Goal: Task Accomplishment & Management: Manage account settings

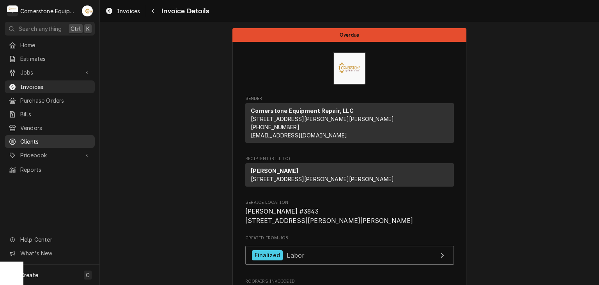
click at [54, 137] on span "Clients" at bounding box center [55, 141] width 71 height 8
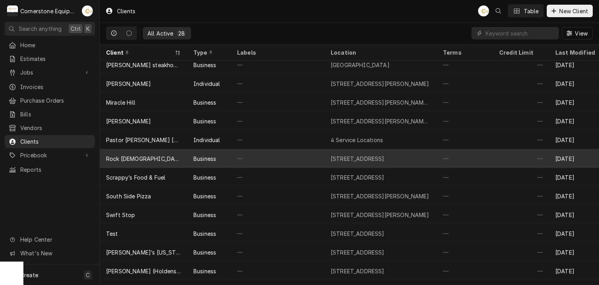
scroll to position [305, 0]
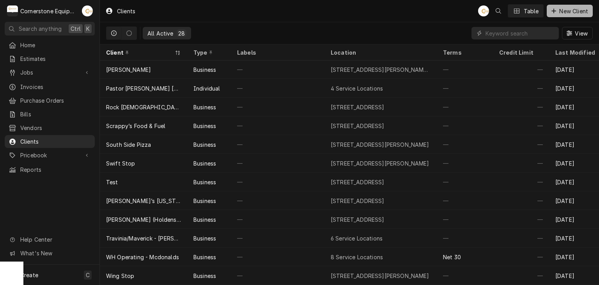
click at [575, 4] on div "AB Table New Client" at bounding box center [535, 10] width 115 height 13
click at [575, 6] on button "New Client" at bounding box center [570, 11] width 46 height 12
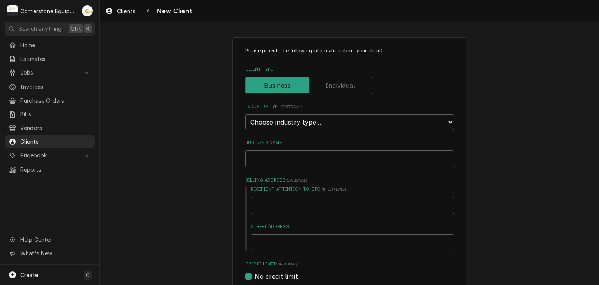
type textarea "x"
click at [295, 122] on select "Choose industry type... Residential Commercial Industrial Government" at bounding box center [349, 122] width 209 height 16
select select "2"
click at [245, 114] on select "Choose industry type... Residential Commercial Industrial Government" at bounding box center [349, 122] width 209 height 16
type textarea "x"
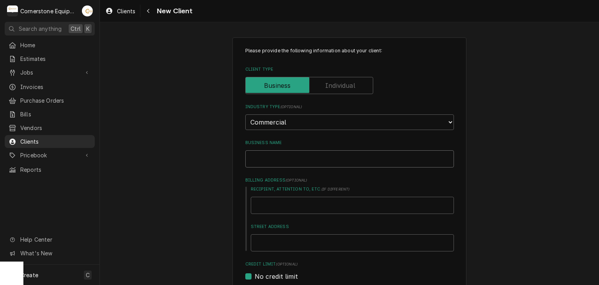
click at [281, 158] on input "Business Name" at bounding box center [349, 158] width 209 height 17
type input "S"
type textarea "x"
type input "Sc"
type textarea "x"
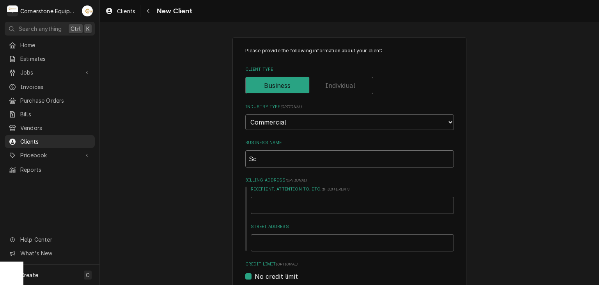
type input "Sco"
type textarea "x"
type input "Scot"
type textarea "x"
type input "Scott"
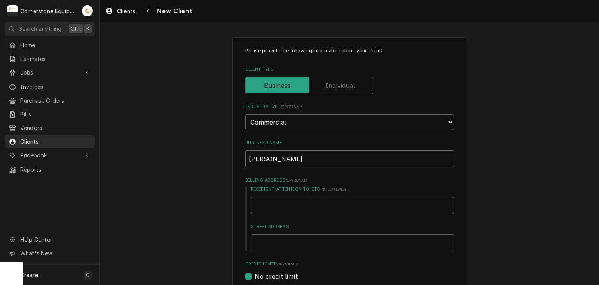
type textarea "x"
type input "Scotts"
type textarea "x"
type input "Scottsm"
type textarea "x"
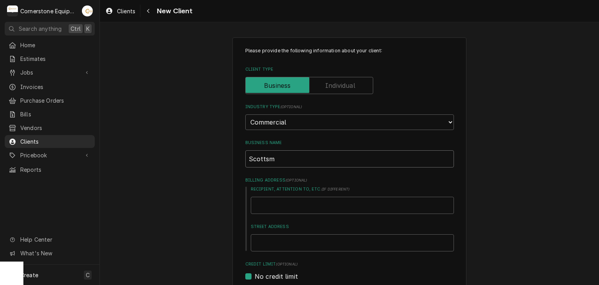
type input "Scottsma"
type textarea "x"
type input "Scottsman"
type textarea "x"
type input "Scottsman"
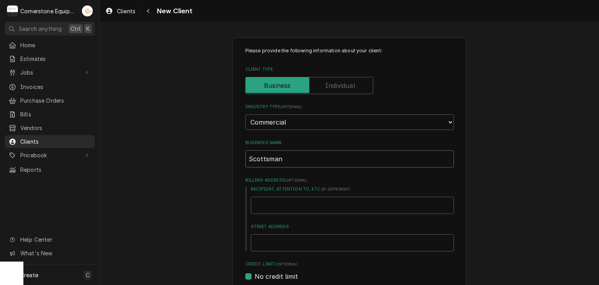
type textarea "x"
type input "Scottsman I"
type textarea "x"
type input "Scottsman Ic"
type textarea "x"
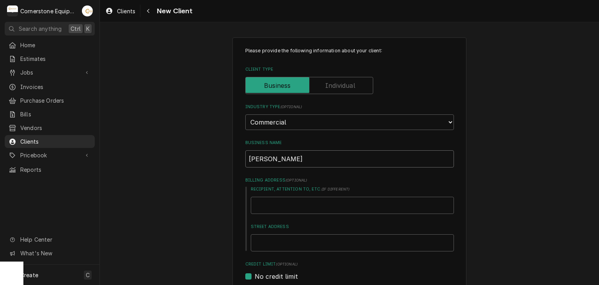
type input "Scottsman Ice"
type textarea "x"
type input "Scottsman Ice"
type textarea "x"
type input "Scottsman Ice S"
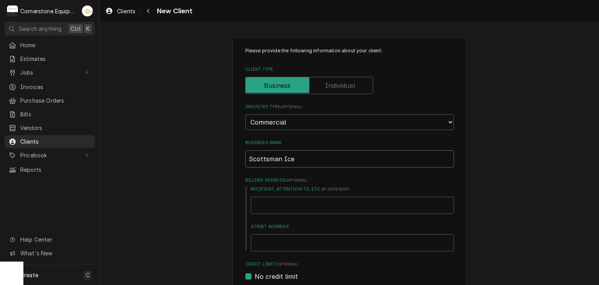
type textarea "x"
type input "Scottsman Ice Sy"
type textarea "x"
type input "Scottsman Ice Sys"
type textarea "x"
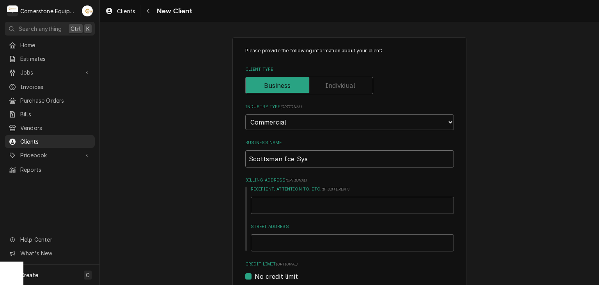
type input "Scottsman Ice Syst"
type textarea "x"
type input "Scottsman Ice Syste"
type textarea "x"
type input "Scottsman Ice System"
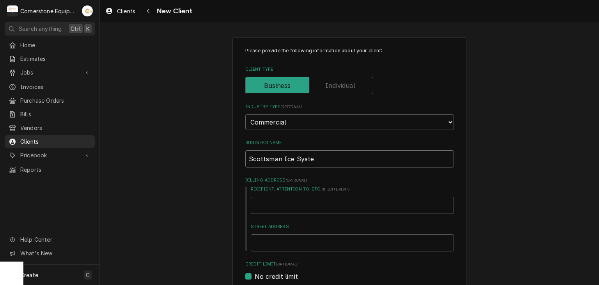
type textarea "x"
type input "Scottsman Ice Systems"
type textarea "x"
click at [201, 151] on div "Please provide the following information about your client: Client Type Industr…" at bounding box center [350, 286] width 500 height 513
drag, startPoint x: 258, startPoint y: 156, endPoint x: 304, endPoint y: 174, distance: 48.8
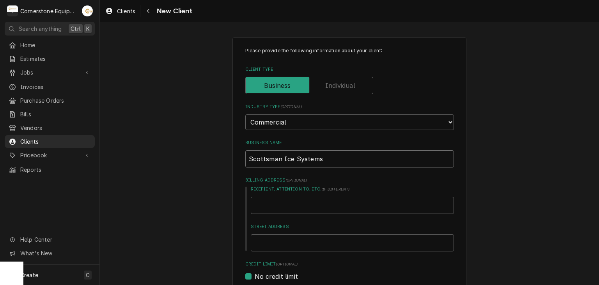
click at [258, 156] on input "Scottsman Ice Systems" at bounding box center [349, 158] width 209 height 17
type input "Scotsman Ice Systems"
type textarea "x"
type input "Scotsman Ice Systems"
click at [233, 186] on div "Please provide the following information about your client: Client Type Industr…" at bounding box center [350, 286] width 234 height 499
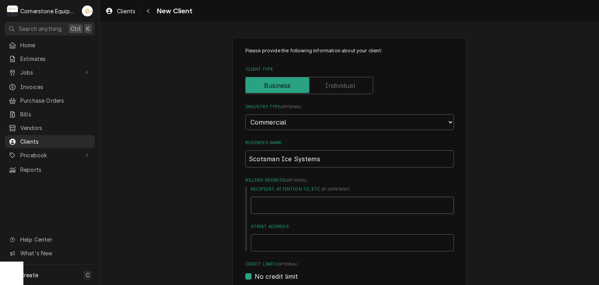
click at [296, 204] on input "Recipient, Attention To, etc. ( if different )" at bounding box center [352, 205] width 203 height 17
drag, startPoint x: 255, startPoint y: 199, endPoint x: 280, endPoint y: 236, distance: 44.8
click at [280, 236] on input "Street Address" at bounding box center [352, 242] width 203 height 17
paste input "101 Corporate Woods Parkway, Vernon Hills, IL 60061"
type input "101 Corporate Woods Parkway, Vernon Hills, IL 60061"
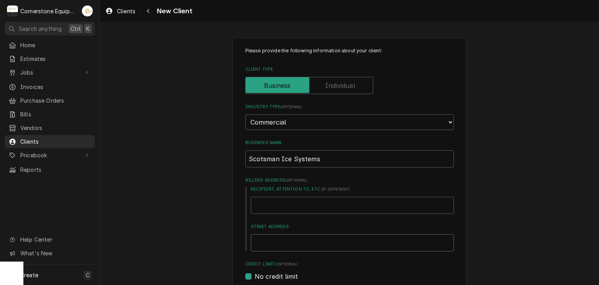
type textarea "x"
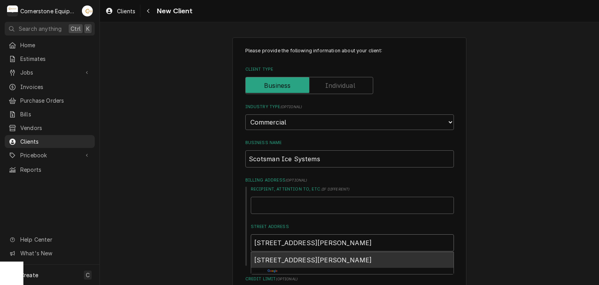
click at [347, 260] on span "101 Corporate Woods Parkway, Vernon Hills, IL 60061, USA" at bounding box center [313, 260] width 118 height 8
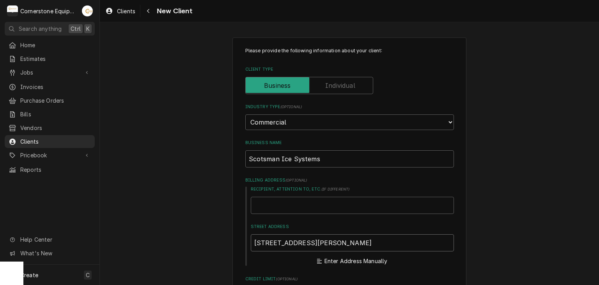
type input "101 Corporate Woods Pkwy"
type textarea "x"
type input "101 Corporate Woods Pkwy"
click at [299, 210] on input "Recipient, Attention To, etc. ( if different )" at bounding box center [352, 205] width 203 height 17
type input "W"
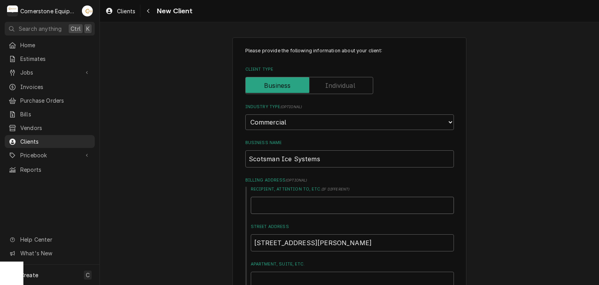
type textarea "x"
type input "Wa"
type textarea "x"
type input "War"
type textarea "x"
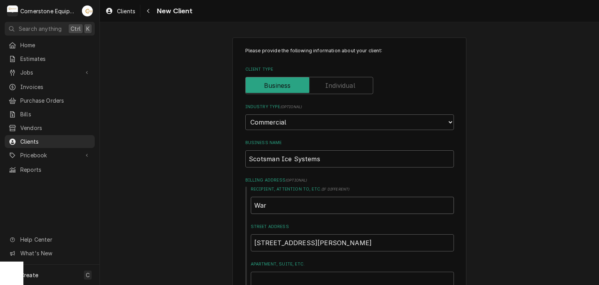
type input "Warr"
type textarea "x"
type input "Warra"
type textarea "x"
type input "Warran"
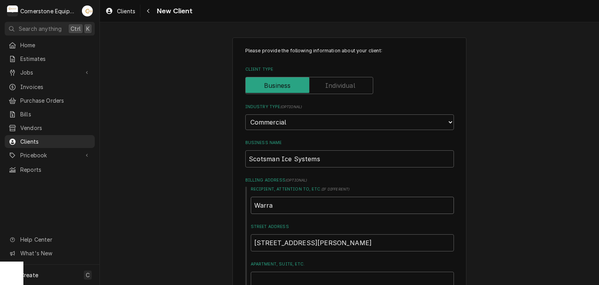
type textarea "x"
type input "Warrany"
type textarea "x"
type input "Warranyt"
type textarea "x"
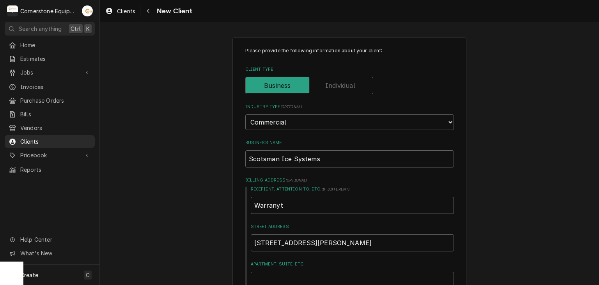
type input "Warrany"
type textarea "x"
type input "Warran"
type textarea "x"
type input "Warrant"
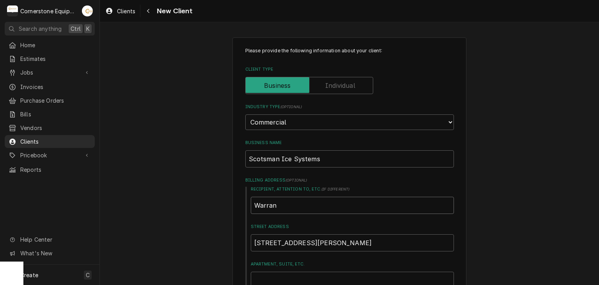
type textarea "x"
type input "Warranty"
type textarea "x"
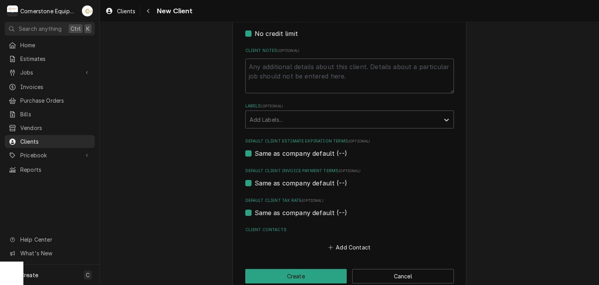
scroll to position [370, 0]
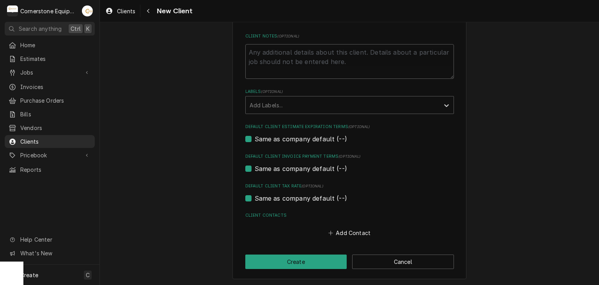
type input "Warranty"
click at [285, 55] on textarea "Client Notes ( optional )" at bounding box center [349, 61] width 209 height 35
type textarea "w"
type textarea "x"
type textarea "wa"
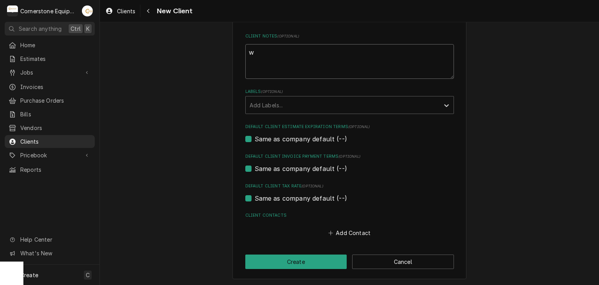
type textarea "x"
type textarea "war"
type textarea "x"
type textarea "warr"
type textarea "x"
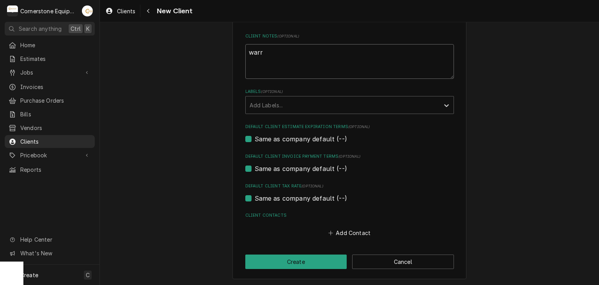
type textarea "warra"
type textarea "x"
type textarea "warran"
type textarea "x"
type textarea "warrant"
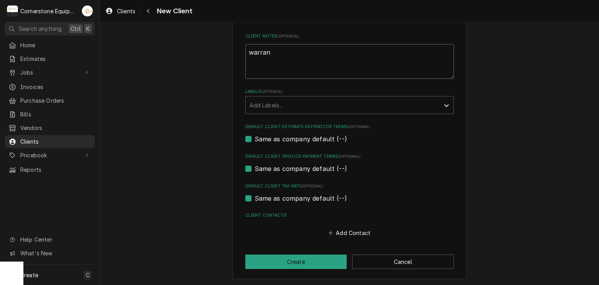
type textarea "x"
type textarea "warranty"
type textarea "x"
type textarea "warranty"
click at [322, 258] on button "Create" at bounding box center [296, 261] width 102 height 14
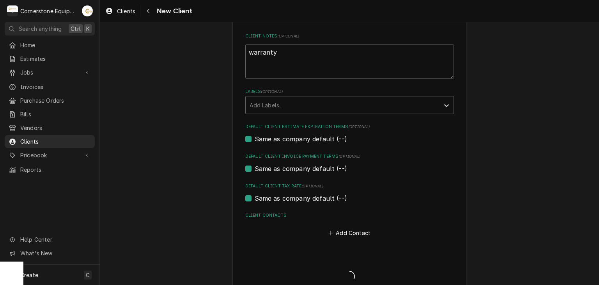
type textarea "x"
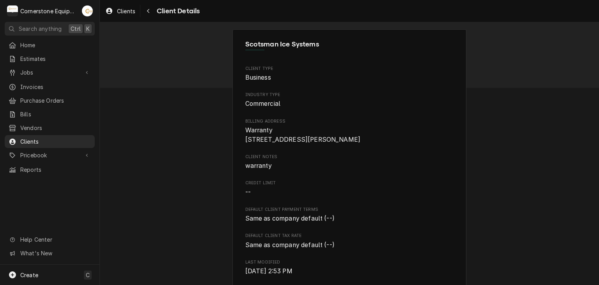
scroll to position [240, 0]
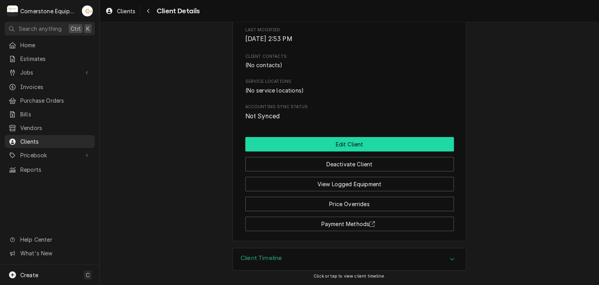
click at [371, 147] on button "Edit Client" at bounding box center [349, 144] width 209 height 14
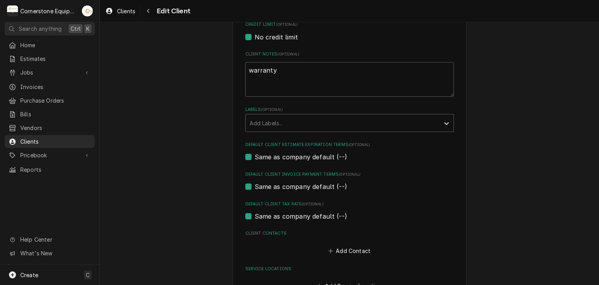
scroll to position [405, 0]
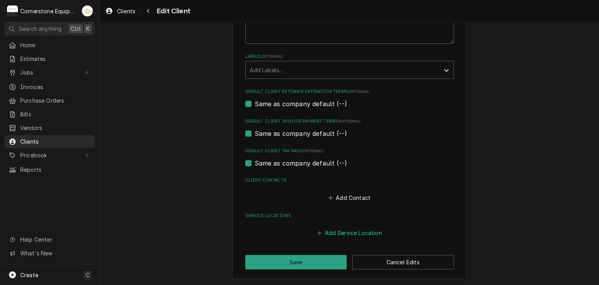
click at [355, 236] on button "Add Service Location" at bounding box center [349, 233] width 67 height 11
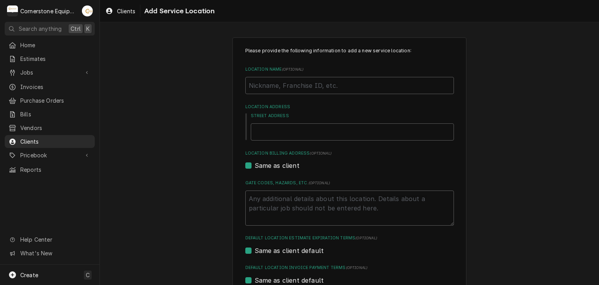
click at [293, 94] on div "Please provide the following information to add a new service location: Locatio…" at bounding box center [349, 198] width 209 height 302
click at [293, 87] on input "Location Name ( optional )" at bounding box center [349, 85] width 209 height 17
type textarea "x"
type input "M"
type textarea "x"
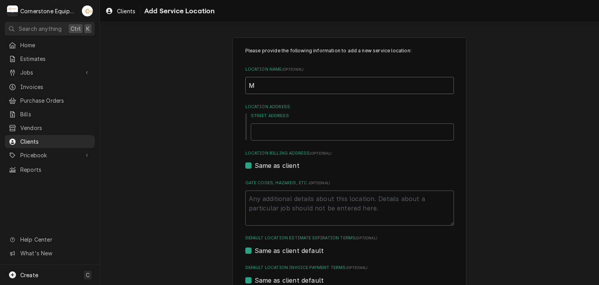
type input "Mc"
type textarea "x"
type input "Mcd"
type textarea "x"
type input "Mcdo"
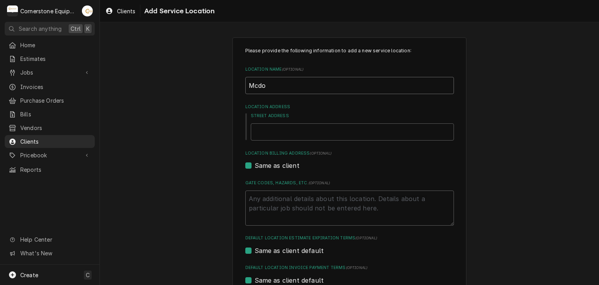
type textarea "x"
type input "Mcdon"
type textarea "x"
type input "Mcdona"
type textarea "x"
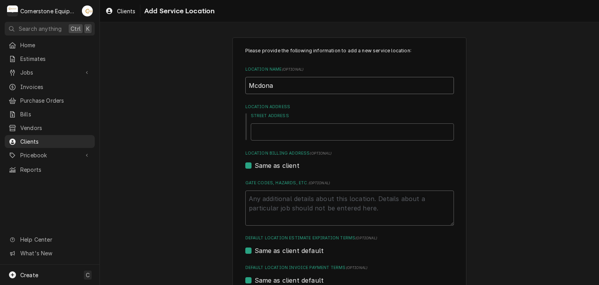
type input "Mcdonal"
type textarea "x"
type input "Mcdonals"
type textarea "x"
type input "Mcdonal"
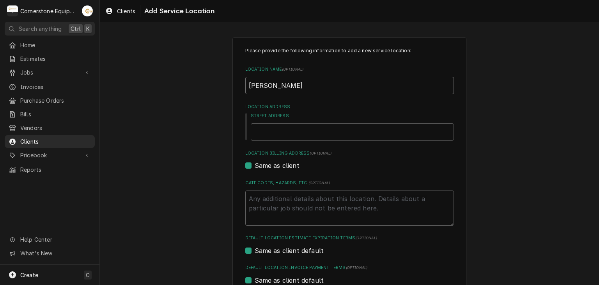
type textarea "x"
type input "Mcdonald"
type textarea "x"
type input "Mcdonalds"
type textarea "x"
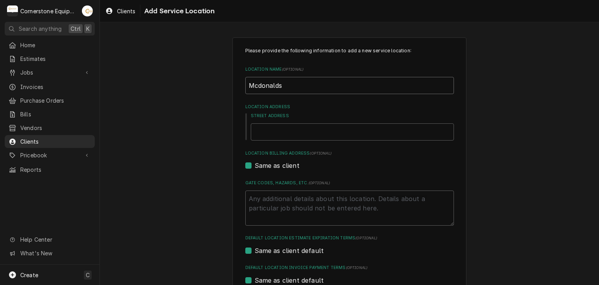
type input "Mcdonalds"
type textarea "x"
type input "Mcdonalds"
type textarea "x"
type input "Mcdonald"
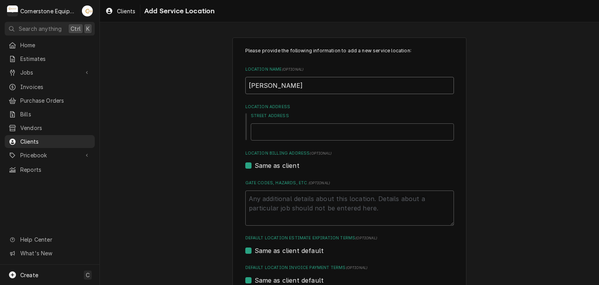
type textarea "x"
type input "Mcdonald/"
type textarea "x"
type input "Mcdonald/s"
type textarea "x"
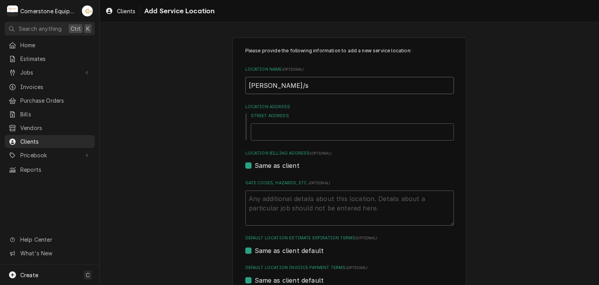
type input "Mcdonald/s"
type textarea "x"
type input "Mcdonald/s"
type textarea "x"
type input "Mcdonald/"
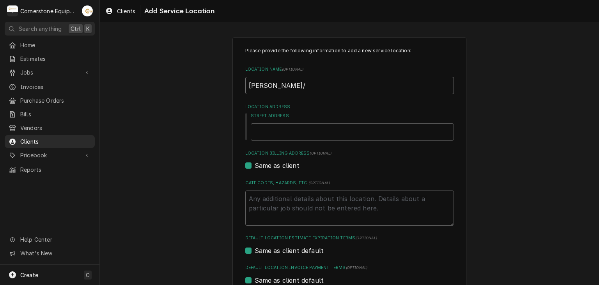
type textarea "x"
type input "Mcdonald"
type textarea "x"
type input "Mcdonald'"
type textarea "x"
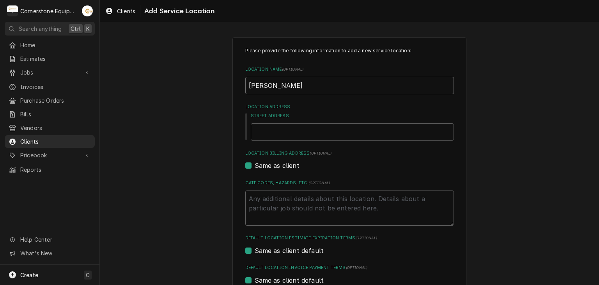
type input "Mcdonald's"
drag, startPoint x: 294, startPoint y: 86, endPoint x: 209, endPoint y: 85, distance: 85.5
click at [209, 85] on div "Please provide the following information to add a new service location: Locatio…" at bounding box center [350, 213] width 500 height 367
click at [305, 88] on input "Mcdonald's" at bounding box center [349, 85] width 209 height 17
type textarea "x"
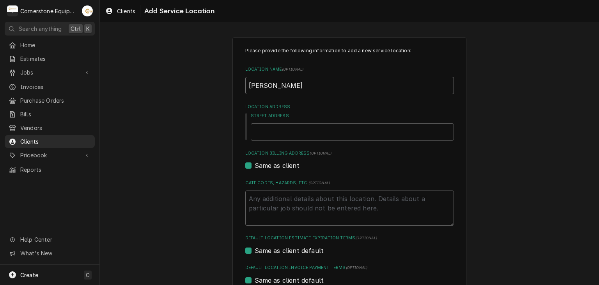
type input "Mcdonald's"
type textarea "x"
type input "Mcdonald's #"
type textarea "x"
type input "Mcdonald's #0"
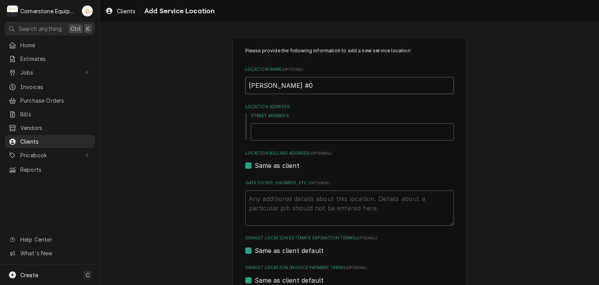
type textarea "x"
type input "Mcdonald's #04"
type textarea "x"
type input "Mcdonald's #047"
type textarea "x"
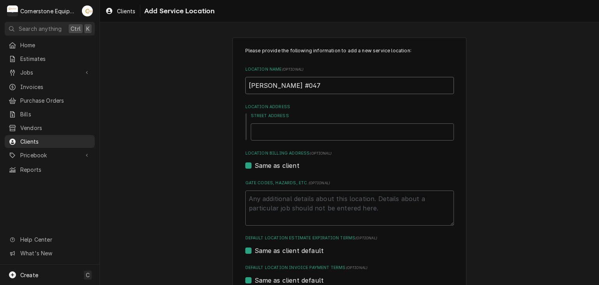
type input "Mcdonald's #0479"
type textarea "x"
type input "Mcdonald's #04798"
type textarea "x"
type input "Mcdonald's #04798"
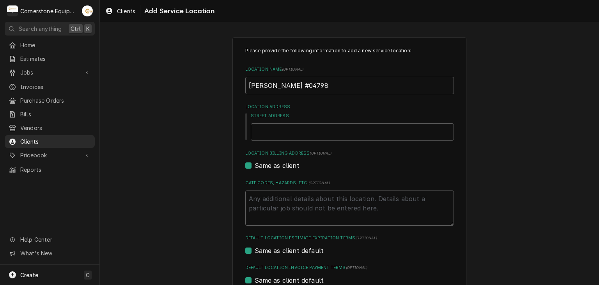
click at [291, 122] on div "Street Address" at bounding box center [352, 127] width 203 height 28
click at [290, 130] on input "Street Address" at bounding box center [352, 131] width 203 height 17
type textarea "x"
type input "1"
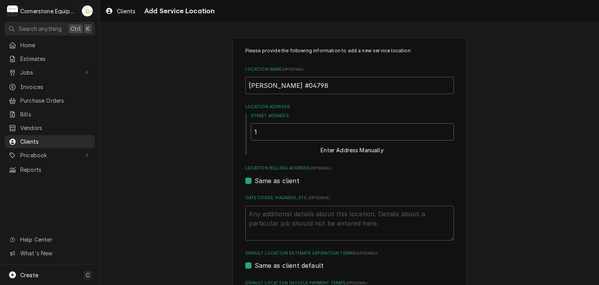
type textarea "x"
type input "11"
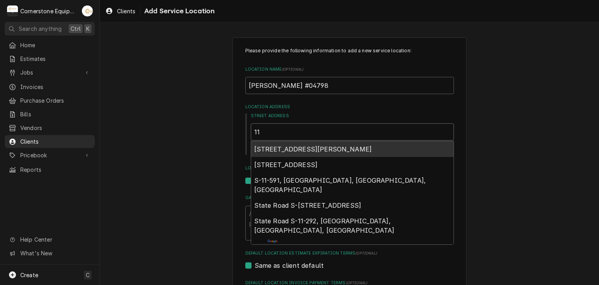
type textarea "x"
type input "111"
type textarea "x"
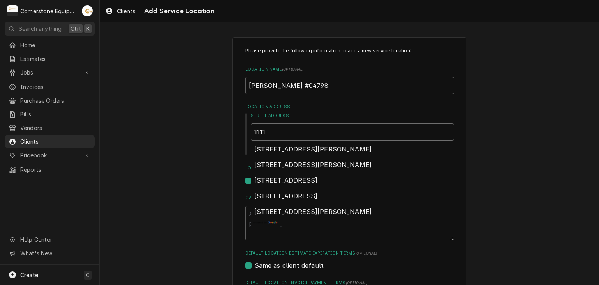
type input "1111"
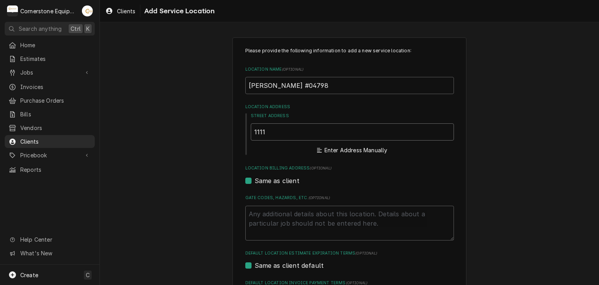
type textarea "x"
type input "1111"
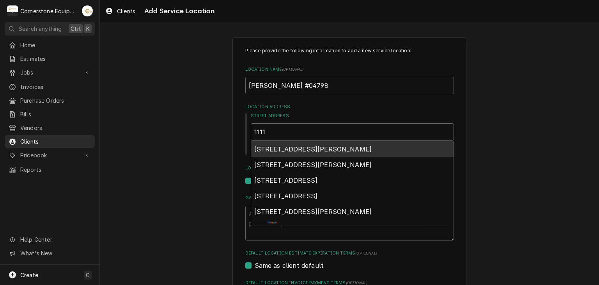
type textarea "x"
type input "1111 w"
type textarea "x"
type input "1111 wo"
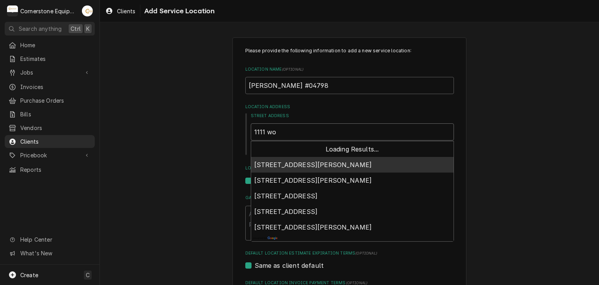
type textarea "x"
type input "1111 woo"
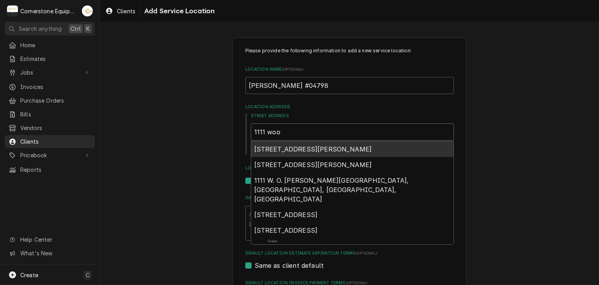
type textarea "x"
type input "1111 wood"
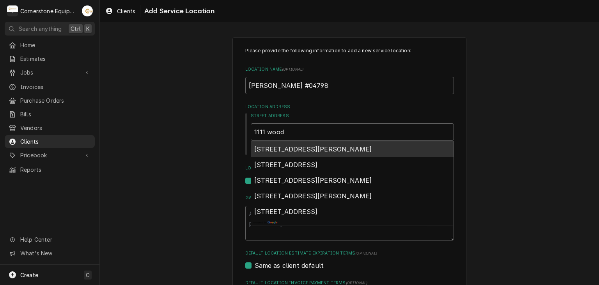
click at [360, 147] on span "1111 Woodruff Road, Greenville, SC, USA" at bounding box center [313, 149] width 118 height 8
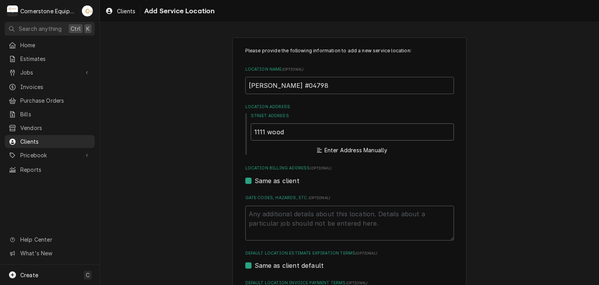
type textarea "x"
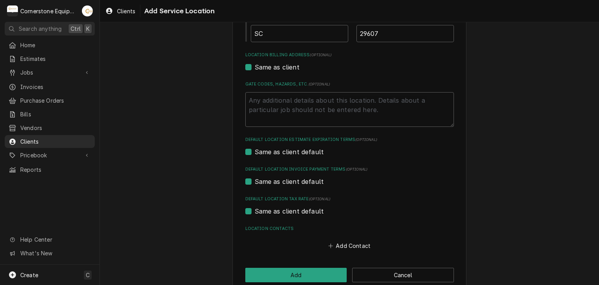
scroll to position [224, 0]
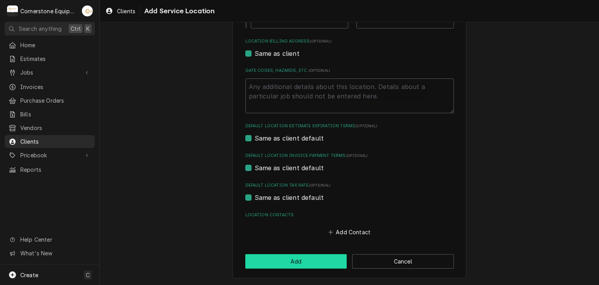
type input "1111 Woodruff Rd"
click at [304, 256] on button "Add" at bounding box center [296, 261] width 102 height 14
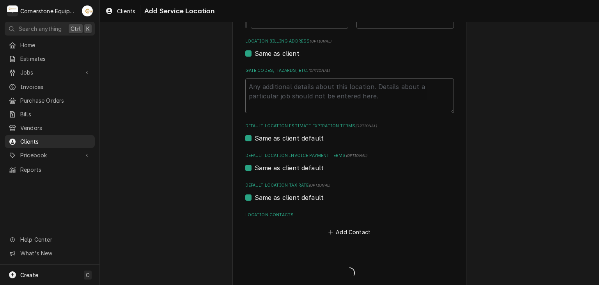
scroll to position [405, 0]
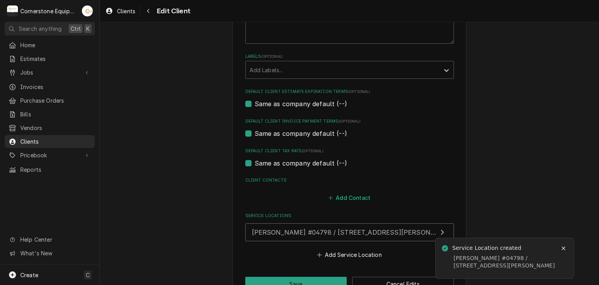
click at [331, 197] on icon "Client Contacts" at bounding box center [331, 197] width 5 height 5
type textarea "x"
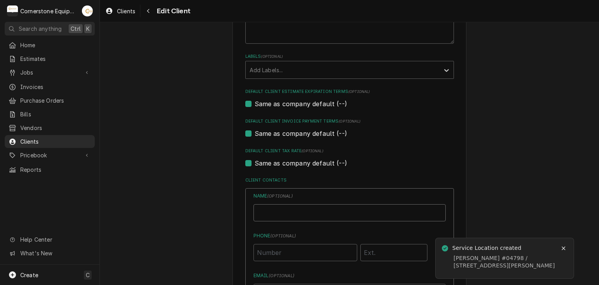
click at [291, 217] on input "Business Name" at bounding box center [350, 212] width 192 height 17
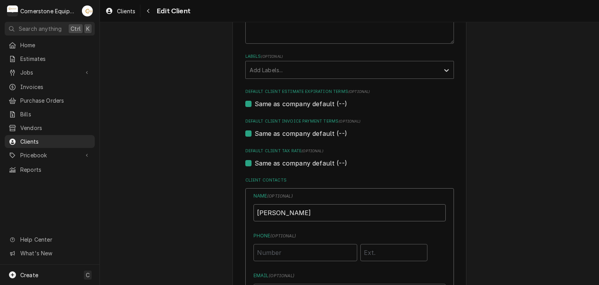
type input "[PERSON_NAME]"
click at [295, 255] on input "Phone ( optional )" at bounding box center [306, 252] width 104 height 17
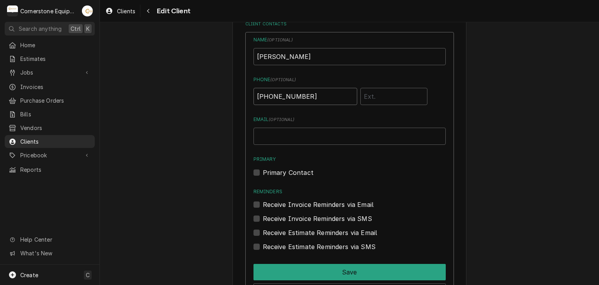
type input "(346) 249-1768"
click at [272, 128] on input "Email ( optional )" at bounding box center [350, 136] width 192 height 17
type input "ashton.vazquez@us.stores.mcd.com"
click at [333, 160] on label "Primary" at bounding box center [350, 159] width 192 height 7
click at [333, 168] on input "Primary" at bounding box center [359, 176] width 192 height 17
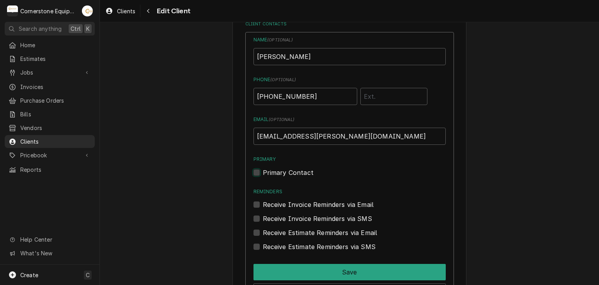
checkbox input "true"
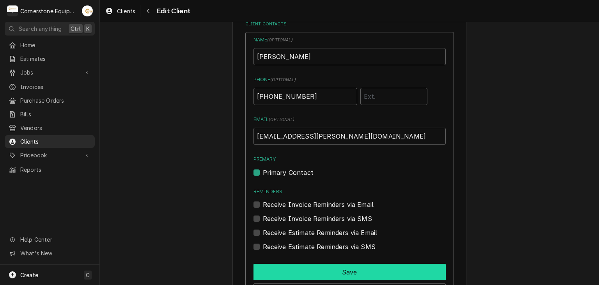
click at [401, 269] on button "Save" at bounding box center [350, 272] width 192 height 16
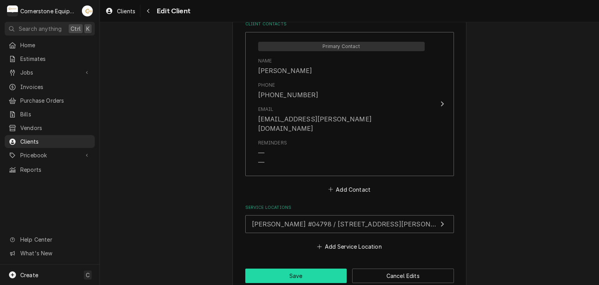
click at [318, 268] on button "Save" at bounding box center [296, 275] width 102 height 14
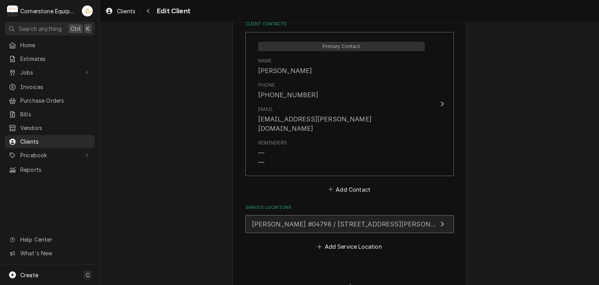
type textarea "x"
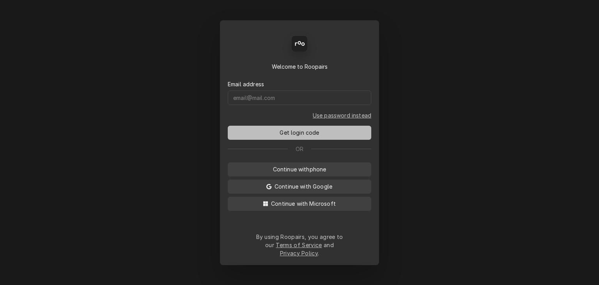
click at [332, 139] on button "Get login code" at bounding box center [300, 133] width 144 height 14
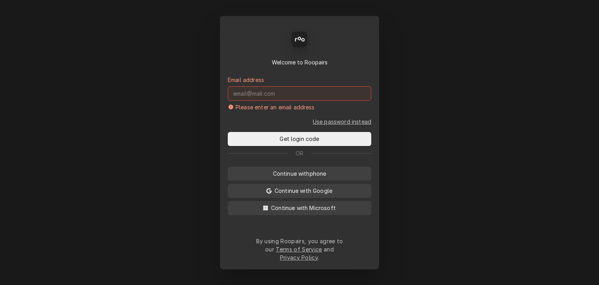
click at [267, 97] on input "Dynamic Content Wrapper" at bounding box center [300, 93] width 144 height 14
type input "a"
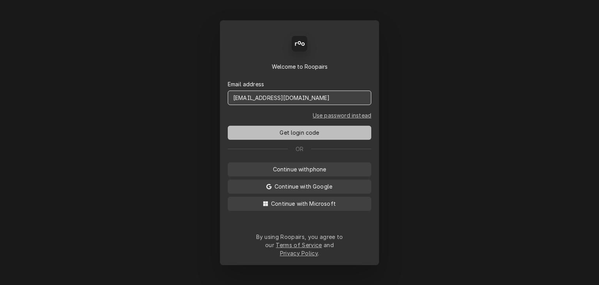
type input "service@cornerstoneequipmentrepair.com"
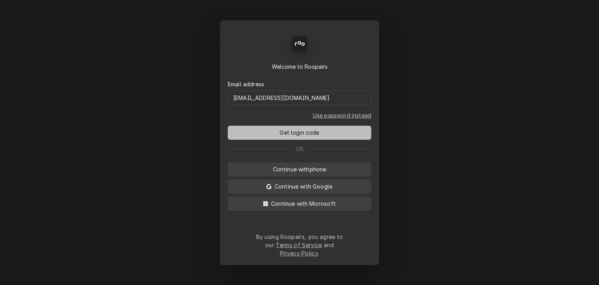
click at [285, 135] on span "Get login code" at bounding box center [299, 132] width 43 height 8
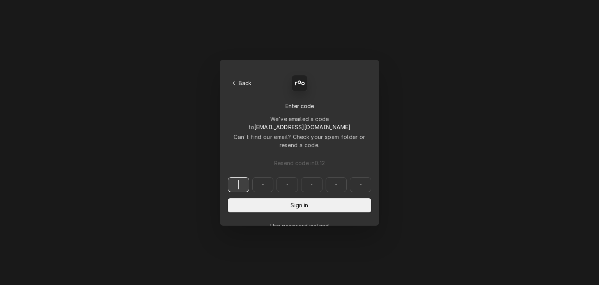
paste input "935129"
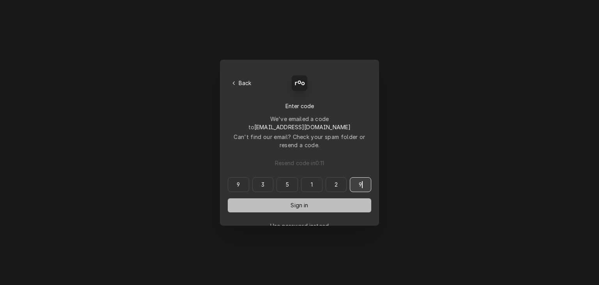
type input "935129"
click at [285, 198] on button "Sign in" at bounding box center [300, 205] width 144 height 14
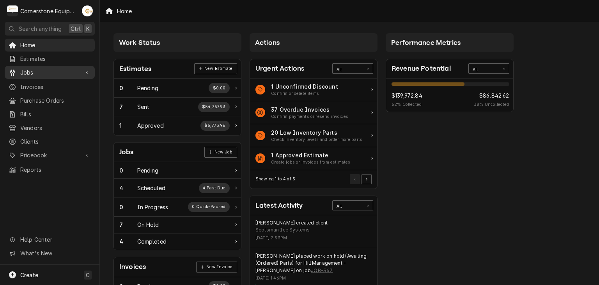
click at [36, 68] on div "Jobs" at bounding box center [49, 73] width 87 height 10
click at [34, 70] on span "Jobs" at bounding box center [49, 72] width 59 height 8
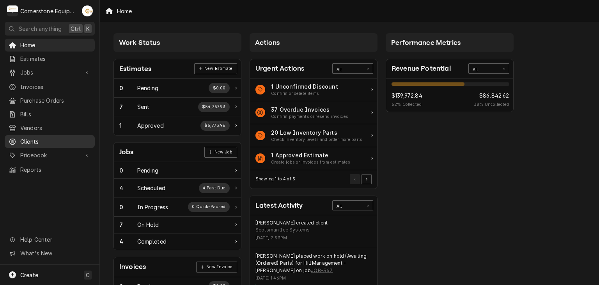
click at [66, 137] on span "Clients" at bounding box center [55, 141] width 71 height 8
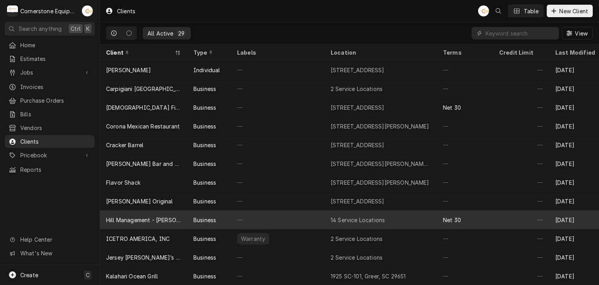
click at [155, 217] on div "Hill Management - [PERSON_NAME]" at bounding box center [143, 220] width 75 height 8
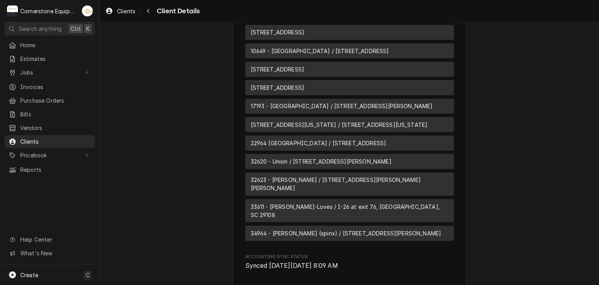
scroll to position [624, 0]
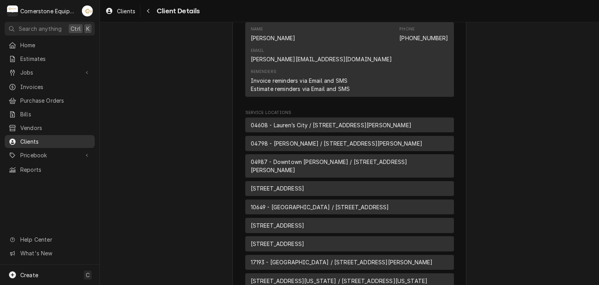
drag, startPoint x: 66, startPoint y: 149, endPoint x: 58, endPoint y: 139, distance: 13.2
click at [60, 150] on div "Pricebook" at bounding box center [49, 155] width 87 height 10
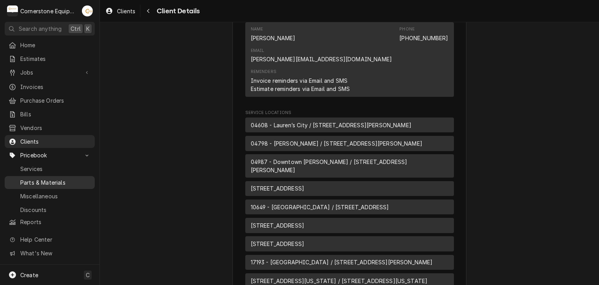
click at [60, 178] on span "Parts & Materials" at bounding box center [55, 182] width 71 height 8
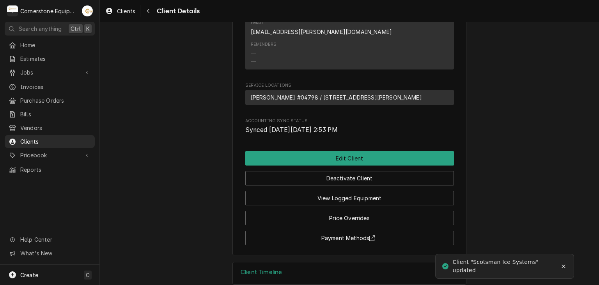
scroll to position [314, 0]
click at [565, 265] on icon "Notifications alt+T" at bounding box center [564, 267] width 4 height 4
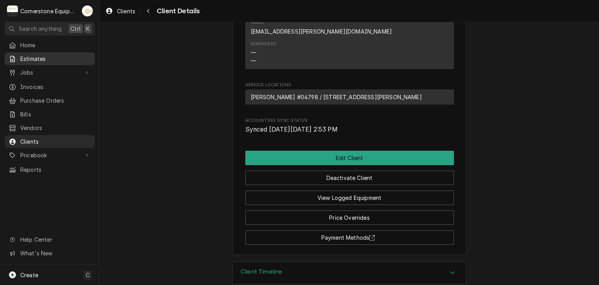
click at [57, 61] on div "Estimates" at bounding box center [49, 59] width 87 height 10
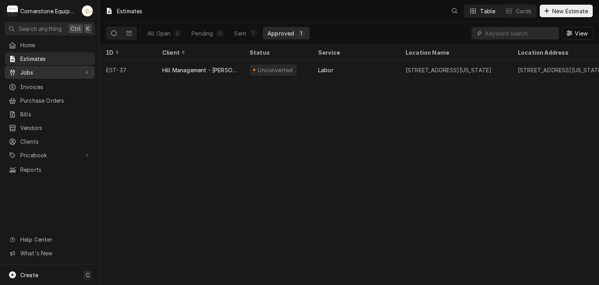
drag, startPoint x: 0, startPoint y: 0, endPoint x: 57, endPoint y: 68, distance: 88.6
click at [57, 68] on span "Jobs" at bounding box center [49, 72] width 59 height 8
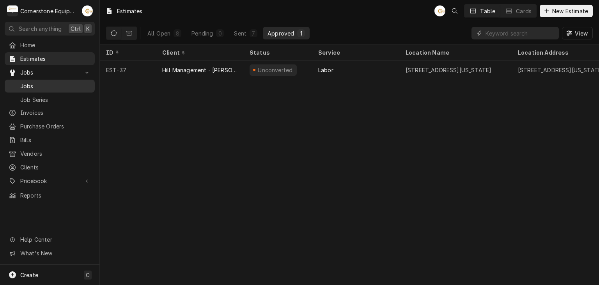
click at [50, 82] on span "Jobs" at bounding box center [55, 86] width 71 height 8
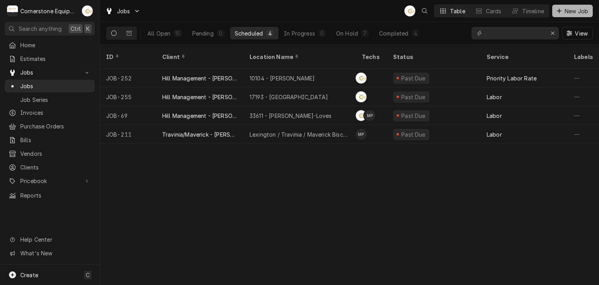
click at [565, 7] on span "New Job" at bounding box center [577, 11] width 27 height 8
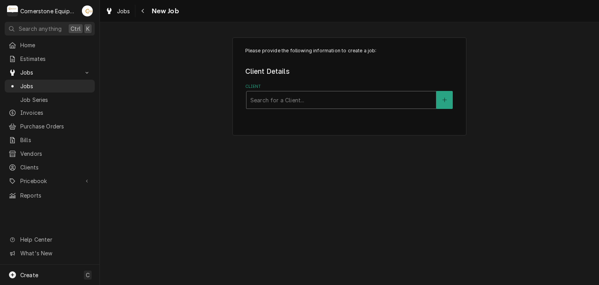
click at [284, 97] on div "Client" at bounding box center [342, 100] width 182 height 14
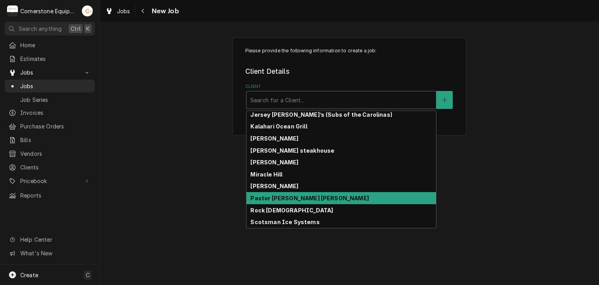
scroll to position [237, 0]
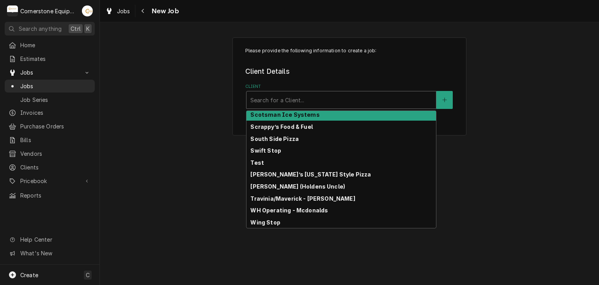
click at [290, 116] on strong "Scotsman Ice Systems" at bounding box center [285, 114] width 69 height 7
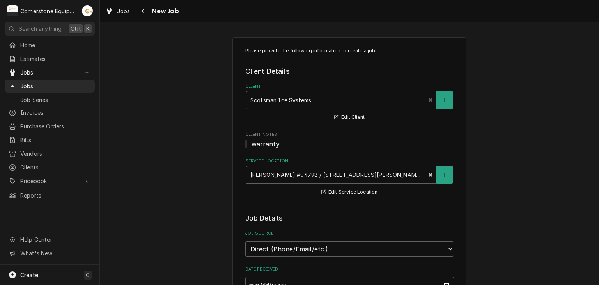
scroll to position [156, 0]
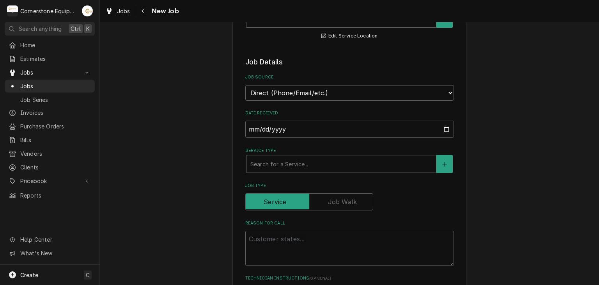
click at [300, 164] on div "Service Type" at bounding box center [342, 164] width 182 height 14
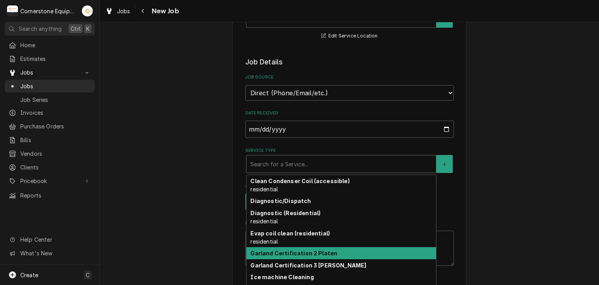
scroll to position [50, 0]
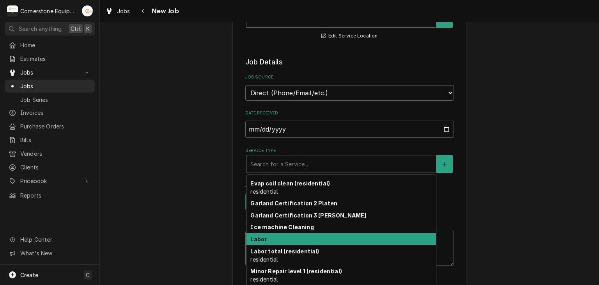
click at [286, 239] on div "Labor" at bounding box center [342, 239] width 190 height 12
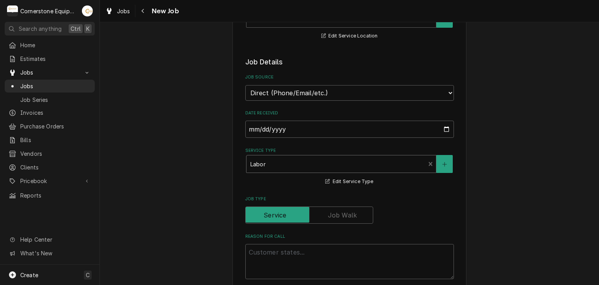
type textarea "x"
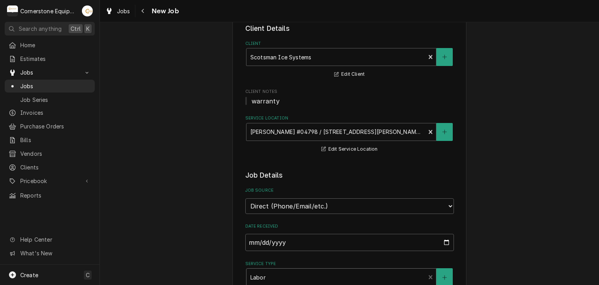
scroll to position [0, 0]
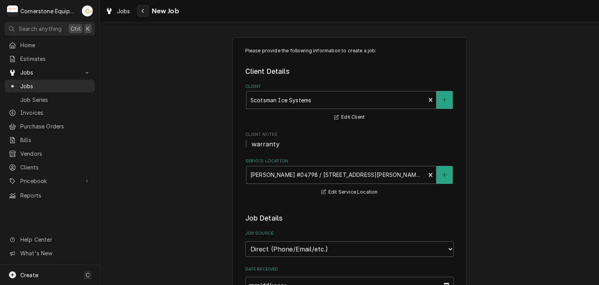
click at [140, 12] on div "Navigate back" at bounding box center [143, 11] width 8 height 8
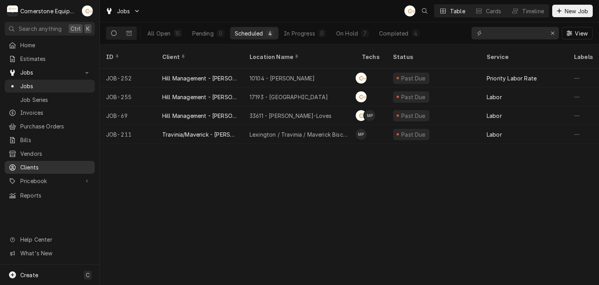
click at [28, 169] on link "Clients" at bounding box center [50, 167] width 90 height 13
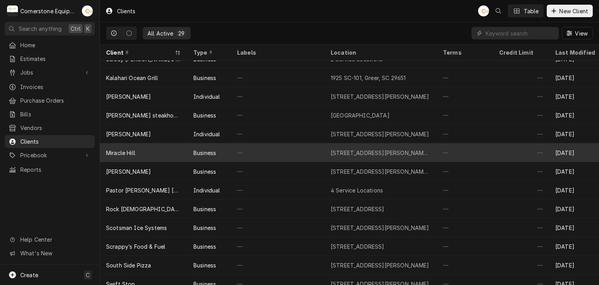
scroll to position [211, 0]
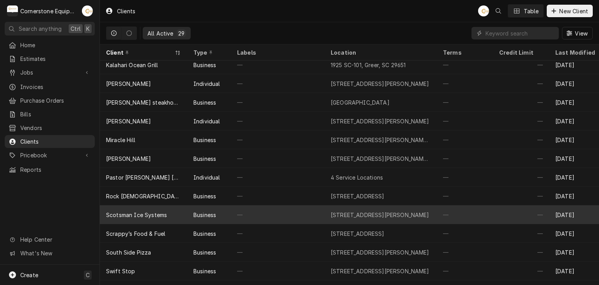
click at [134, 213] on div "Scotsman Ice Systems" at bounding box center [136, 215] width 61 height 8
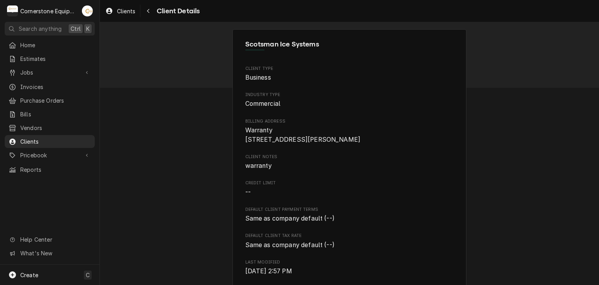
scroll to position [314, 0]
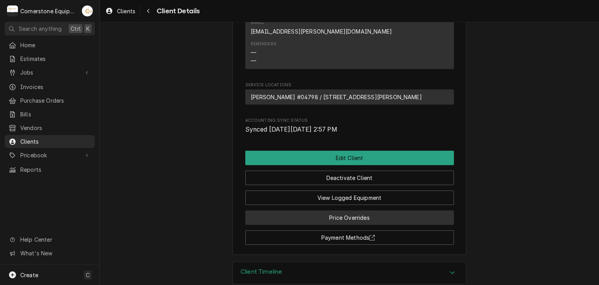
click at [313, 210] on button "Price Overrides" at bounding box center [349, 217] width 209 height 14
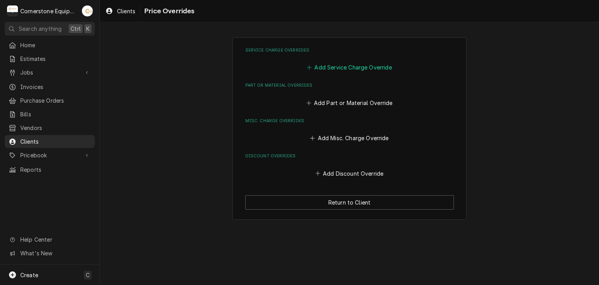
click at [323, 69] on button "Add Service Charge Override" at bounding box center [350, 67] width 88 height 11
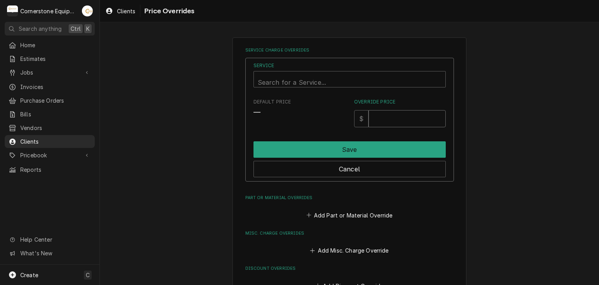
click at [410, 110] on input "Override Price" at bounding box center [407, 118] width 77 height 17
type input "100"
drag, startPoint x: 401, startPoint y: 63, endPoint x: 390, endPoint y: 92, distance: 31.6
click at [401, 64] on label "Service" at bounding box center [350, 65] width 192 height 7
click at [390, 92] on div "Service Search for a Service... Default Price — Override Price $ 100 Save Cancel" at bounding box center [350, 119] width 192 height 115
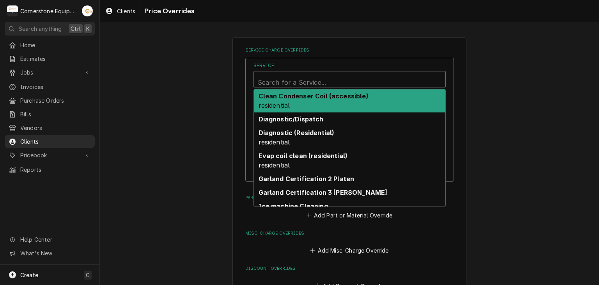
click at [389, 84] on div "Service" at bounding box center [350, 82] width 184 height 19
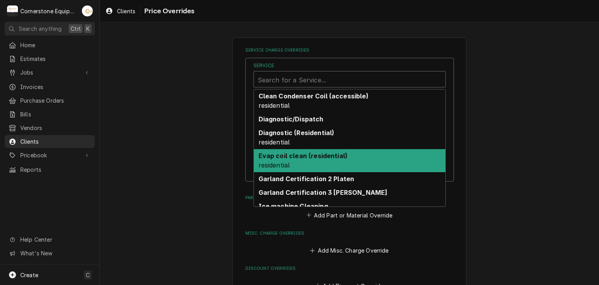
scroll to position [66, 0]
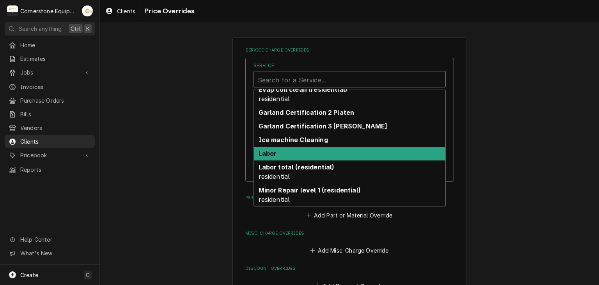
click at [336, 152] on div "Labor" at bounding box center [350, 154] width 192 height 14
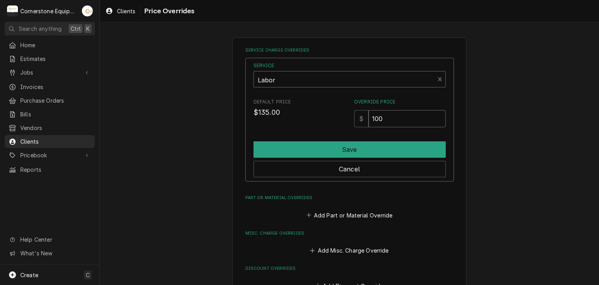
click at [399, 117] on input "100" at bounding box center [407, 118] width 77 height 17
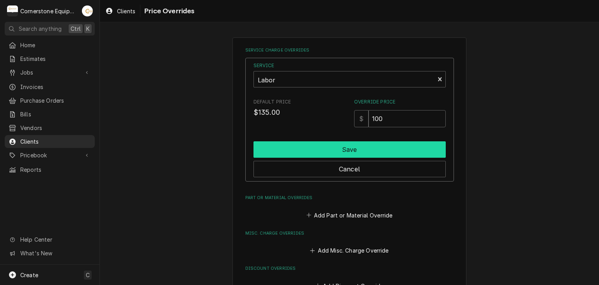
click at [381, 150] on button "Save" at bounding box center [350, 149] width 192 height 16
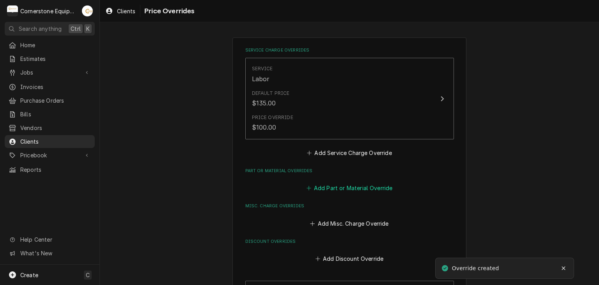
click at [347, 186] on button "Add Part or Material Override" at bounding box center [349, 188] width 89 height 11
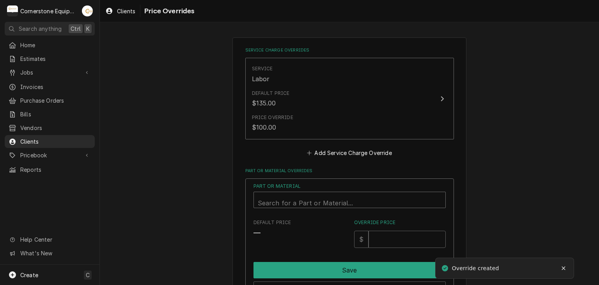
click at [277, 203] on div "Part or Material" at bounding box center [350, 203] width 184 height 19
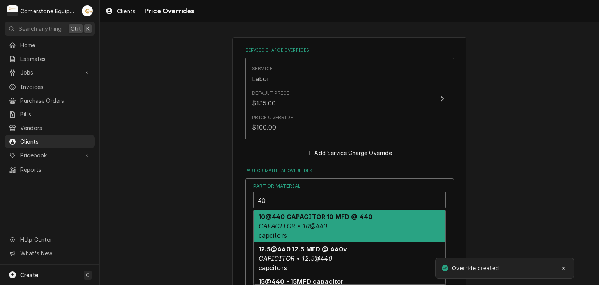
type input "404"
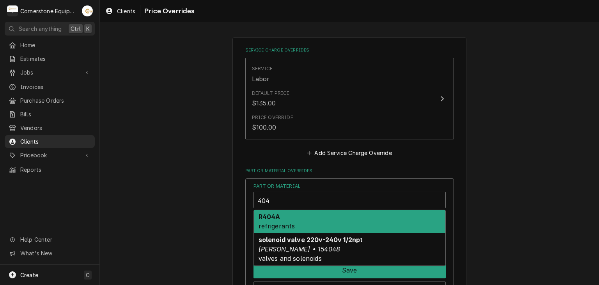
click at [273, 220] on div "R404A refrigerants" at bounding box center [350, 221] width 192 height 23
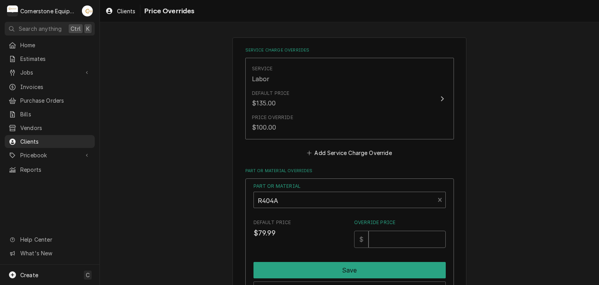
click at [401, 237] on input "Override Price" at bounding box center [407, 239] width 77 height 17
type input "24"
click at [470, 186] on div "Service Charge Overrides Service Labor Default Price $135.00 Price Override $10…" at bounding box center [350, 227] width 500 height 394
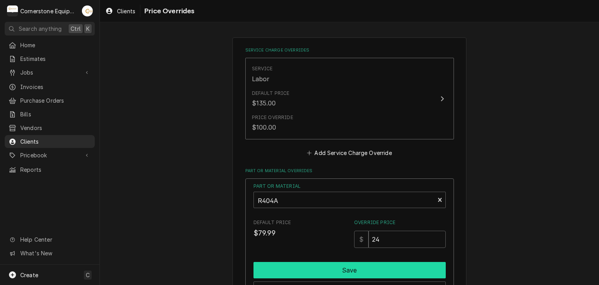
click at [424, 266] on button "Save" at bounding box center [350, 270] width 192 height 16
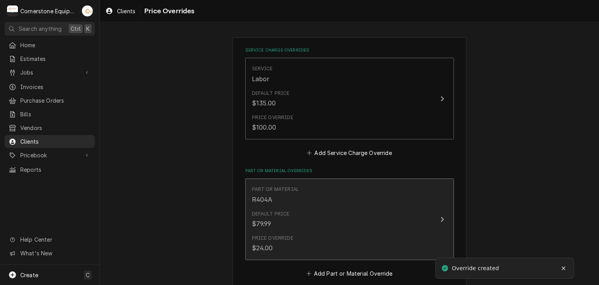
scroll to position [112, 0]
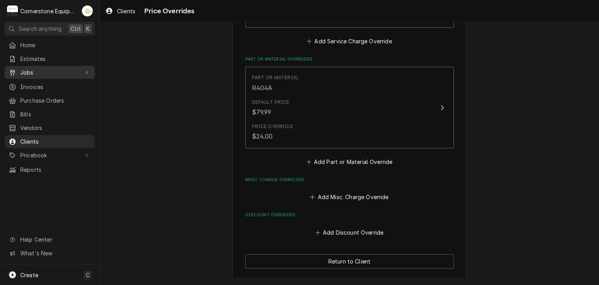
click at [37, 71] on span "Jobs" at bounding box center [49, 72] width 59 height 8
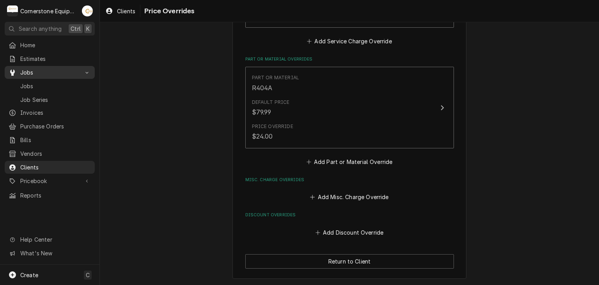
click at [44, 73] on span "Jobs" at bounding box center [49, 72] width 59 height 8
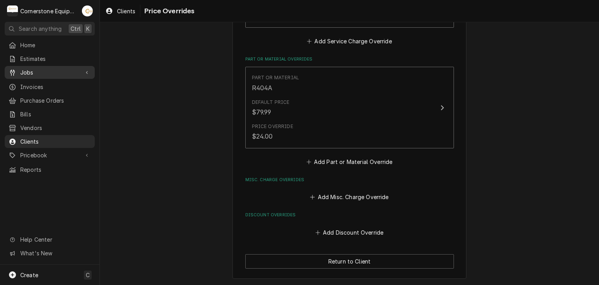
click at [62, 69] on span "Jobs" at bounding box center [49, 72] width 59 height 8
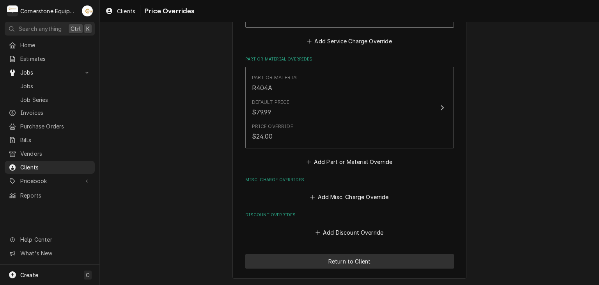
click at [309, 260] on button "Return to Client" at bounding box center [349, 261] width 209 height 14
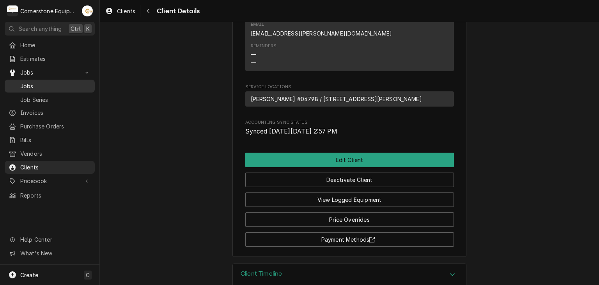
click at [42, 80] on link "Jobs" at bounding box center [50, 86] width 90 height 13
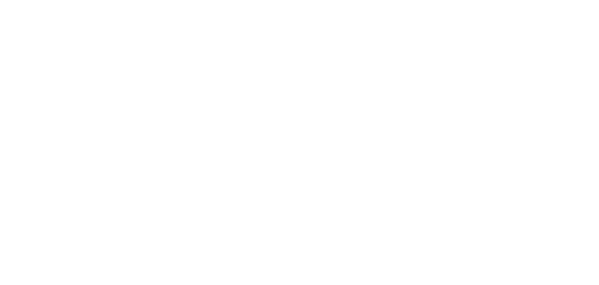
click at [68, 181] on div "Dynamic Content Wrapper" at bounding box center [299, 142] width 599 height 285
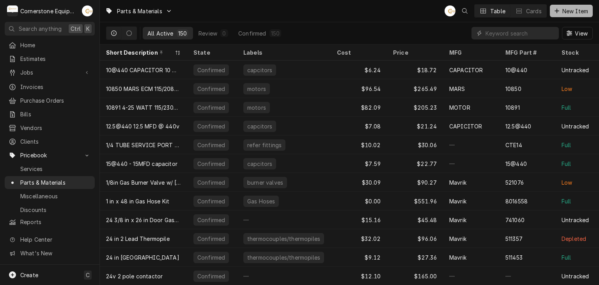
click at [566, 5] on button "New Item" at bounding box center [571, 11] width 43 height 12
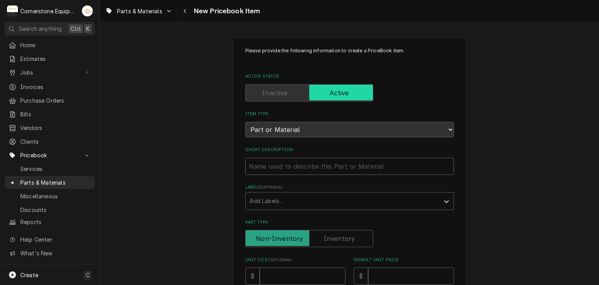
click at [290, 164] on input "Short Description" at bounding box center [349, 166] width 209 height 17
type textarea "x"
type input "e"
type textarea "x"
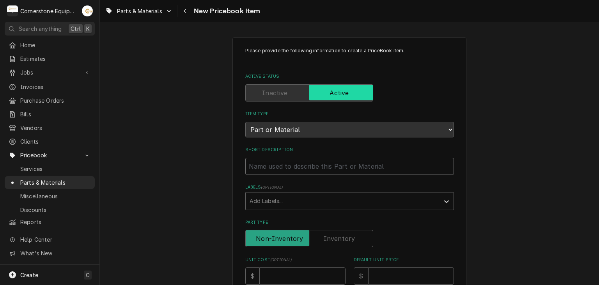
type input "E"
type textarea "x"
type input "Eq"
type textarea "x"
type input "Equ"
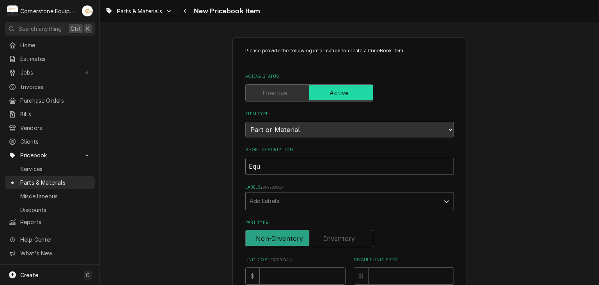
type textarea "x"
type input "Equi"
type textarea "x"
type input "Equip"
type textarea "x"
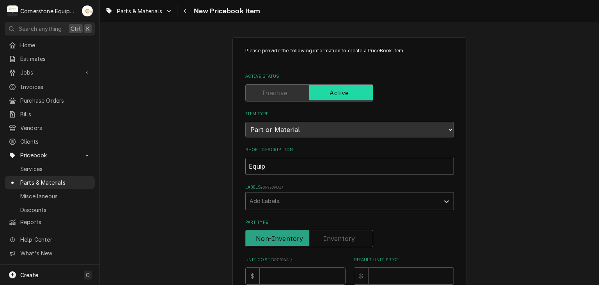
type input "Equipm"
type textarea "x"
type input "Equipmn"
type textarea "x"
type input "Equipmne"
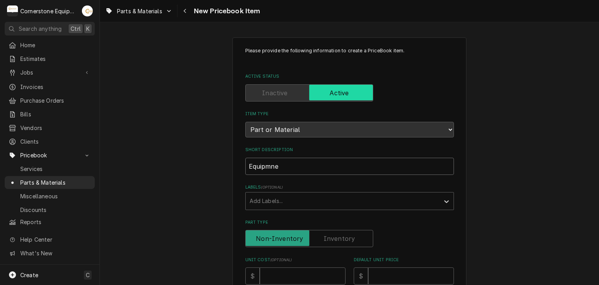
type textarea "x"
type input "Equipmn"
type textarea "x"
type input "Equipm"
type textarea "x"
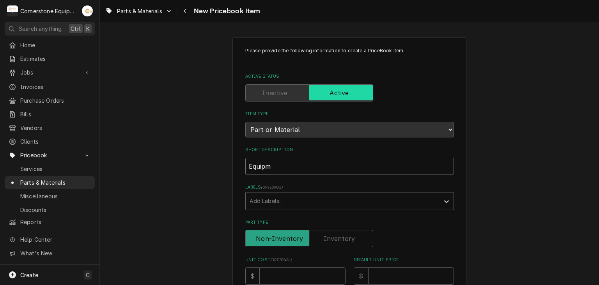
type input "Equipme"
type textarea "x"
type input "Equipmen"
type textarea "x"
type input "Equipment"
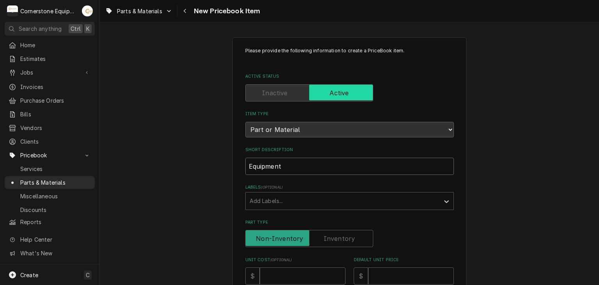
type textarea "x"
type input "Equipment"
type textarea "x"
type input "Equipment C"
type textarea "x"
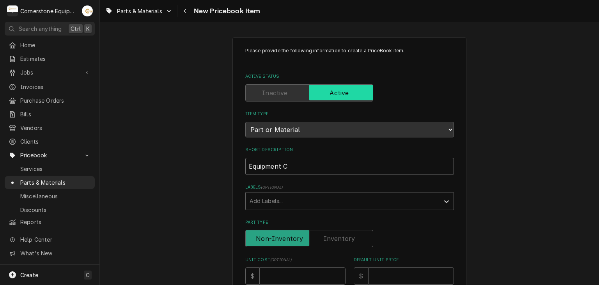
type input "Equipment Ca"
type textarea "x"
type input "Equipment Cah"
type textarea "x"
type input "Equipment Ca"
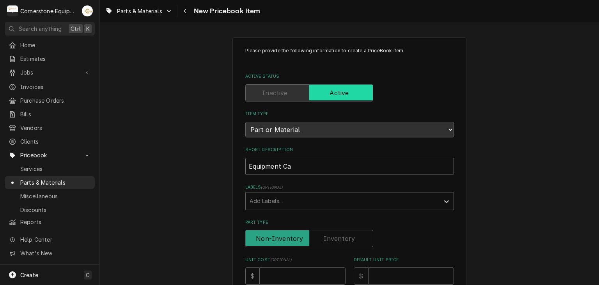
type textarea "x"
type input "Equipment C"
type textarea "x"
type input "Equipment Ch"
type textarea "x"
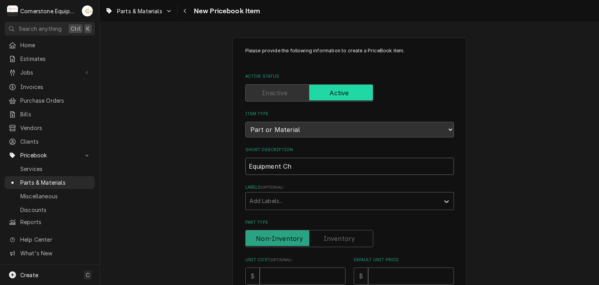
type input "Equipment Cha"
type textarea "x"
type input "Equipment Char"
type textarea "x"
type input "Equipment Charg"
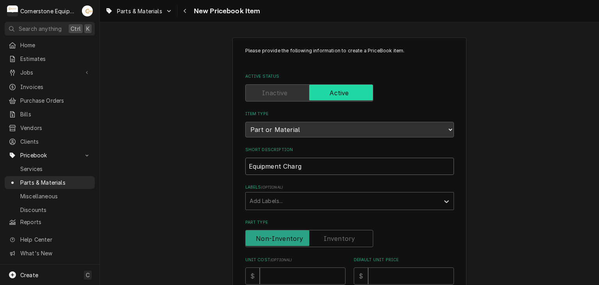
type textarea "x"
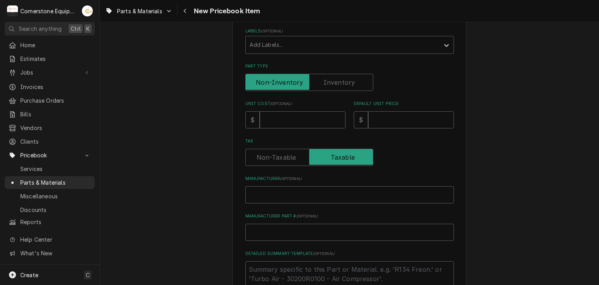
type input "Equipment Charge"
click at [325, 113] on input "Unit Cost ( optional )" at bounding box center [303, 119] width 86 height 17
click at [298, 120] on input "Unit Cost ( optional )" at bounding box center [303, 119] width 86 height 17
type textarea "x"
type input "2"
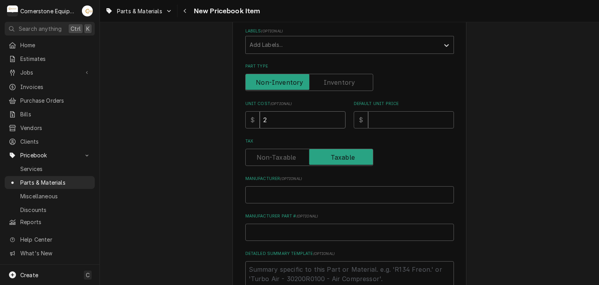
type textarea "x"
type input "20"
click at [393, 125] on input "Default Unit Price" at bounding box center [411, 119] width 86 height 17
type textarea "x"
type input "3"
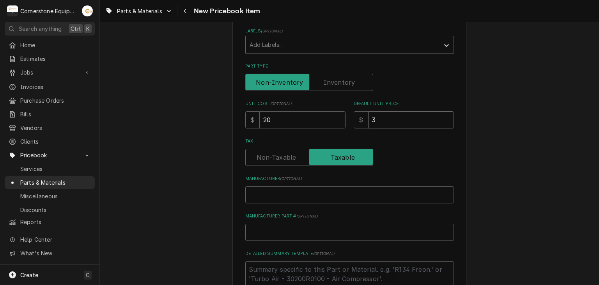
type textarea "x"
type input "35"
click at [485, 135] on div "Please provide the following information to create a PriceBook item. Active Sta…" at bounding box center [350, 154] width 500 height 560
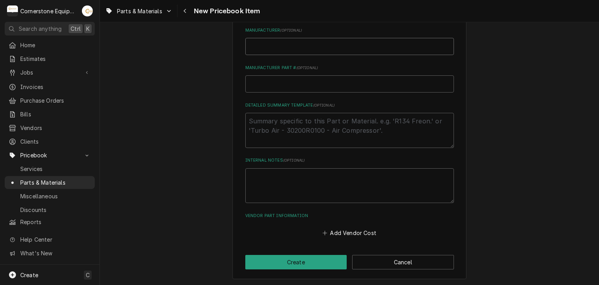
click at [263, 49] on input "Manufacturer ( optional )" at bounding box center [349, 46] width 209 height 17
click at [279, 130] on textarea "Detailed Summary Template ( optional )" at bounding box center [349, 130] width 209 height 35
click at [281, 177] on textarea "Internal Notes ( optional )" at bounding box center [349, 185] width 209 height 35
type textarea "x"
type textarea "S"
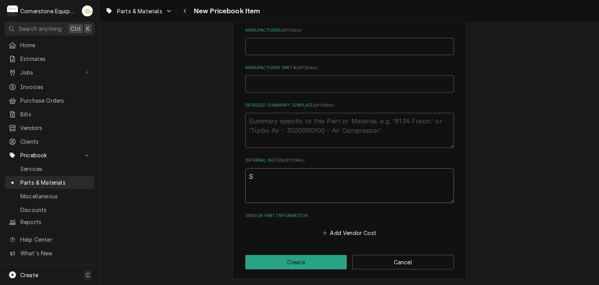
type textarea "x"
type textarea "Sc"
type textarea "x"
type textarea "Sco"
type textarea "x"
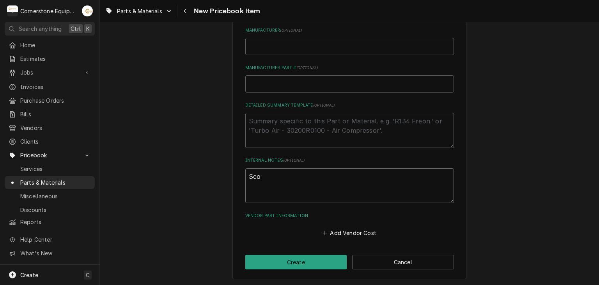
type textarea "Scos"
type textarea "x"
type textarea "Scost"
type textarea "x"
type textarea "Scos"
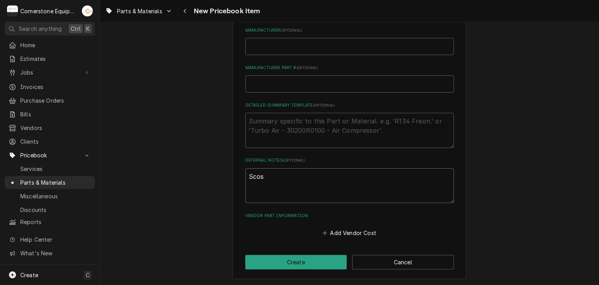
type textarea "x"
type textarea "Sco"
type textarea "x"
type textarea "Scot"
type textarea "x"
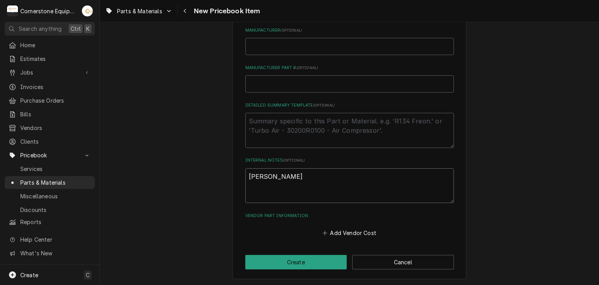
type textarea "Scots"
type textarea "x"
type textarea "Scotsm"
type textarea "x"
type textarea "Scotsma"
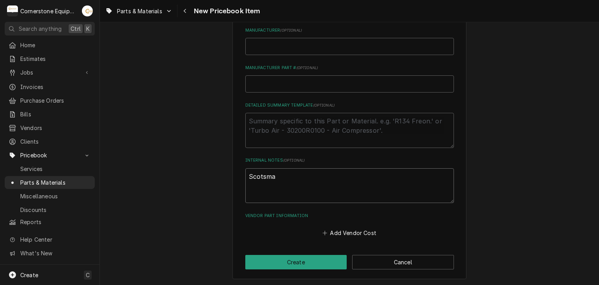
type textarea "x"
type textarea "Scotsman"
type textarea "x"
type textarea "Scotsman"
type textarea "x"
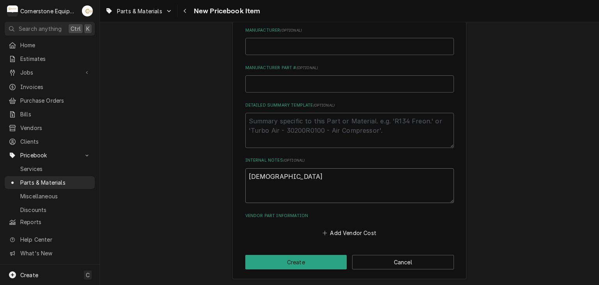
type textarea "Scotsman f"
type textarea "x"
type textarea "Scotsman fe"
type textarea "x"
type textarea "Scotsman fee"
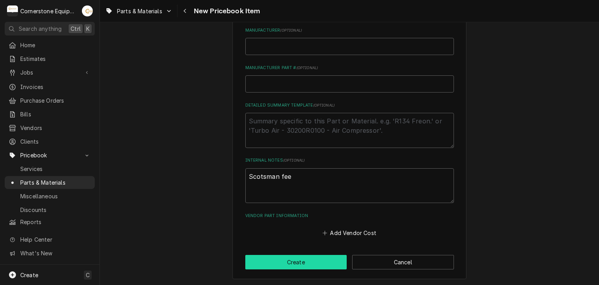
click at [299, 266] on button "Create" at bounding box center [296, 262] width 102 height 14
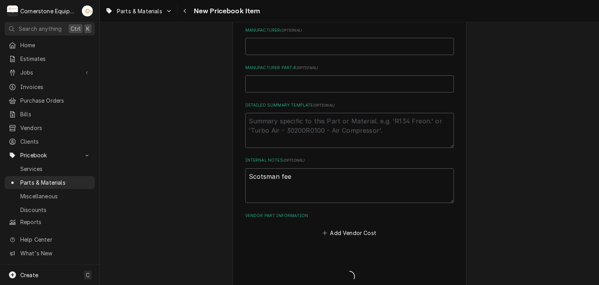
type textarea "x"
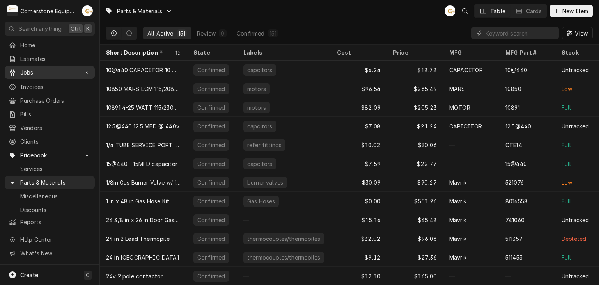
click at [56, 68] on span "Jobs" at bounding box center [49, 72] width 59 height 8
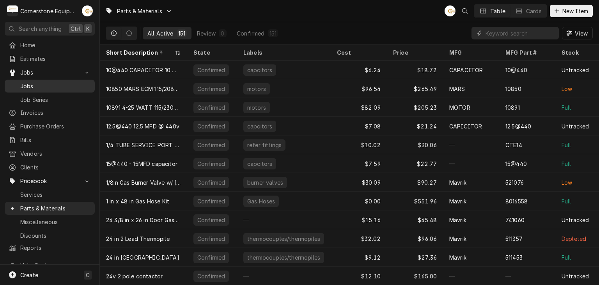
click at [37, 84] on span "Jobs" at bounding box center [55, 86] width 71 height 8
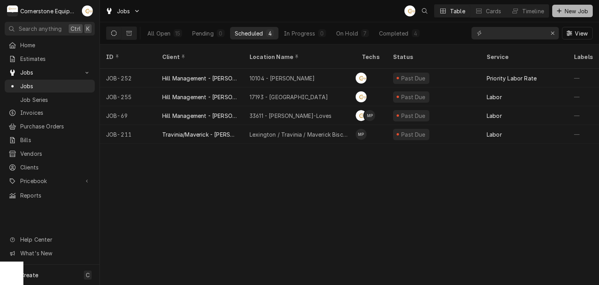
click at [560, 16] on button "New Job" at bounding box center [573, 11] width 41 height 12
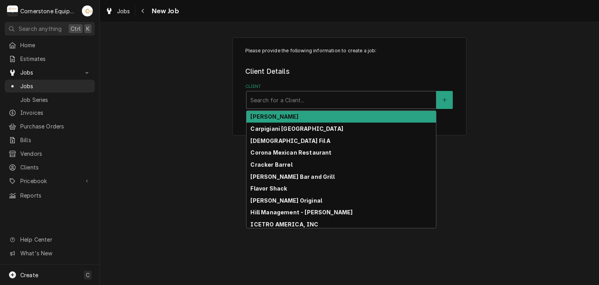
click at [295, 105] on div "Client" at bounding box center [342, 100] width 182 height 14
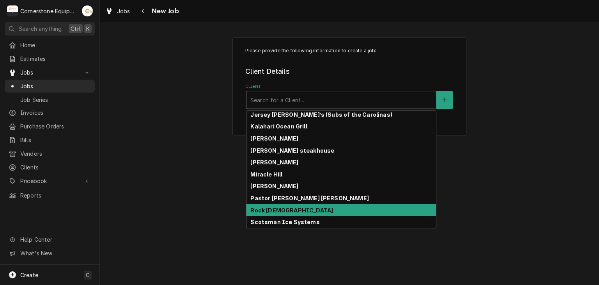
scroll to position [237, 0]
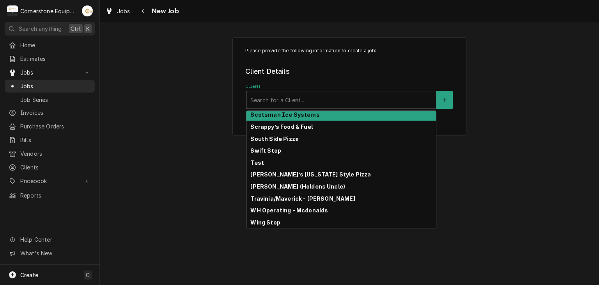
click at [299, 112] on strong "Scotsman Ice Systems" at bounding box center [285, 114] width 69 height 7
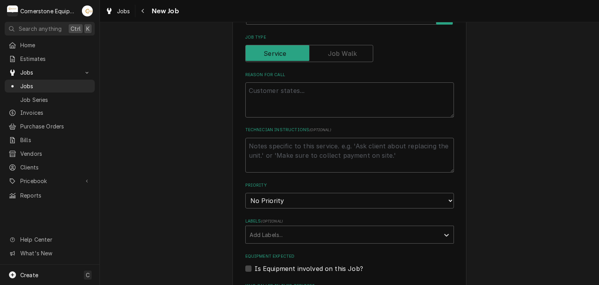
scroll to position [312, 0]
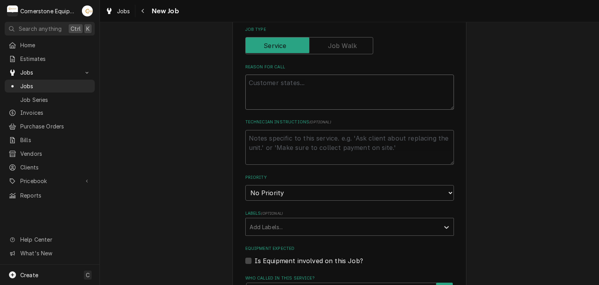
click at [295, 96] on textarea "Reason For Call" at bounding box center [349, 92] width 209 height 35
type textarea "x"
type textarea "T"
type textarea "x"
type textarea "[GEOGRAPHIC_DATA]"
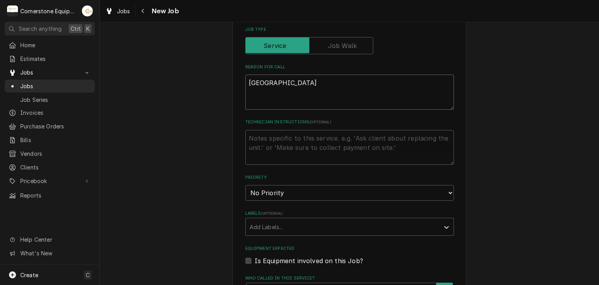
type textarea "x"
type textarea "TXV"
type textarea "x"
type textarea "TXV"
type textarea "x"
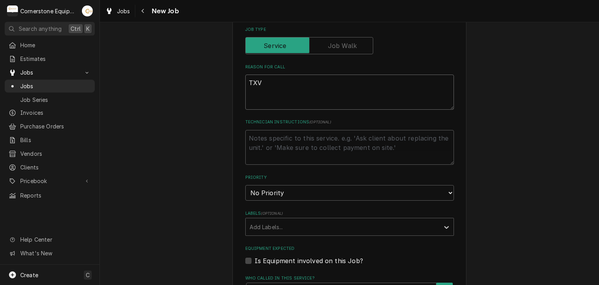
type textarea "TXV R"
type textarea "x"
type textarea "TXV Re"
type textarea "x"
type textarea "TXV Rep"
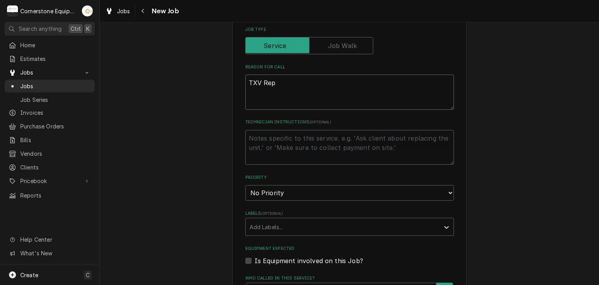
type textarea "x"
type textarea "TXV Repl"
type textarea "x"
type textarea "TXV Repla"
type textarea "x"
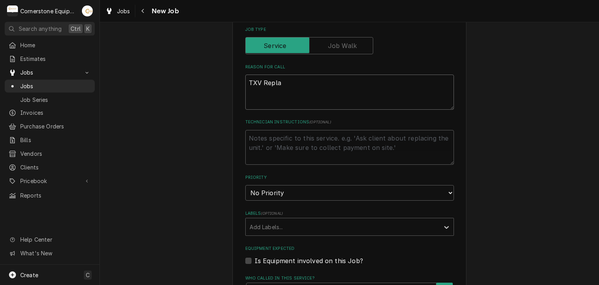
type textarea "TXV Replac"
type textarea "x"
type textarea "TXV Replace"
type textarea "x"
type textarea "TXV Replacem"
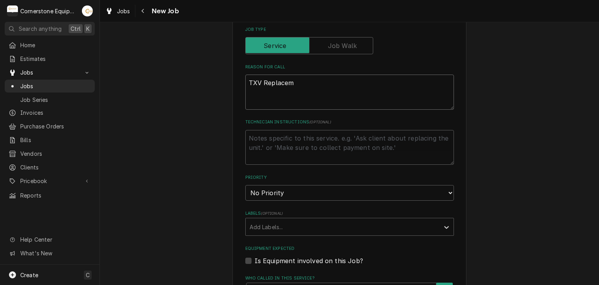
type textarea "x"
type textarea "TXV Replaceme"
type textarea "x"
type textarea "TXV Replacemen"
type textarea "x"
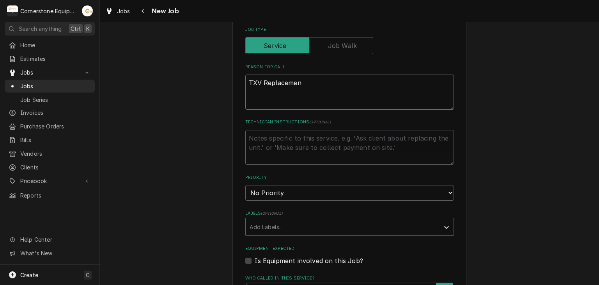
type textarea "TXV Replacement"
type textarea "x"
type textarea "TXV Replacement"
type textarea "x"
type textarea "TXV Replacement"
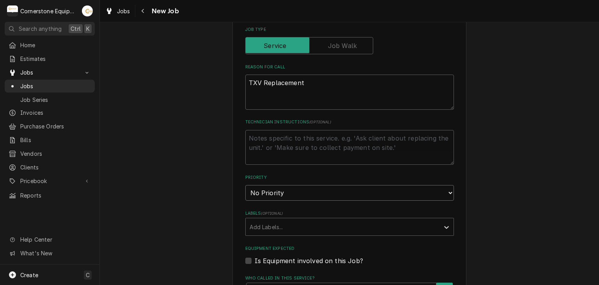
click at [295, 187] on select "No Priority Urgent High Medium Low" at bounding box center [349, 193] width 209 height 16
click at [271, 196] on select "No Priority Urgent High Medium Low" at bounding box center [349, 193] width 209 height 16
select select "2"
click at [245, 185] on select "No Priority Urgent High Medium Low" at bounding box center [349, 193] width 209 height 16
type textarea "x"
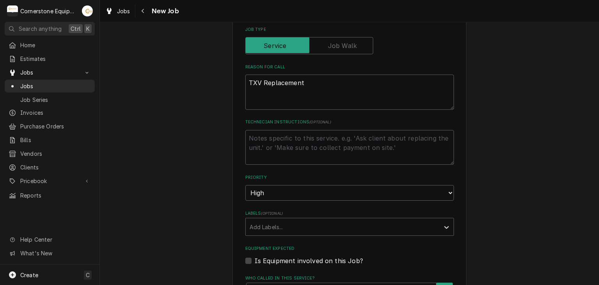
click at [220, 186] on div "Please provide the following information to create a job: Client Details Client…" at bounding box center [350, 133] width 500 height 830
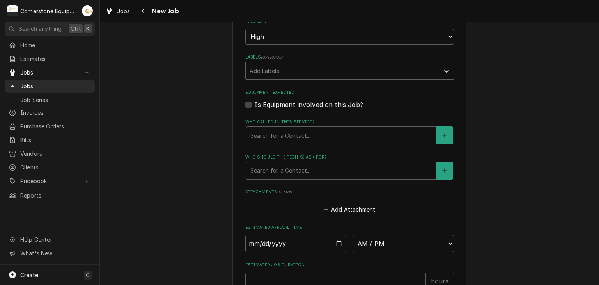
click at [300, 103] on label "Is Equipment involved on this Job?" at bounding box center [309, 104] width 108 height 9
click at [300, 103] on input "Equipment Expected" at bounding box center [359, 108] width 209 height 17
checkbox input "true"
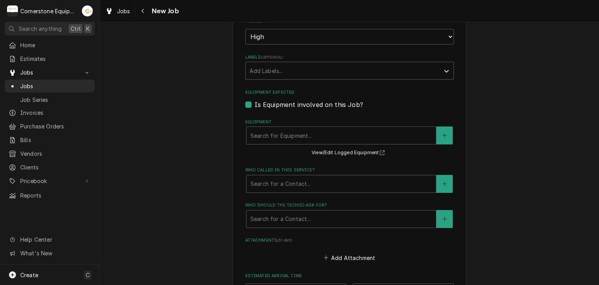
type textarea "x"
drag, startPoint x: 308, startPoint y: 144, endPoint x: 309, endPoint y: 133, distance: 10.5
click at [308, 142] on div "Equipment Search for Equipment... View/Edit Logged Equipment" at bounding box center [349, 138] width 209 height 39
click at [309, 133] on div "Equipment" at bounding box center [342, 135] width 182 height 14
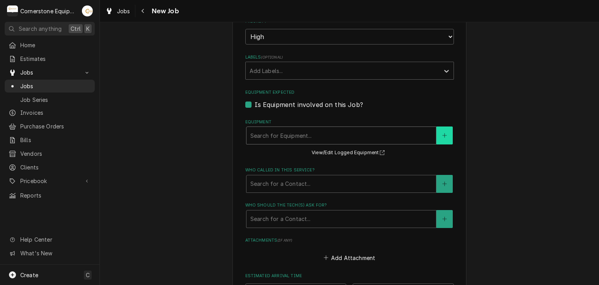
click at [437, 140] on button "Equipment" at bounding box center [445, 135] width 16 height 18
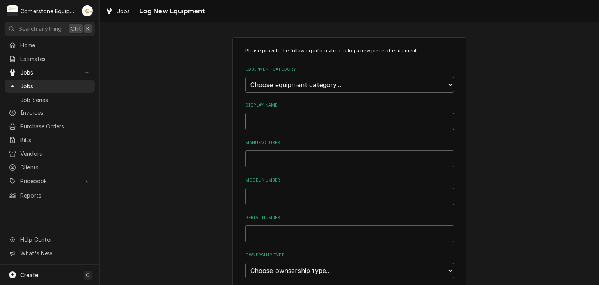
click at [325, 121] on input "Display Name" at bounding box center [349, 121] width 209 height 17
click at [327, 91] on div "Please provide the following information to log a new piece of equipment: Equip…" at bounding box center [349, 245] width 209 height 396
click at [328, 84] on select "Choose equipment category... Cooking Equipment Fryers Ice Machines Ovens and Ra…" at bounding box center [349, 85] width 209 height 16
select select "3"
click at [245, 77] on select "Choose equipment category... Cooking Equipment Fryers Ice Machines Ovens and Ra…" at bounding box center [349, 85] width 209 height 16
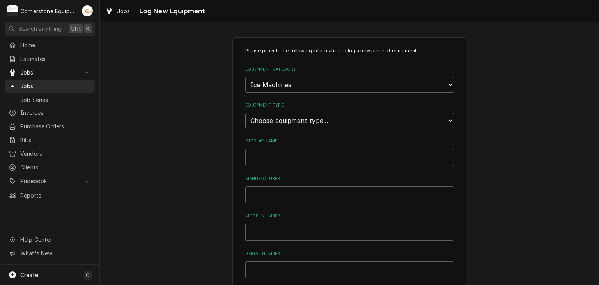
click at [299, 124] on select "Choose equipment type... Ice Bin Ice Dispenser Ice Maker Ice Merchandiser" at bounding box center [349, 121] width 209 height 16
click at [245, 113] on select "Choose equipment type... Ice Bin Ice Dispenser Ice Maker Ice Merchandiser" at bounding box center [349, 121] width 209 height 16
drag, startPoint x: 297, startPoint y: 114, endPoint x: 297, endPoint y: 119, distance: 4.7
click at [297, 114] on select "Choose equipment type... Ice Bin Ice Dispenser Ice Maker Ice Merchandiser" at bounding box center [349, 121] width 209 height 16
select select "18"
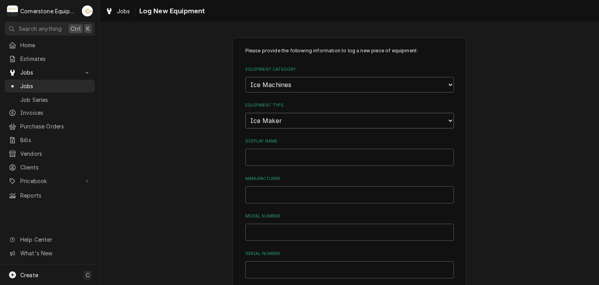
click at [245, 113] on select "Choose equipment type... Ice Bin Ice Dispenser Ice Maker Ice Merchandiser" at bounding box center [349, 121] width 209 height 16
drag, startPoint x: 281, startPoint y: 146, endPoint x: 281, endPoint y: 151, distance: 4.3
click at [281, 147] on div "Display Name" at bounding box center [349, 152] width 209 height 28
click at [282, 154] on input "Display Name" at bounding box center [349, 157] width 209 height 17
type input "Back of House Ice Maker"
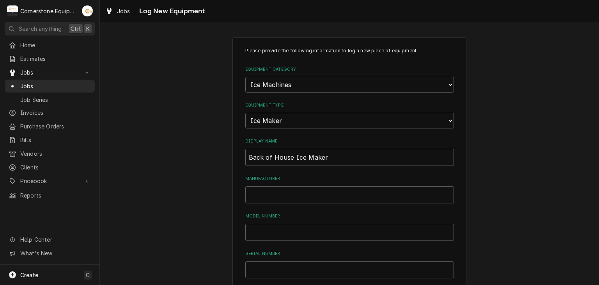
click at [279, 183] on div "Manufacturer" at bounding box center [349, 190] width 209 height 28
click at [279, 194] on input "Manufacturer" at bounding box center [349, 194] width 209 height 17
type input "Scotsman"
click at [267, 241] on div "Please provide the following information to log a new piece of equipment: Equip…" at bounding box center [349, 263] width 209 height 432
click at [267, 231] on input "Model Number" at bounding box center [349, 232] width 209 height 17
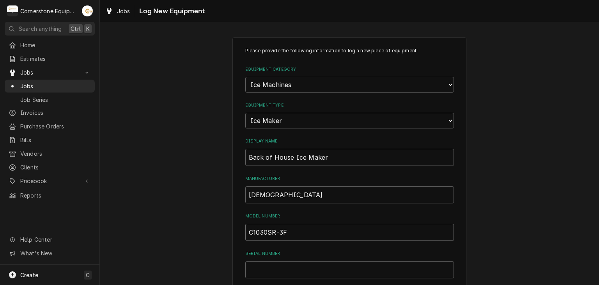
type input "C1030SR-3F"
click at [298, 258] on div "Serial Number" at bounding box center [349, 265] width 209 height 28
click at [297, 263] on input "Serial Number" at bounding box center [349, 269] width 209 height 17
type input "22121320010690"
click at [184, 174] on div "Please provide the following information to log a new piece of equipment: Equip…" at bounding box center [350, 278] width 500 height 497
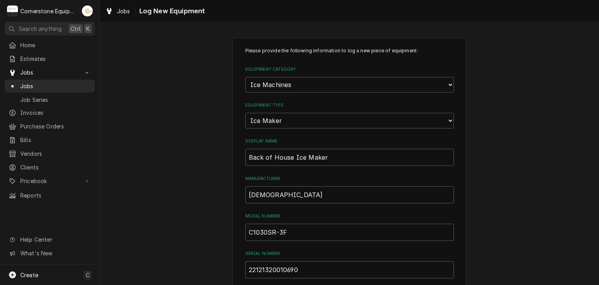
scroll to position [156, 0]
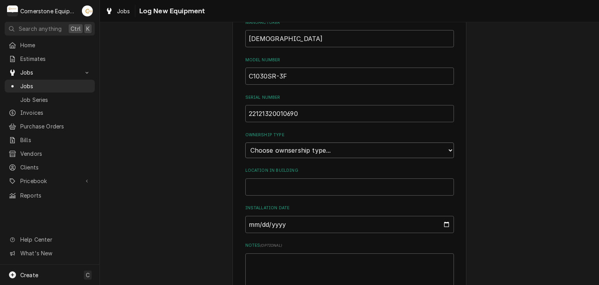
click at [321, 153] on select "Choose ownsership type... Unknown Owned Leased Rented" at bounding box center [349, 150] width 209 height 16
select select "1"
click at [245, 142] on select "Choose ownsership type... Unknown Owned Leased Rented" at bounding box center [349, 150] width 209 height 16
click at [276, 179] on input "Location in Building" at bounding box center [349, 186] width 209 height 17
type input "B"
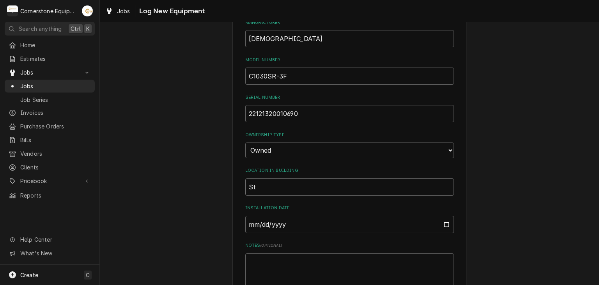
type input "S"
type input "N"
type input "Back of House"
click at [279, 224] on input "Installation Date" at bounding box center [349, 224] width 209 height 17
click at [439, 223] on input "Installation Date" at bounding box center [349, 224] width 209 height 17
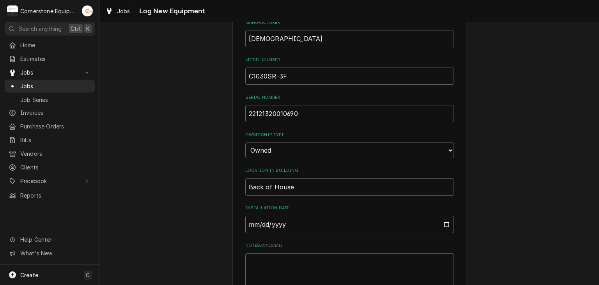
click at [443, 222] on input "Installation Date" at bounding box center [349, 224] width 209 height 17
click at [487, 217] on div "Please provide the following information to log a new piece of equipment: Equip…" at bounding box center [350, 122] width 500 height 497
click at [440, 225] on input "Installation Date" at bounding box center [349, 224] width 209 height 17
type input "2024-11-14"
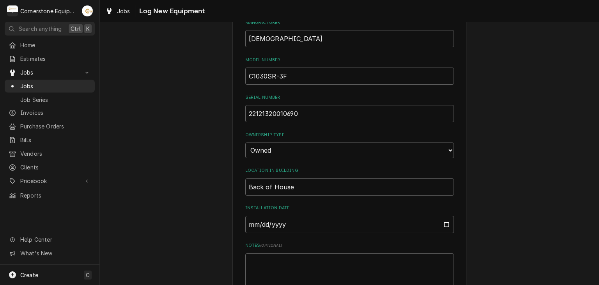
click at [483, 226] on div "Please provide the following information to log a new piece of equipment: Equip…" at bounding box center [350, 122] width 500 height 497
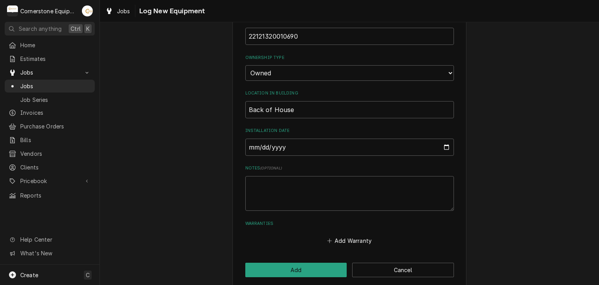
scroll to position [240, 0]
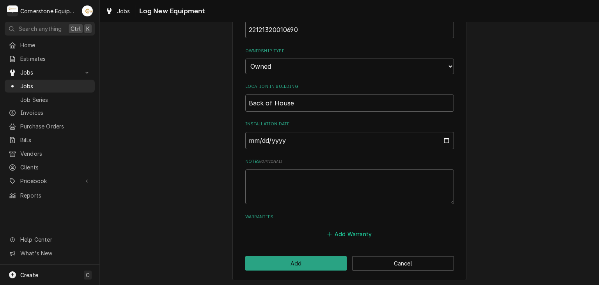
click at [327, 233] on icon "Warranties" at bounding box center [329, 233] width 5 height 5
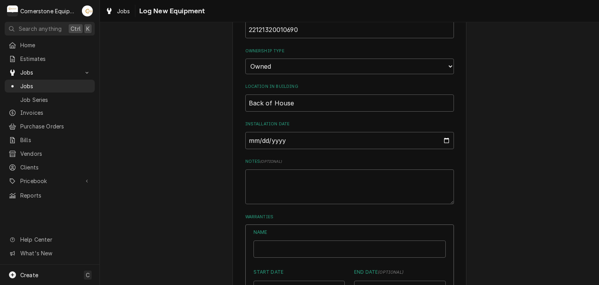
scroll to position [396, 0]
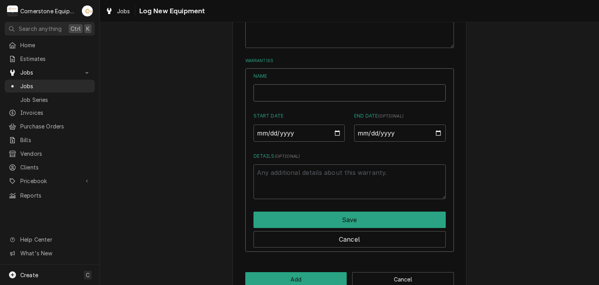
click at [279, 96] on input "Name" at bounding box center [350, 92] width 192 height 17
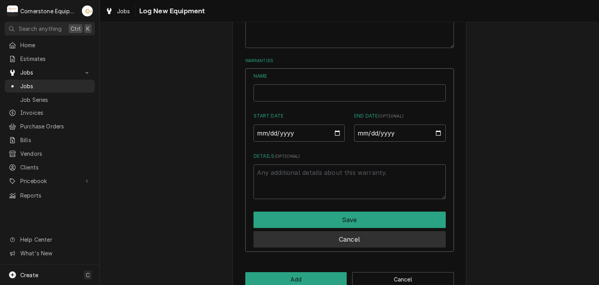
click at [374, 241] on button "Cancel" at bounding box center [350, 239] width 192 height 16
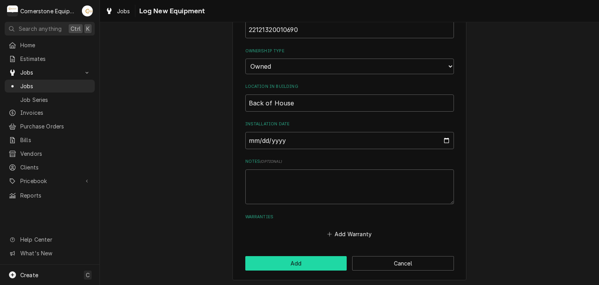
click at [304, 261] on button "Add" at bounding box center [296, 263] width 102 height 14
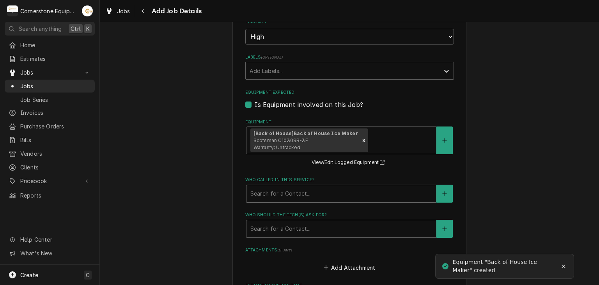
drag, startPoint x: 251, startPoint y: 203, endPoint x: 252, endPoint y: 198, distance: 4.9
click at [251, 202] on fieldset "Job Details Job Source Direct (Phone/Email/etc.) Other Date Received 2025-08-29…" at bounding box center [349, 64] width 209 height 638
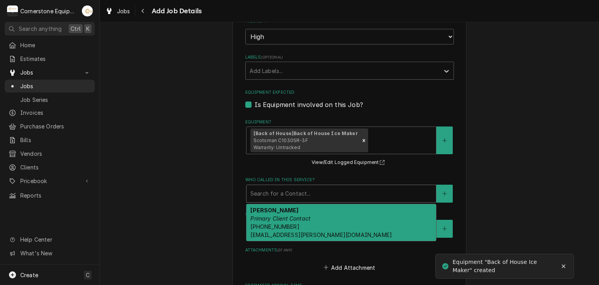
click at [253, 196] on div "Who called in this service?" at bounding box center [342, 194] width 182 height 14
click at [268, 232] on span "(346) 249-1768 ashton.vazquez@us.stores.mcd.com" at bounding box center [322, 230] width 142 height 15
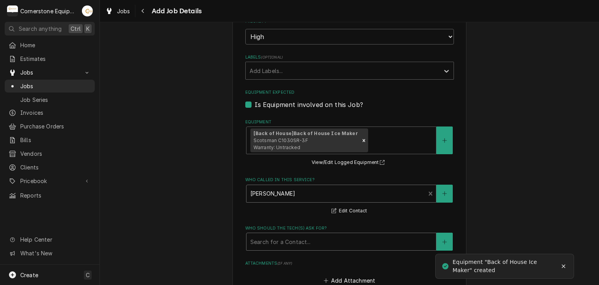
drag, startPoint x: 269, startPoint y: 227, endPoint x: 269, endPoint y: 233, distance: 6.6
click at [269, 233] on div "Who should the tech(s) ask for? Search for a Contact..." at bounding box center [349, 237] width 209 height 25
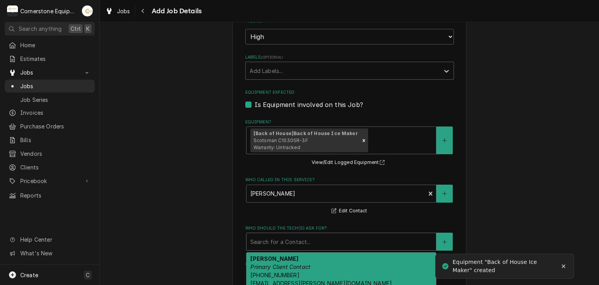
click at [268, 241] on div "Who should the tech(s) ask for?" at bounding box center [342, 242] width 182 height 14
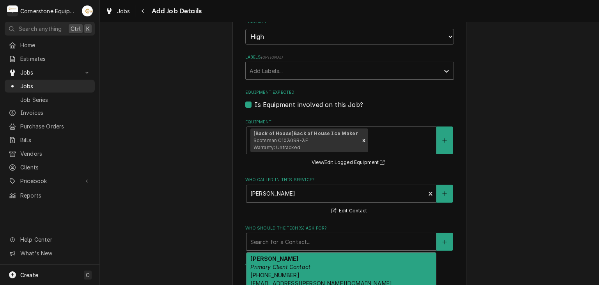
drag, startPoint x: 272, startPoint y: 259, endPoint x: 228, endPoint y: 244, distance: 46.8
click at [270, 258] on div "Ashton Vazquez Primary Client Contact (346) 249-1768 ashton.vazquez@us.stores.m…" at bounding box center [342, 270] width 190 height 37
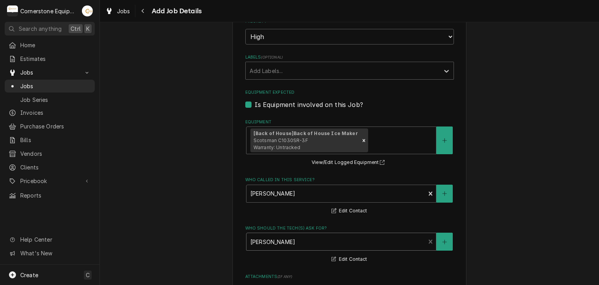
click at [178, 228] on div "Please provide the following information to create a job: Client Details Client…" at bounding box center [350, 19] width 500 height 914
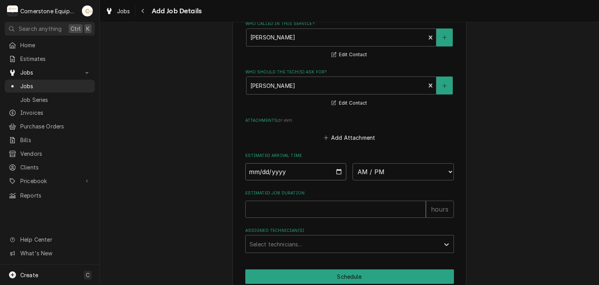
click at [343, 170] on input "Date" at bounding box center [295, 171] width 101 height 17
click at [331, 169] on input "Date" at bounding box center [295, 171] width 101 height 17
click at [334, 168] on input "Date" at bounding box center [295, 171] width 101 height 17
click at [435, 121] on div "Attachments ( if any ) Add Attachment" at bounding box center [349, 130] width 209 height 26
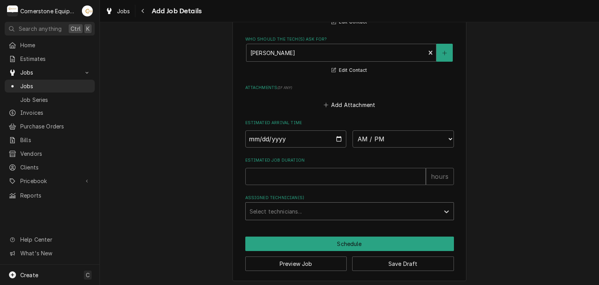
click at [436, 213] on div "Select technicians..." at bounding box center [343, 211] width 194 height 17
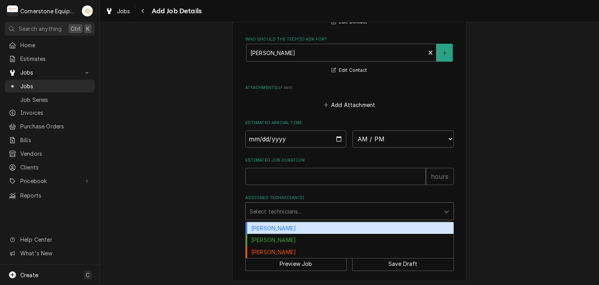
click at [312, 229] on div "[PERSON_NAME]" at bounding box center [350, 228] width 208 height 12
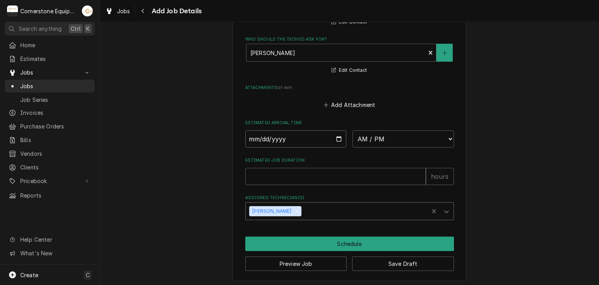
click at [336, 136] on input "Date" at bounding box center [295, 138] width 101 height 17
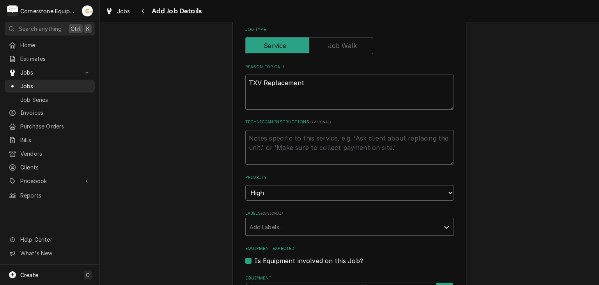
scroll to position [156, 0]
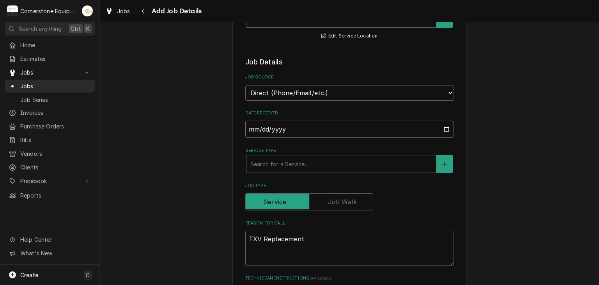
click at [440, 126] on input "2025-08-29" at bounding box center [349, 129] width 209 height 17
type textarea "x"
type input "2025-08-15"
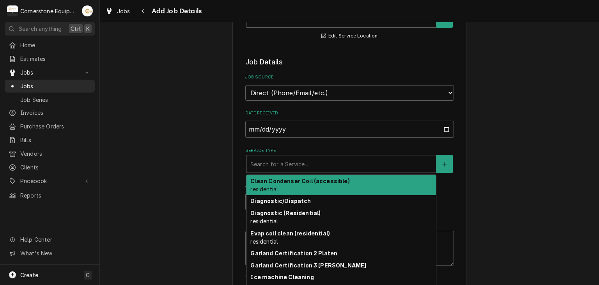
click at [314, 158] on div "Service Type" at bounding box center [342, 164] width 182 height 14
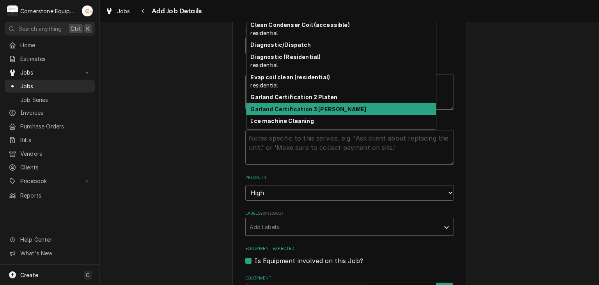
scroll to position [50, 0]
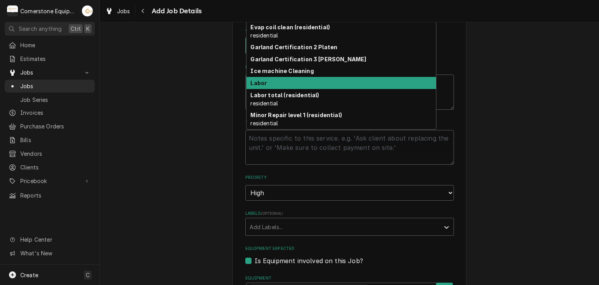
click at [292, 86] on div "Labor" at bounding box center [342, 83] width 190 height 12
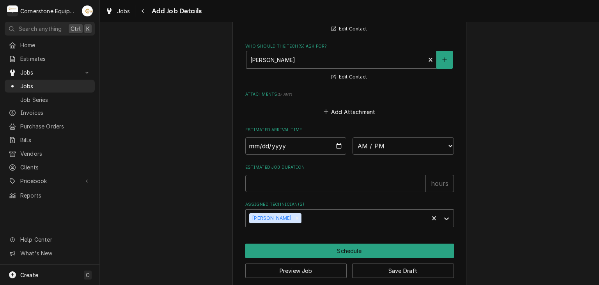
scroll to position [670, 0]
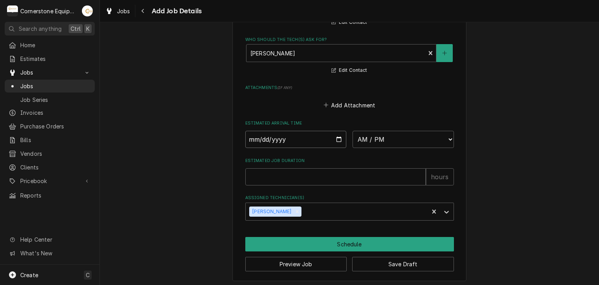
click at [334, 135] on input "Date" at bounding box center [295, 139] width 101 height 17
click at [300, 138] on input "Date" at bounding box center [295, 139] width 101 height 17
click at [340, 139] on input "Date" at bounding box center [295, 139] width 101 height 17
click at [336, 135] on input "Date" at bounding box center [295, 139] width 101 height 17
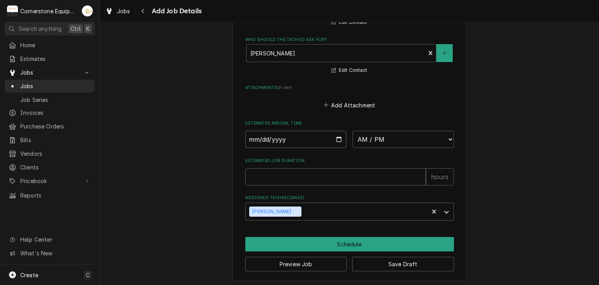
type textarea "x"
type input "2025-08-15"
type textarea "x"
click at [371, 138] on select "AM / PM 6:00 AM 6:15 AM 6:30 AM 6:45 AM 7:00 AM 7:15 AM 7:30 AM 7:45 AM 8:00 AM…" at bounding box center [403, 139] width 101 height 17
select select "09:00:00"
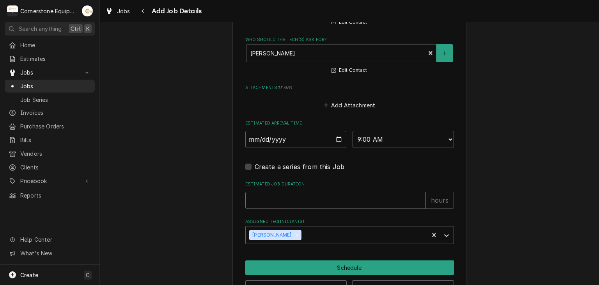
click at [308, 200] on input "Estimated Job Duration" at bounding box center [335, 200] width 181 height 17
type textarea "x"
type input "5"
type textarea "x"
type input "5"
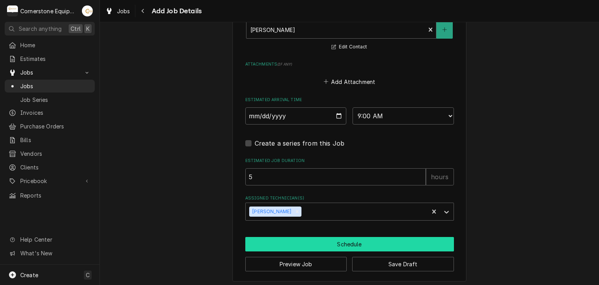
click at [283, 237] on button "Schedule" at bounding box center [349, 244] width 209 height 14
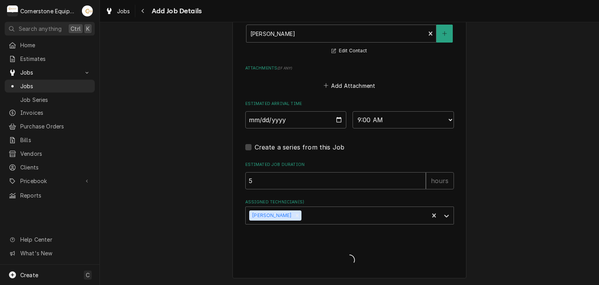
scroll to position [687, 0]
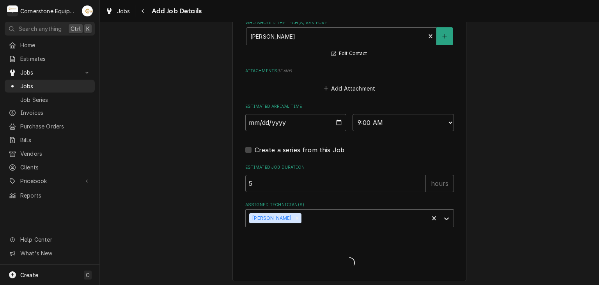
type textarea "x"
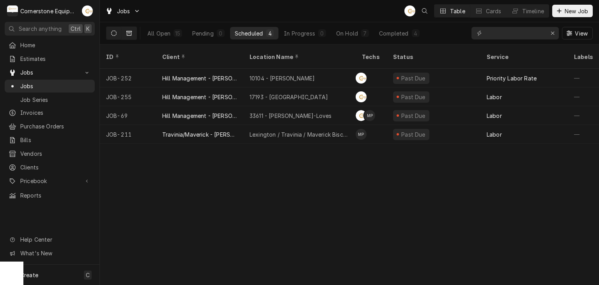
click at [133, 33] on button "Dynamic Content Wrapper" at bounding box center [129, 33] width 15 height 12
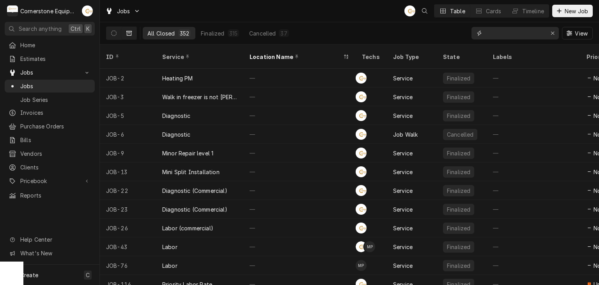
click at [518, 27] on input "Dynamic Content Wrapper" at bounding box center [515, 33] width 59 height 12
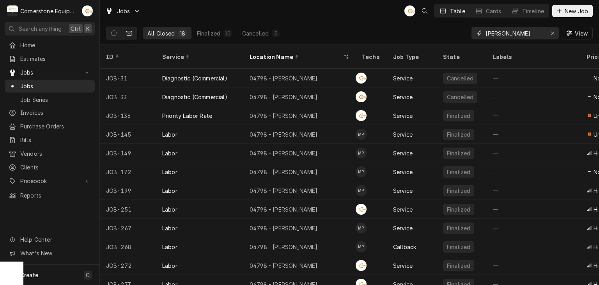
type input "[PERSON_NAME]"
click at [332, 12] on div "Jobs AB Table Cards Timeline New Job" at bounding box center [350, 11] width 500 height 22
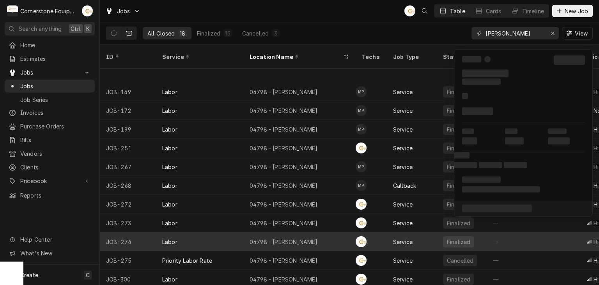
scroll to position [117, 0]
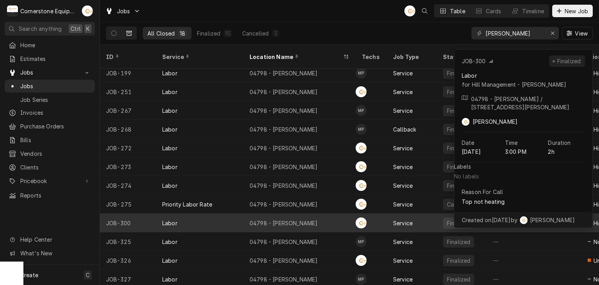
click at [267, 219] on div "04798 - [PERSON_NAME]" at bounding box center [284, 223] width 68 height 8
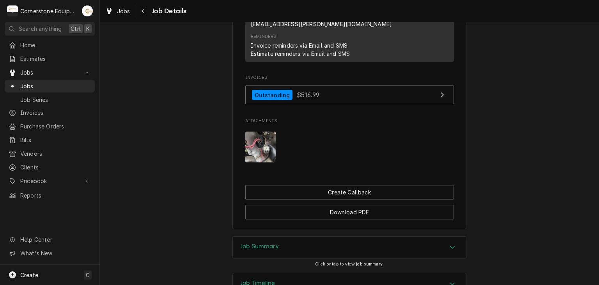
scroll to position [641, 0]
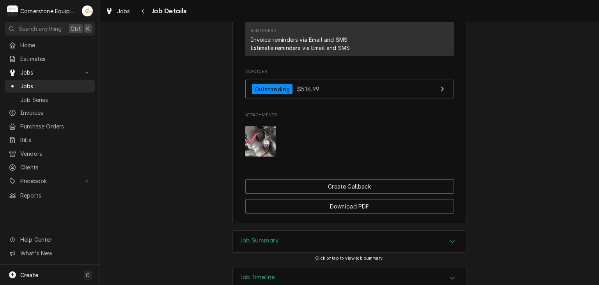
click at [273, 231] on div "Job Summary" at bounding box center [349, 242] width 233 height 22
click at [261, 126] on img "Attachments" at bounding box center [260, 141] width 31 height 31
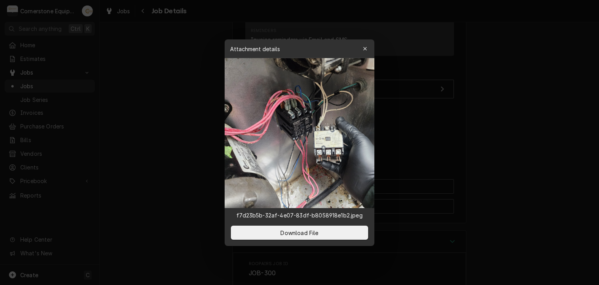
click at [210, 101] on div at bounding box center [299, 142] width 599 height 285
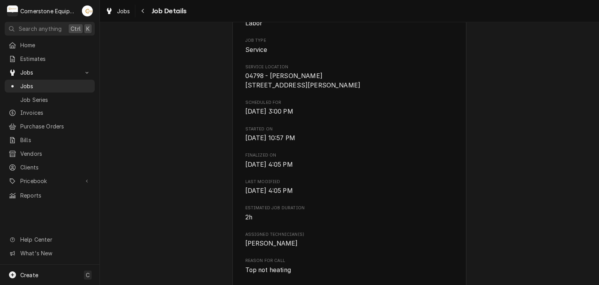
scroll to position [17, 0]
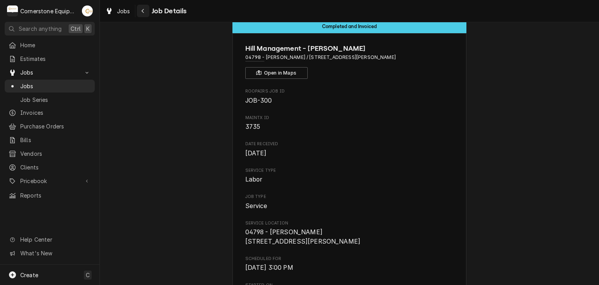
click at [144, 13] on icon "Navigate back" at bounding box center [143, 10] width 4 height 5
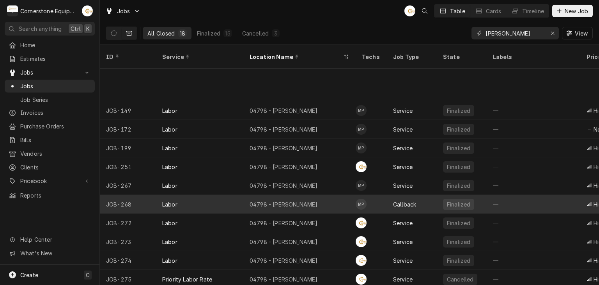
scroll to position [99, 0]
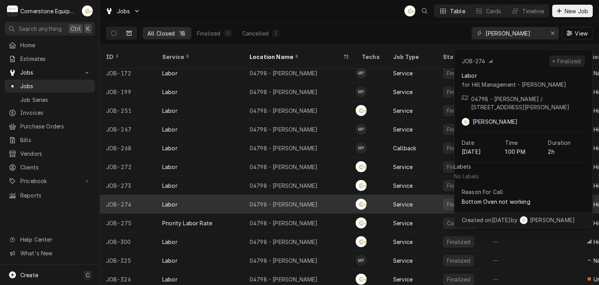
click at [308, 195] on div "04798 - [PERSON_NAME]" at bounding box center [300, 204] width 112 height 19
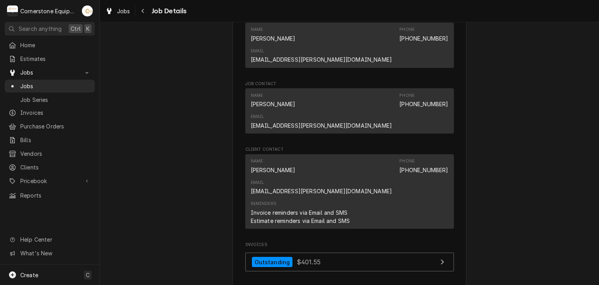
scroll to position [581, 0]
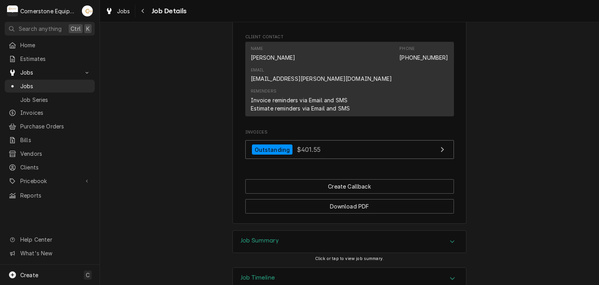
click at [309, 231] on div "Job Summary" at bounding box center [349, 242] width 233 height 22
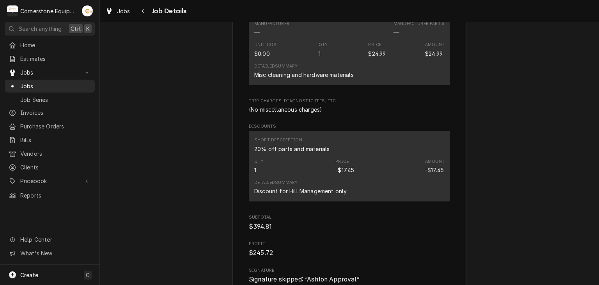
scroll to position [1335, 0]
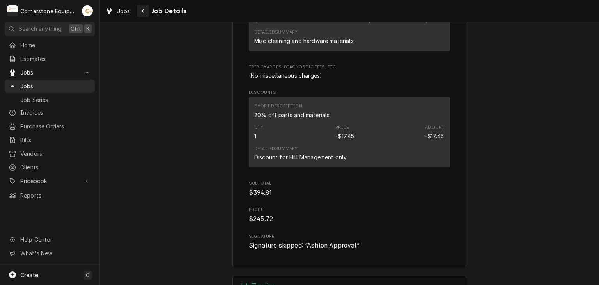
click at [145, 11] on div "Navigate back" at bounding box center [143, 11] width 8 height 8
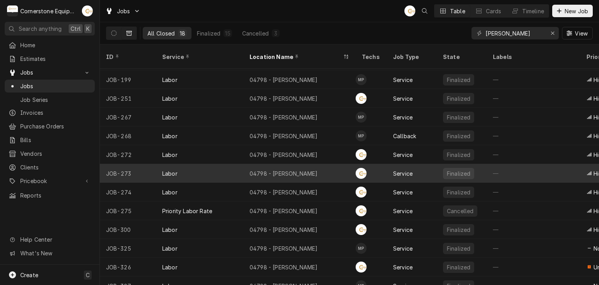
scroll to position [117, 0]
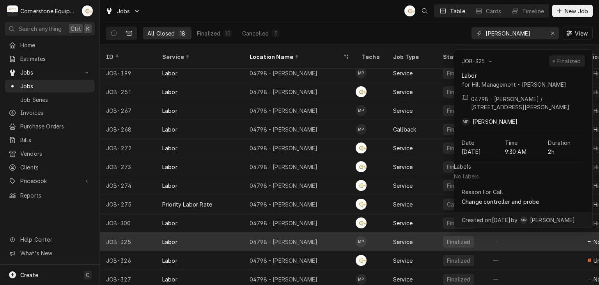
click at [288, 238] on div "04798 - [PERSON_NAME]" at bounding box center [284, 242] width 68 height 8
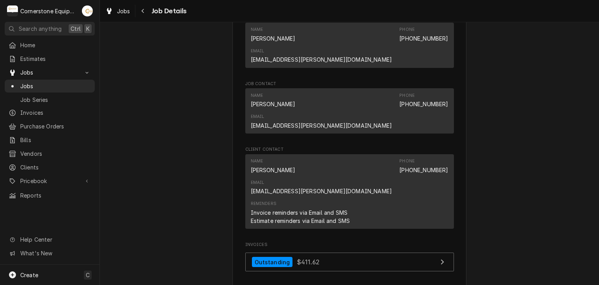
scroll to position [618, 0]
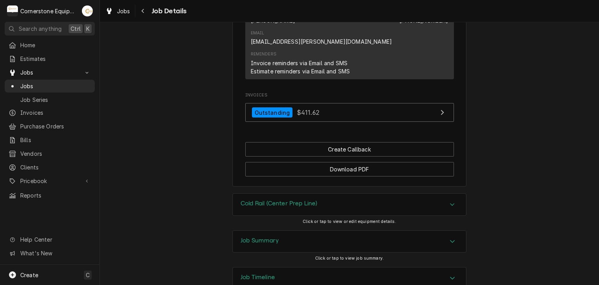
click at [297, 231] on div "Job Summary" at bounding box center [349, 242] width 233 height 22
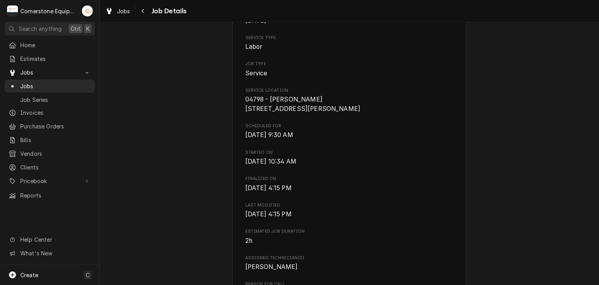
scroll to position [0, 0]
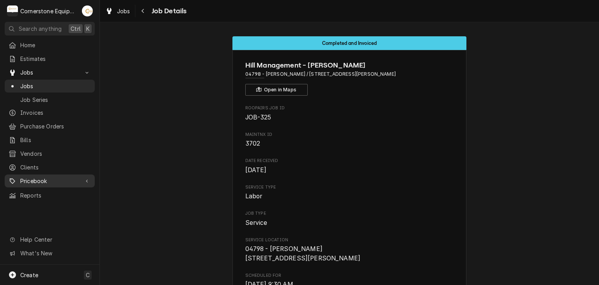
click at [42, 178] on span "Pricebook" at bounding box center [49, 181] width 59 height 8
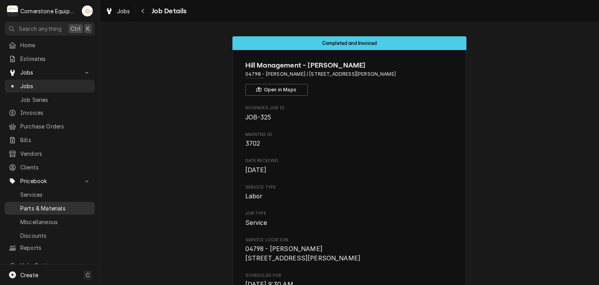
click at [39, 202] on link "Parts & Materials" at bounding box center [50, 208] width 90 height 13
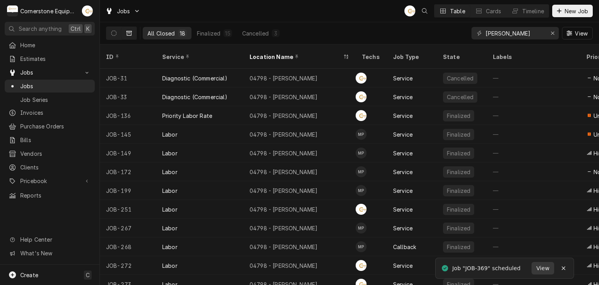
click at [548, 267] on span "View" at bounding box center [543, 268] width 16 height 8
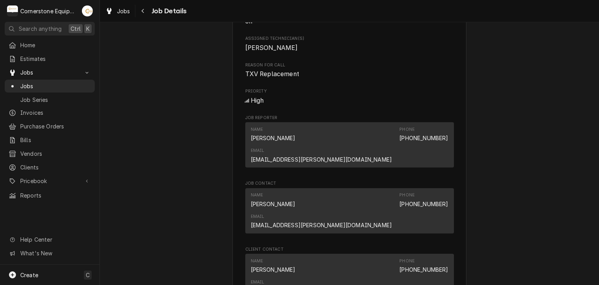
scroll to position [571, 0]
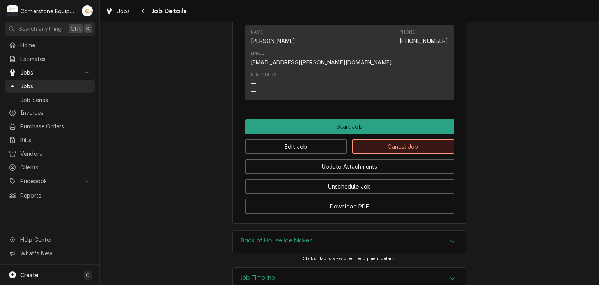
click at [396, 139] on button "Cancel Job" at bounding box center [403, 146] width 102 height 14
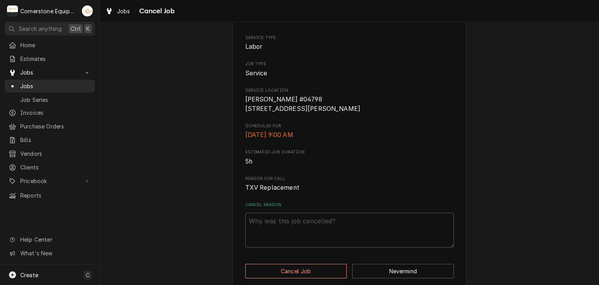
scroll to position [77, 0]
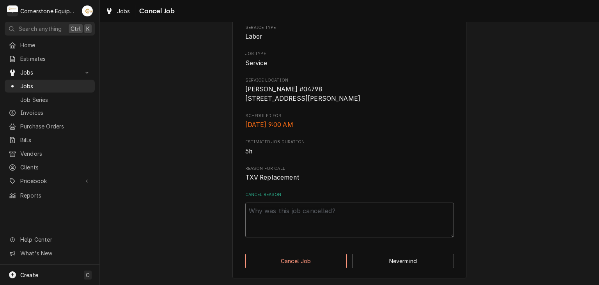
click at [322, 228] on textarea "Cancel Reason" at bounding box center [349, 220] width 209 height 35
click at [415, 261] on button "Nevermind" at bounding box center [403, 261] width 102 height 14
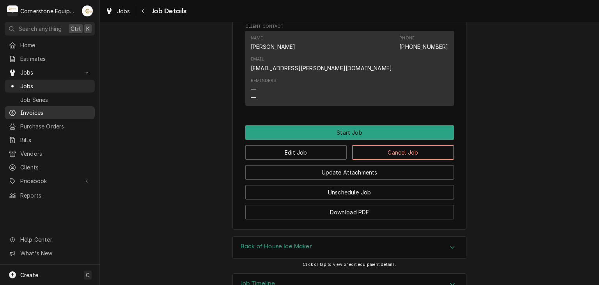
click at [54, 106] on link "Invoices" at bounding box center [50, 112] width 90 height 13
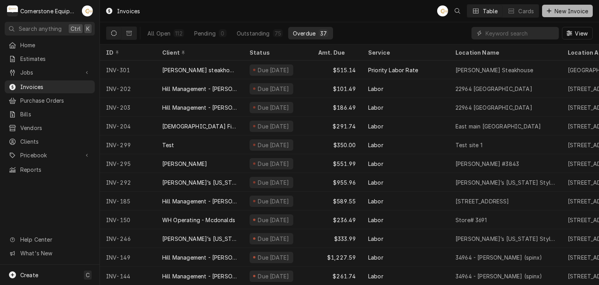
click at [590, 11] on button "New Invoice" at bounding box center [567, 11] width 51 height 12
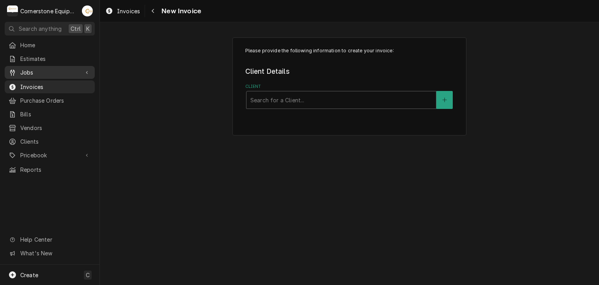
click at [23, 71] on span "Jobs" at bounding box center [49, 72] width 59 height 8
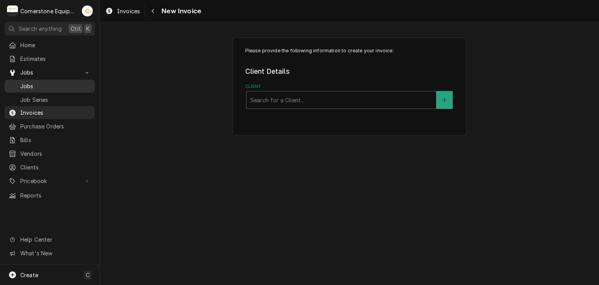
click at [37, 86] on span "Jobs" at bounding box center [55, 86] width 71 height 8
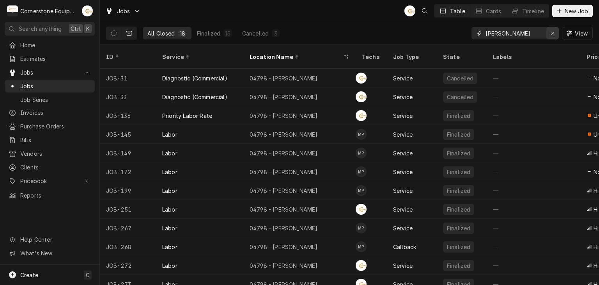
click at [555, 35] on div "Erase input" at bounding box center [553, 33] width 8 height 8
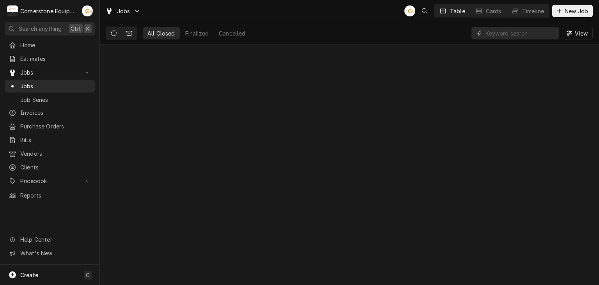
click at [120, 33] on button "Dynamic Content Wrapper" at bounding box center [114, 33] width 15 height 12
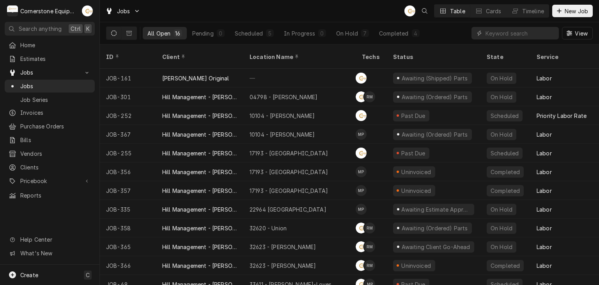
click at [111, 31] on icon "Dynamic Content Wrapper" at bounding box center [113, 32] width 5 height 5
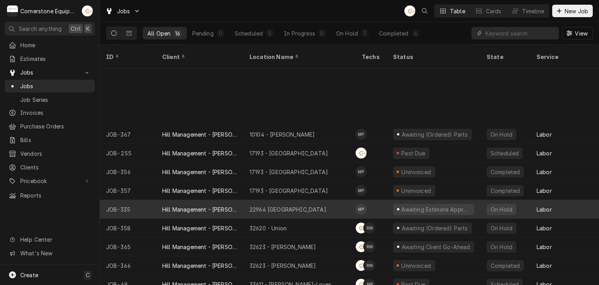
scroll to position [80, 0]
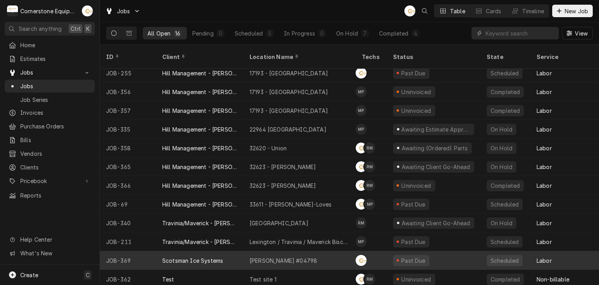
click at [217, 251] on div "Scotsman Ice Systems" at bounding box center [199, 260] width 87 height 19
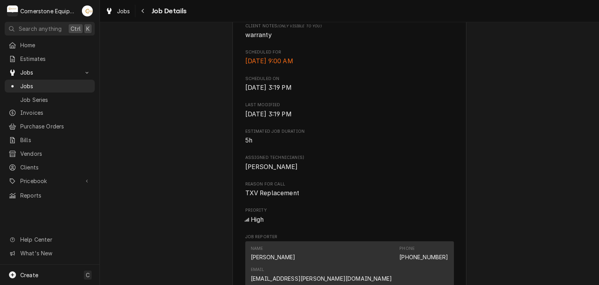
scroll to position [571, 0]
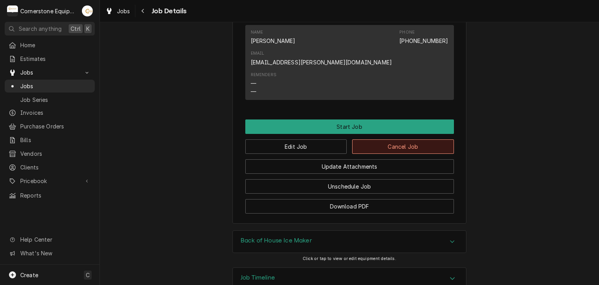
click at [388, 139] on button "Cancel Job" at bounding box center [403, 146] width 102 height 14
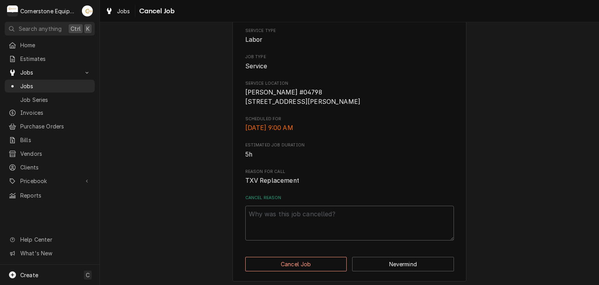
scroll to position [77, 0]
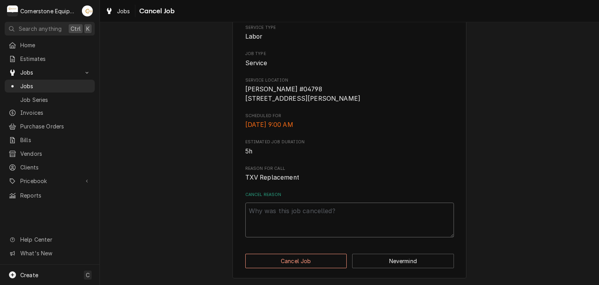
click at [316, 226] on textarea "Cancel Reason" at bounding box center [349, 220] width 209 height 35
type textarea "x"
type textarea "d"
type textarea "x"
type textarea "du"
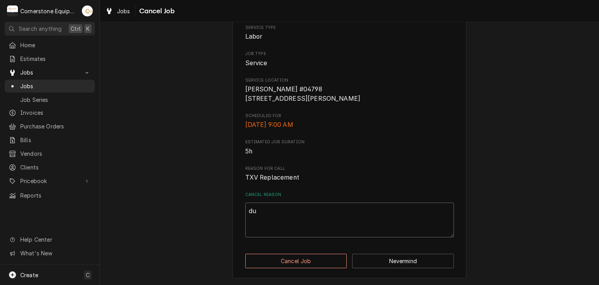
type textarea "x"
type textarea "dup"
type textarea "x"
type textarea "dupl"
type textarea "x"
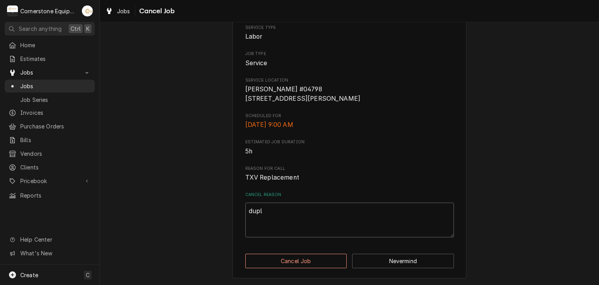
type textarea "dupli"
type textarea "x"
type textarea "duplic"
type textarea "x"
type textarea "duplica"
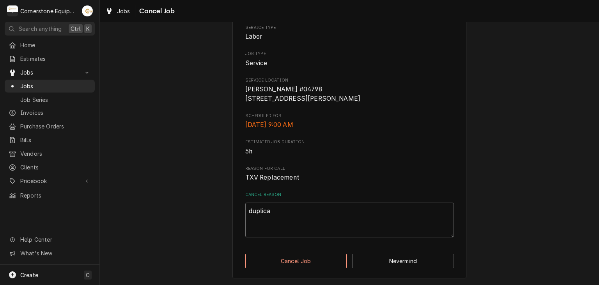
type textarea "x"
type textarea "duplicat"
type textarea "x"
type textarea "duplicate"
click at [313, 263] on button "Cancel Job" at bounding box center [296, 261] width 102 height 14
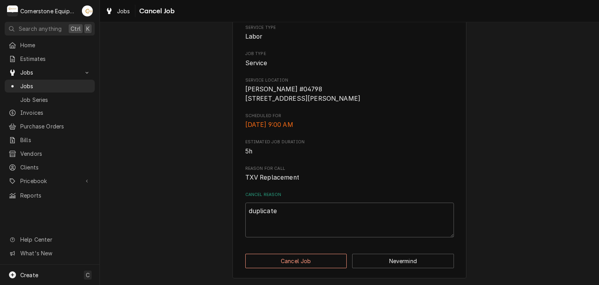
type textarea "x"
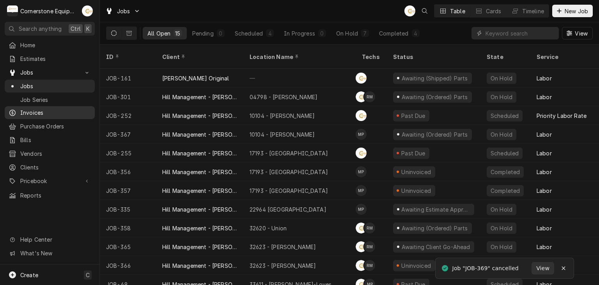
click at [50, 114] on div "Invoices" at bounding box center [49, 113] width 87 height 10
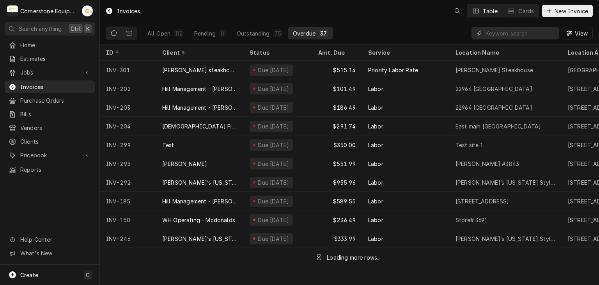
click at [565, 17] on div "Table Cards New Invoice" at bounding box center [520, 10] width 145 height 13
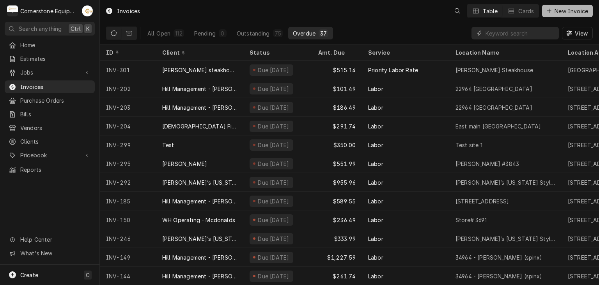
click at [565, 12] on span "New Invoice" at bounding box center [571, 11] width 37 height 8
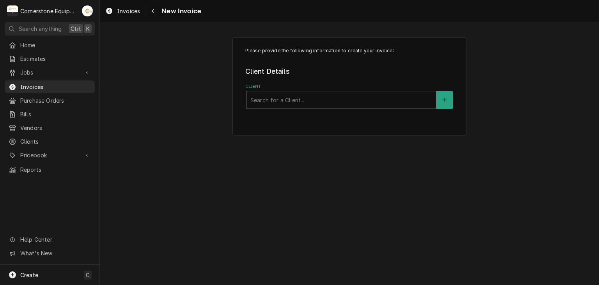
click at [309, 93] on div "Client" at bounding box center [342, 100] width 182 height 14
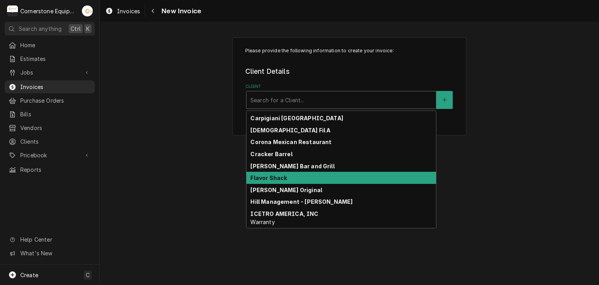
scroll to position [237, 0]
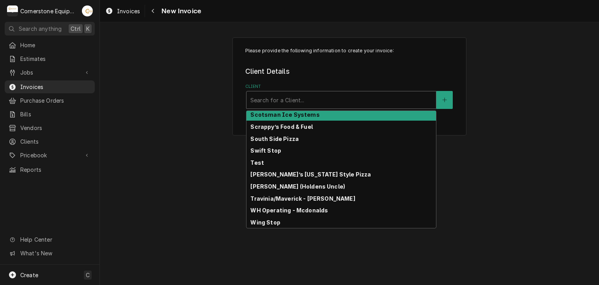
click at [284, 114] on strong "Scotsman Ice Systems" at bounding box center [285, 114] width 69 height 7
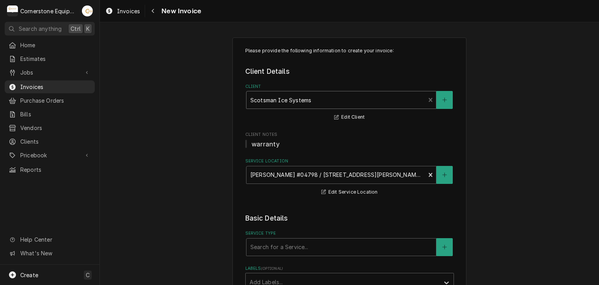
scroll to position [156, 0]
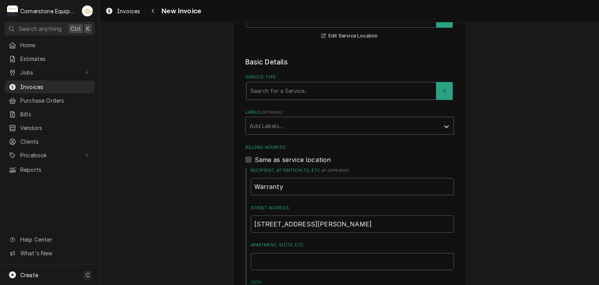
click at [272, 94] on div "Service Type" at bounding box center [342, 91] width 182 height 14
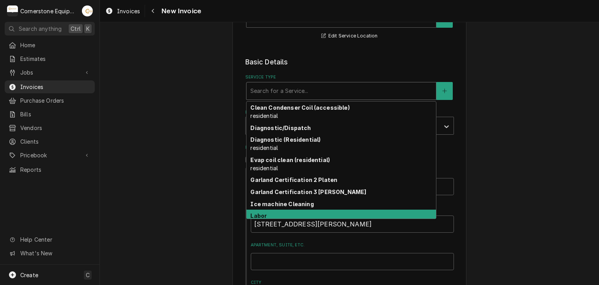
click at [282, 210] on div "Labor" at bounding box center [342, 216] width 190 height 12
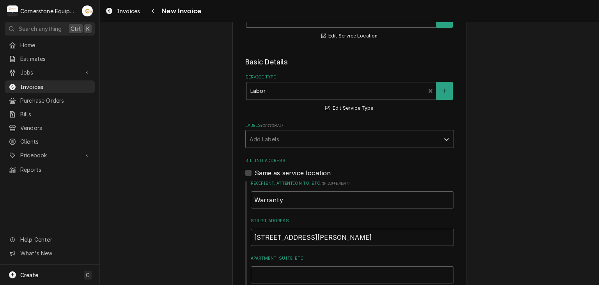
click at [289, 171] on label "Same as service location" at bounding box center [293, 172] width 76 height 9
click at [289, 171] on input "Same as service location" at bounding box center [359, 176] width 209 height 17
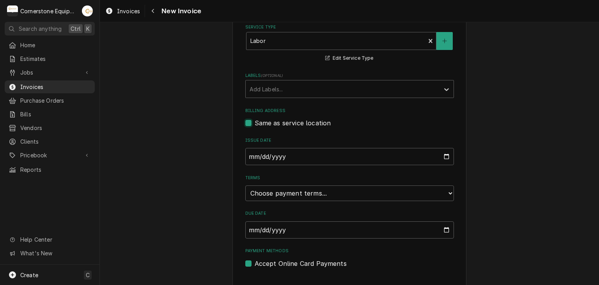
scroll to position [221, 0]
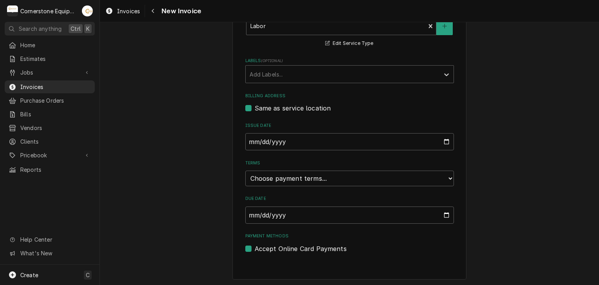
click at [279, 107] on label "Same as service location" at bounding box center [293, 107] width 76 height 9
click at [279, 107] on input "Same as service location" at bounding box center [359, 111] width 209 height 17
checkbox input "false"
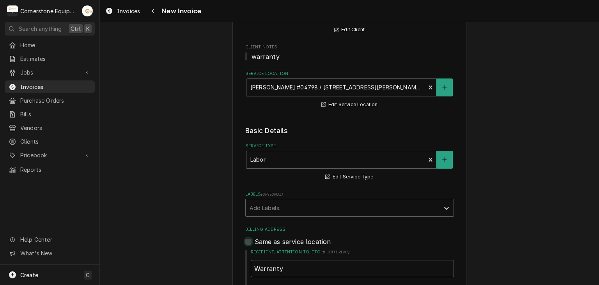
scroll to position [0, 0]
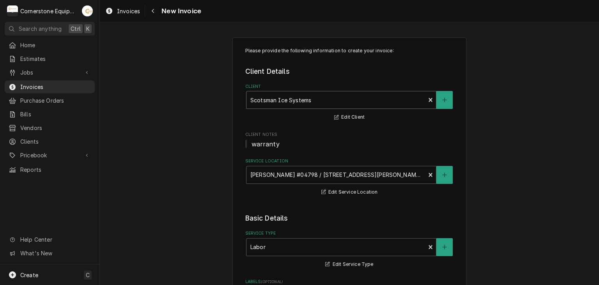
click at [362, 99] on div "Client" at bounding box center [336, 100] width 171 height 14
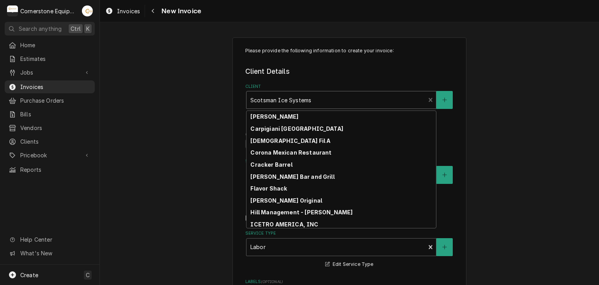
scroll to position [134, 0]
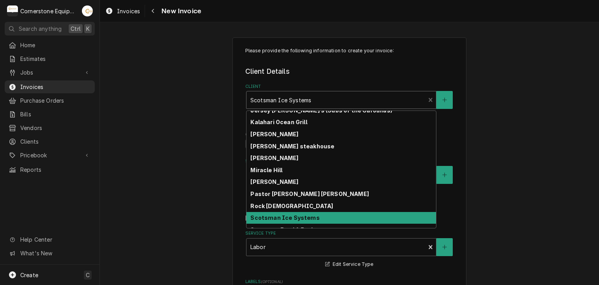
click at [311, 212] on div "Scotsman Ice Systems" at bounding box center [342, 218] width 190 height 12
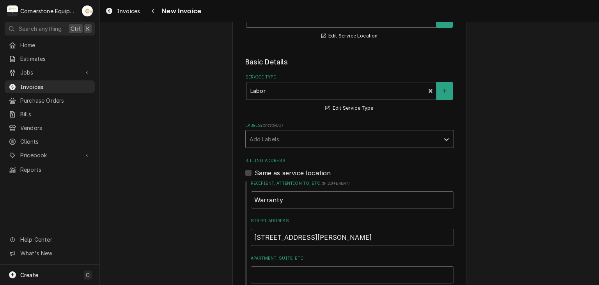
scroll to position [312, 0]
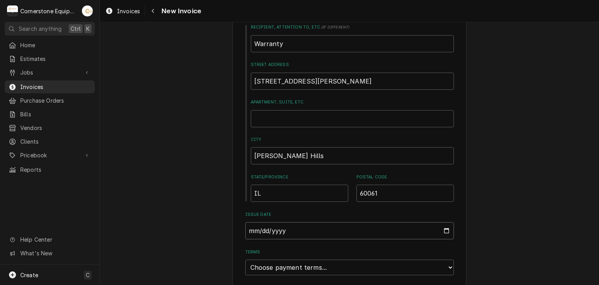
click at [368, 228] on input "2025-08-29" at bounding box center [349, 230] width 209 height 17
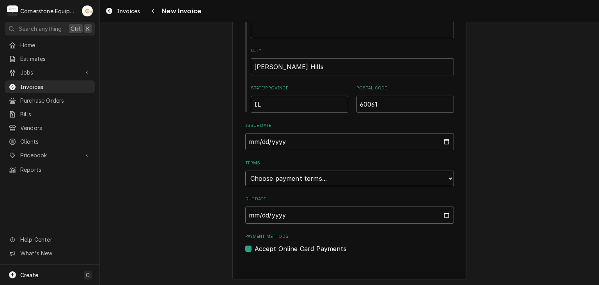
click at [424, 184] on select "Choose payment terms... Same Day Net 7 Net 14 Net 21 Net 30 Net 45 Net 60 Net 90" at bounding box center [349, 179] width 209 height 16
click at [169, 183] on div "Please provide the following information to create your invoice: Client Details…" at bounding box center [350, 189] width 500 height 1120
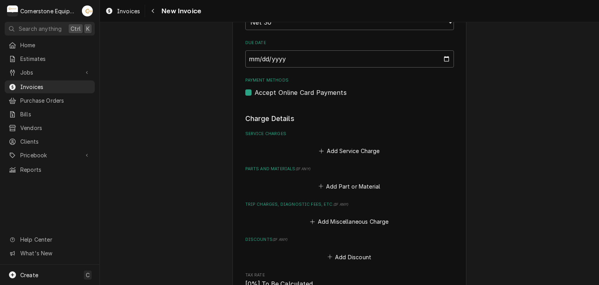
click at [329, 90] on label "Accept Online Card Payments" at bounding box center [301, 92] width 92 height 9
click at [329, 90] on input "Payment Methods" at bounding box center [359, 96] width 209 height 17
checkbox input "false"
click at [333, 146] on button "Add Service Charge" at bounding box center [349, 151] width 63 height 11
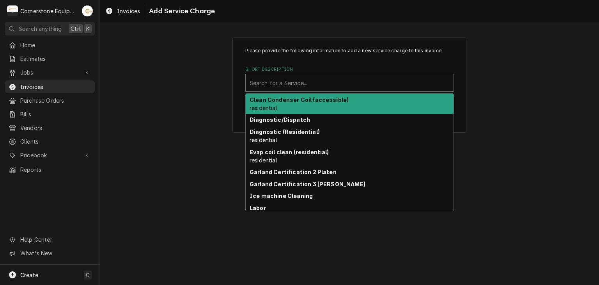
click at [293, 84] on div "Short Description" at bounding box center [350, 83] width 200 height 14
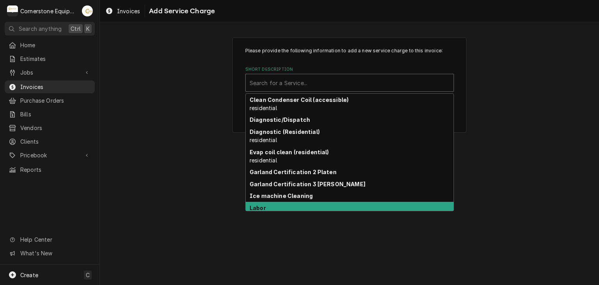
click at [277, 203] on div "Labor" at bounding box center [350, 208] width 208 height 12
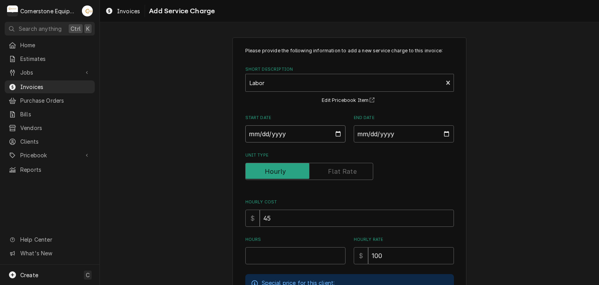
click at [333, 133] on input "Start Date" at bounding box center [295, 133] width 100 height 17
type textarea "x"
type input "2025-08-15"
click at [394, 138] on input "End Date" at bounding box center [404, 133] width 100 height 17
click at [439, 133] on input "End Date" at bounding box center [404, 133] width 100 height 17
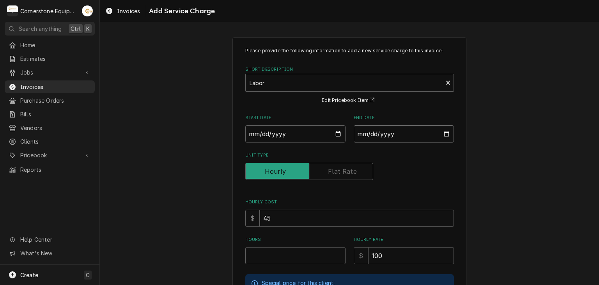
click at [444, 133] on input "End Date" at bounding box center [404, 133] width 100 height 17
type textarea "x"
type input "2025-08-15"
drag, startPoint x: 325, startPoint y: 253, endPoint x: 327, endPoint y: 250, distance: 4.0
click at [325, 253] on input "Hours" at bounding box center [295, 255] width 100 height 17
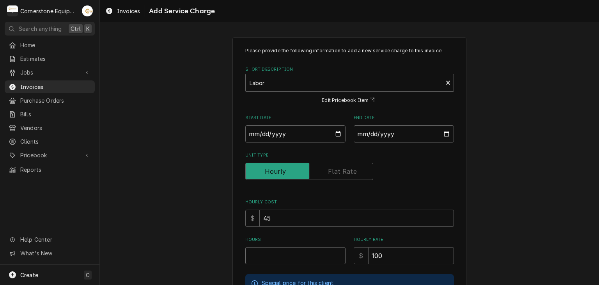
type textarea "x"
type input "5"
click at [222, 178] on div "Please provide the following information to add a new service charge to this in…" at bounding box center [350, 232] width 500 height 405
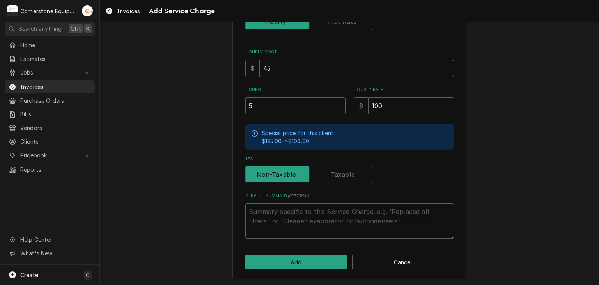
click at [284, 68] on input "45" at bounding box center [357, 68] width 194 height 17
type textarea "x"
type input "4"
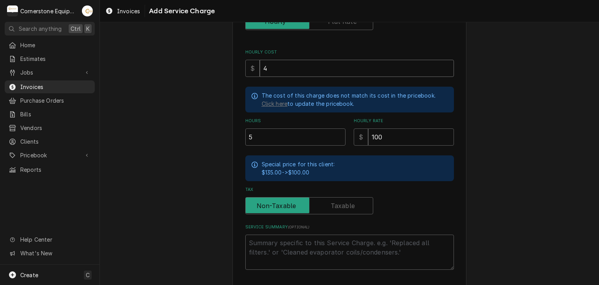
type textarea "x"
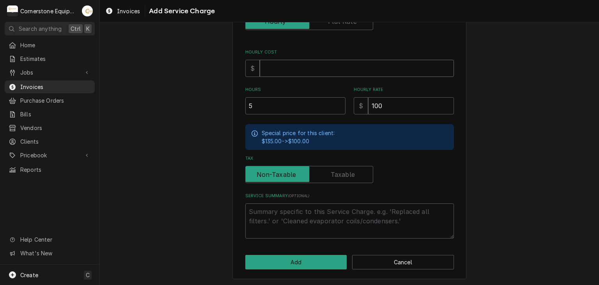
type textarea "x"
type input "5"
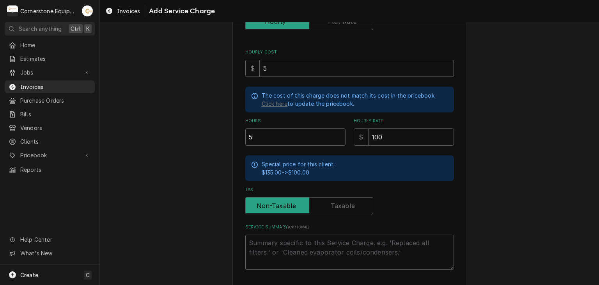
type textarea "x"
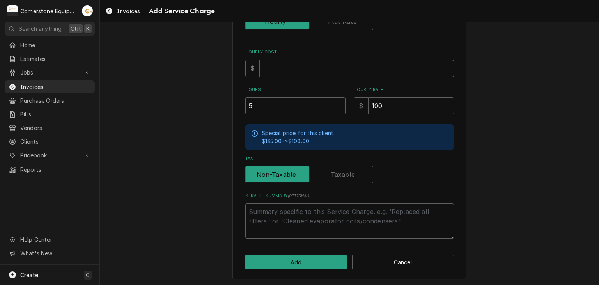
type textarea "x"
type input "6"
type textarea "x"
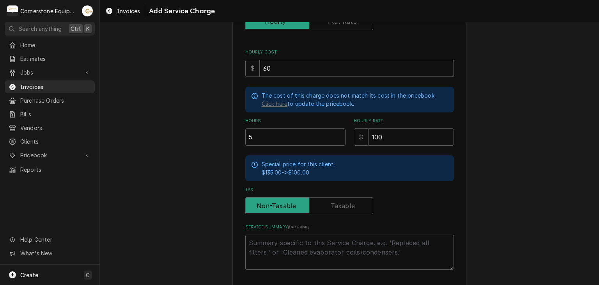
type input "60"
click at [133, 126] on div "Please provide the following information to add a new service charge to this in…" at bounding box center [350, 99] width 500 height 437
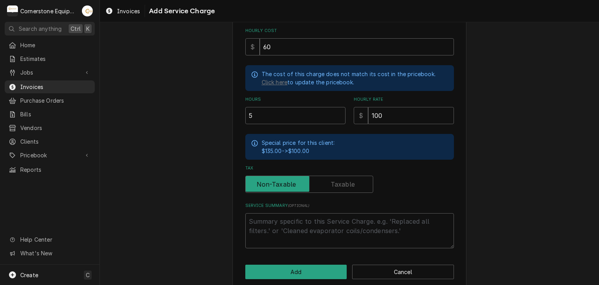
scroll to position [180, 0]
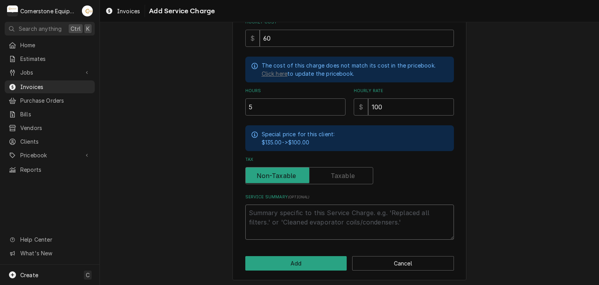
click at [322, 232] on textarea "Service Summary ( optional )" at bounding box center [349, 221] width 209 height 35
click at [312, 212] on textarea "Service Summary ( optional )" at bounding box center [349, 221] width 209 height 35
paste textarea "Returned to repair the Scotsman ice maker. Recovered the refrigerant, removed t…"
type textarea "x"
type textarea "Returned to repair the Scotsman ice maker. Recovered the refrigerant, removed t…"
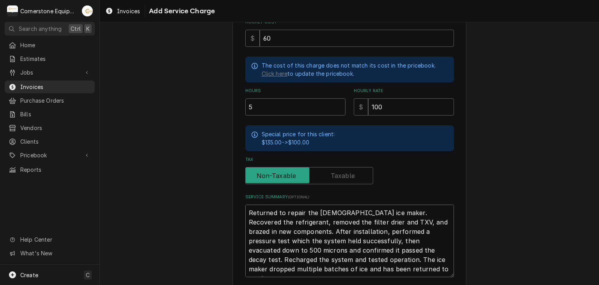
click at [247, 208] on textarea "Returned to repair the Scotsman ice maker. Recovered the refrigerant, removed t…" at bounding box center [349, 240] width 209 height 73
type textarea "x"
type textarea "Returned to repair the Scotsman ice maker. Recovered the refrigerant, removed t…"
type textarea "x"
type textarea "8Returned to repair the Scotsman ice maker. Recovered the refrigerant, removed …"
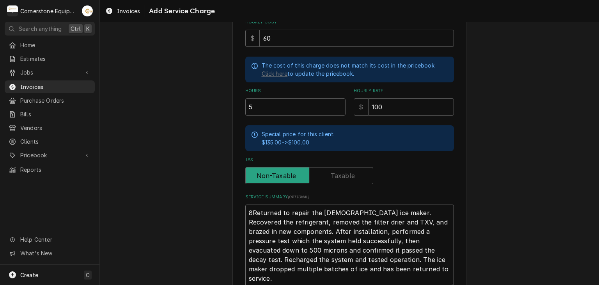
type textarea "x"
type textarea "8/Returned to repair the Scotsman ice maker. Recovered the refrigerant, removed…"
type textarea "x"
type textarea "8/1Returned to repair the Scotsman ice maker. Recovered the refrigerant, remove…"
type textarea "x"
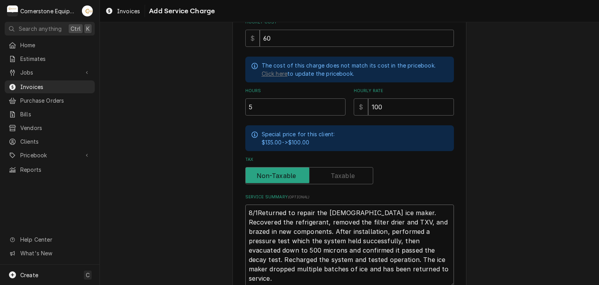
type textarea "8/15Returned to repair the Scotsman ice maker. Recovered the refrigerant, remov…"
type textarea "x"
type textarea "8/15/Returned to repair the Scotsman ice maker. Recovered the refrigerant, remo…"
type textarea "x"
type textarea "8/15/2Returned to repair the Scotsman ice maker. Recovered the refrigerant, rem…"
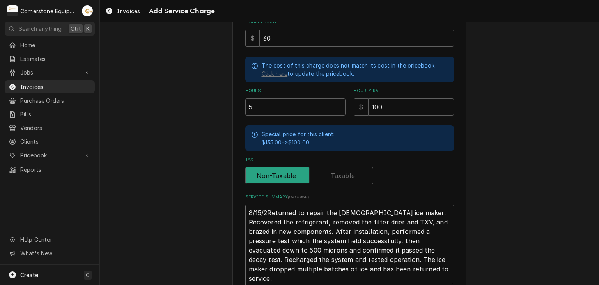
type textarea "x"
type textarea "8/15/25Returned to repair the Scotsman ice maker. Recovered the refrigerant, re…"
type textarea "x"
type textarea "8/15/25 Returned to repair the Scotsman ice maker. Recovered the refrigerant, r…"
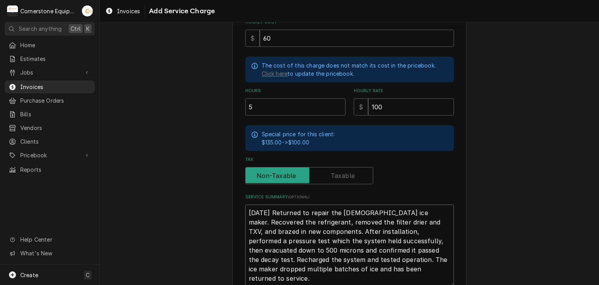
type textarea "x"
type textarea "8/15/25 AReturned to repair the Scotsman ice maker. Recovered the refrigerant, …"
type textarea "x"
type textarea "8/15/25 ASReturned to repair the Scotsman ice maker. Recovered the refrigerant,…"
type textarea "x"
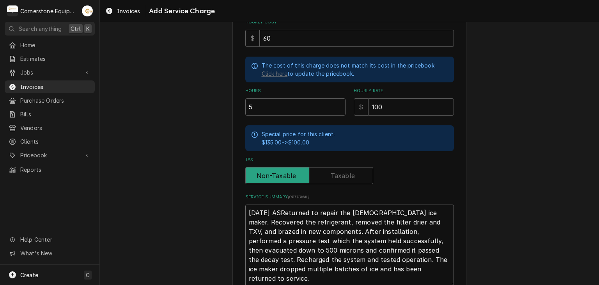
type textarea "8/15/25 ASBReturned to repair the Scotsman ice maker. Recovered the refrigerant…"
type textarea "x"
type textarea "8/15/25 ASB Returned to repair the Scotsman ice maker. Recovered the refrigeran…"
type textarea "x"
type textarea "8/15/25 ASB -Returned to repair the Scotsman ice maker. Recovered the refrigera…"
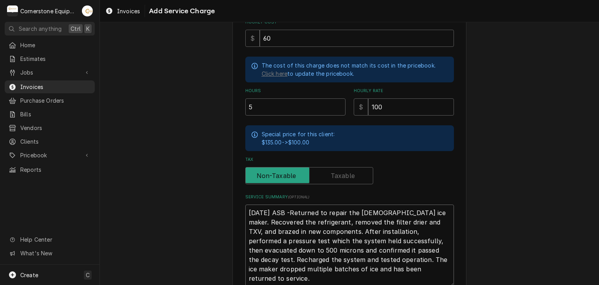
type textarea "x"
type textarea "8/15/25 ASB - Returned to repair the Scotsman ice maker. Recovered the refriger…"
click at [279, 205] on textarea "8/15/25 ASB - Returned to repair the Scotsman ice maker. Recovered the refriger…" at bounding box center [349, 245] width 209 height 82
type textarea "x"
type textarea "m 8/15/25 ASB - Returned to repair the Scotsman ice maker. Recovered the refrig…"
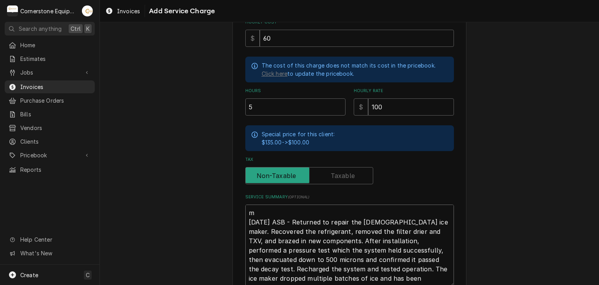
type textarea "x"
type textarea "mo 8/15/25 ASB - Returned to repair the Scotsman ice maker. Recovered the refri…"
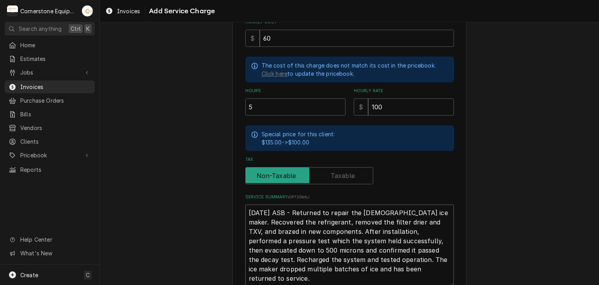
type textarea "x"
type textarea "mod 8/15/25 ASB - Returned to repair the Scotsman ice maker. Recovered the refr…"
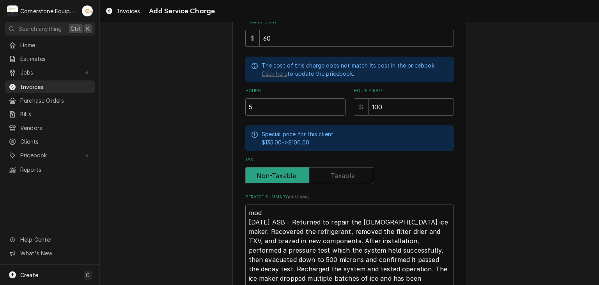
type textarea "x"
type textarea "mode 8/15/25 ASB - Returned to repair the Scotsman ice maker. Recovered the ref…"
type textarea "x"
type textarea "model 8/15/25 ASB - Returned to repair the Scotsman ice maker. Recovered the re…"
type textarea "x"
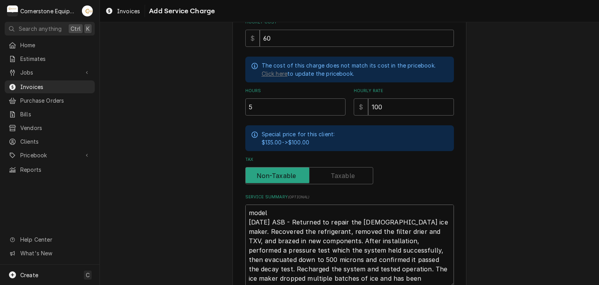
type textarea "model 8/15/25 ASB - Returned to repair the Scotsman ice maker. Recovered the re…"
type textarea "x"
type textarea "model 8/15/25 ASB - Returned to repair the Scotsman ice maker. Recovered the re…"
type textarea "x"
type textarea "mode 8/15/25 ASB - Returned to repair the Scotsman ice maker. Recovered the ref…"
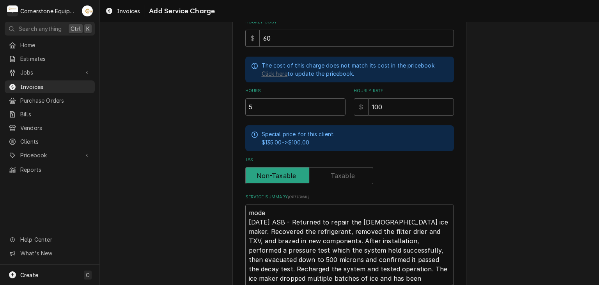
type textarea "x"
type textarea "mod 8/15/25 ASB - Returned to repair the Scotsman ice maker. Recovered the refr…"
type textarea "x"
type textarea "mo 8/15/25 ASB - Returned to repair the Scotsman ice maker. Recovered the refri…"
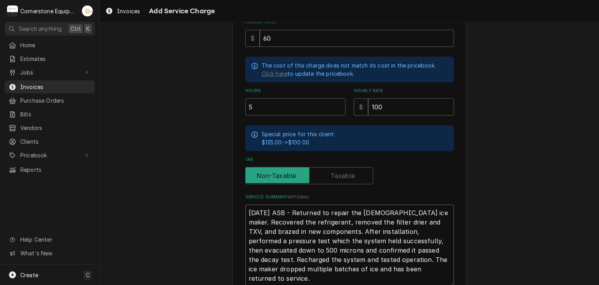
type textarea "x"
type textarea "m 8/15/25 ASB - Returned to repair the Scotsman ice maker. Recovered the refrig…"
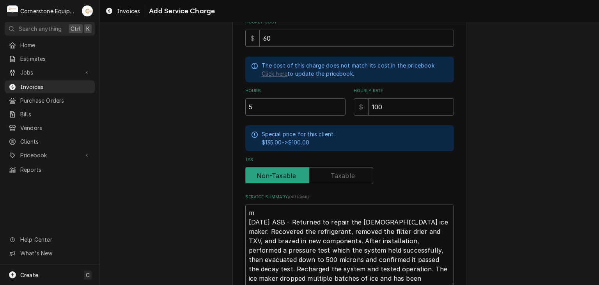
type textarea "x"
type textarea "8/15/25 ASB - Returned to repair the Scotsman ice maker. Recovered the refriger…"
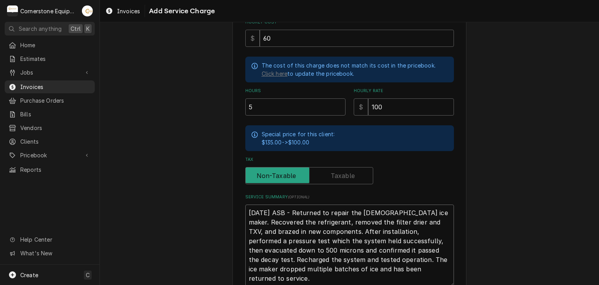
type textarea "x"
type textarea "M 8/15/25 ASB - Returned to repair the Scotsman ice maker. Recovered the refrig…"
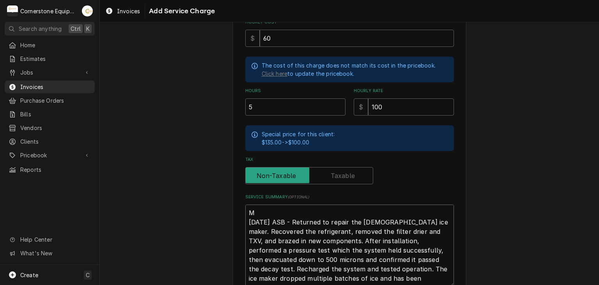
type textarea "x"
type textarea "Mo 8/15/25 ASB - Returned to repair the Scotsman ice maker. Recovered the refri…"
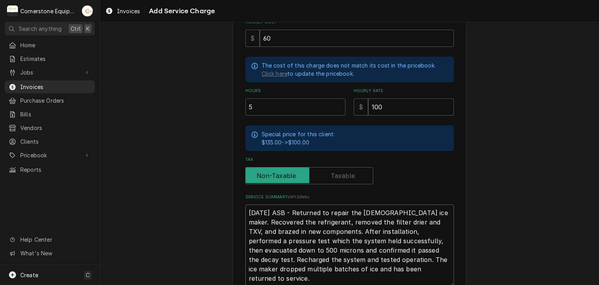
type textarea "x"
type textarea "Mod 8/15/25 ASB - Returned to repair the Scotsman ice maker. Recovered the refr…"
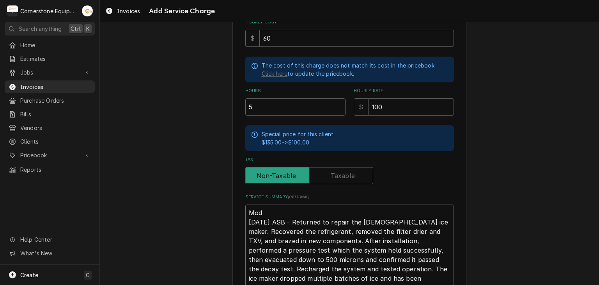
type textarea "x"
type textarea "Mode 8/15/25 ASB - Returned to repair the Scotsman ice maker. Recovered the ref…"
type textarea "x"
type textarea "Model 8/15/25 ASB - Returned to repair the Scotsman ice maker. Recovered the re…"
type textarea "x"
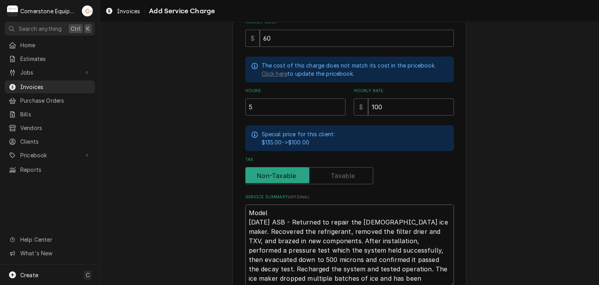
type textarea "Model 8/15/25 ASB - Returned to repair the Scotsman ice maker. Recovered the re…"
type textarea "x"
type textarea "Model - 8/15/25 ASB - Returned to repair the Scotsman ice maker. Recovered the …"
type textarea "x"
type textarea "Model - 8/15/25 ASB - Returned to repair the Scotsman ice maker. Recovered the …"
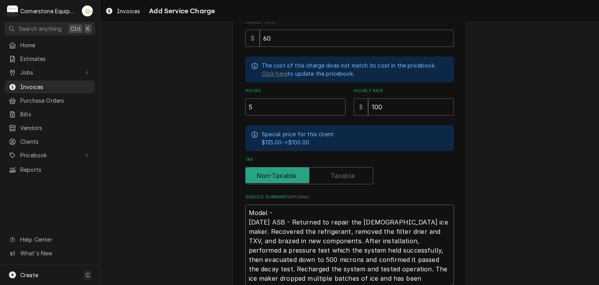
type textarea "x"
type textarea "Model - C 8/15/25 ASB - Returned to repair the Scotsman ice maker. Recovered th…"
type textarea "x"
type textarea "Model - C10 8/15/25 ASB - Returned to repair the Scotsman ice maker. Recovered …"
type textarea "x"
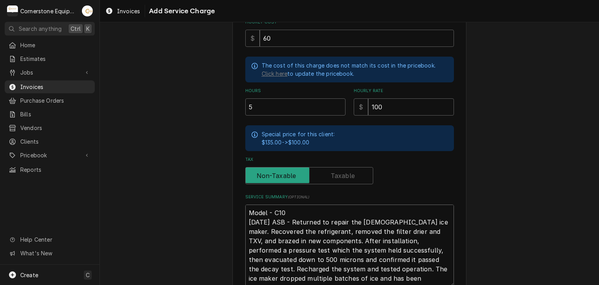
type textarea "Model - C103 8/15/25 ASB - Returned to repair the Scotsman ice maker. Recovered…"
type textarea "x"
type textarea "Model - C1030 8/15/25 ASB - Returned to repair the Scotsman ice maker. Recovere…"
type textarea "x"
type textarea "Model - C1030S 8/15/25 ASB - Returned to repair the Scotsman ice maker. Recover…"
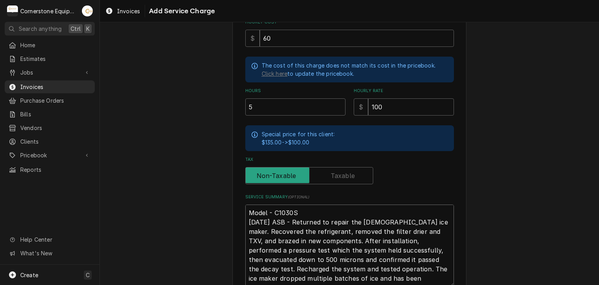
type textarea "x"
type textarea "Model - C1030SR 8/15/25 ASB - Returned to repair the Scotsman ice maker. Recove…"
type textarea "x"
type textarea "Model - C1030SR- 8/15/25 ASB - Returned to repair the Scotsman ice maker. Recov…"
type textarea "x"
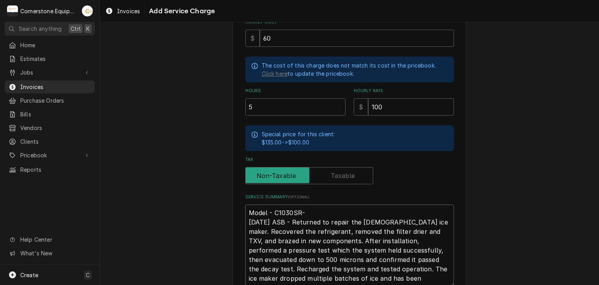
type textarea "Model - C1030SR-3 8/15/25 ASB - Returned to repair the Scotsman ice maker. Reco…"
type textarea "x"
type textarea "Model - C1030SR-3F 8/15/25 ASB - Returned to repair the Scotsman ice maker. Rec…"
type textarea "x"
type textarea "Model - C1030SR-3F 8/15/25 ASB - Returned to repair the Scotsman ice maker. Rec…"
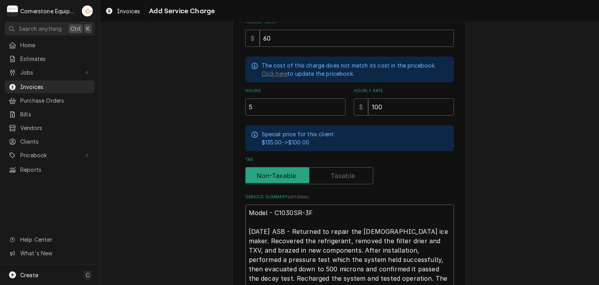
type textarea "x"
type textarea "Model - C1030SR-3F S 8/15/25 ASB - Returned to repair the Scotsman ice maker. R…"
type textarea "x"
type textarea "Model - C1030SR-3F Se 8/15/25 ASB - Returned to repair the Scotsman ice maker. …"
type textarea "x"
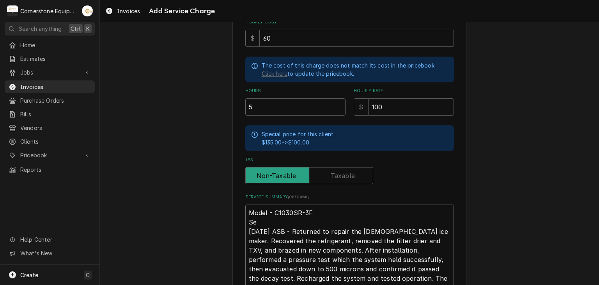
type textarea "Model - C1030SR-3F Ser 8/15/25 ASB - Returned to repair the Scotsman ice maker.…"
type textarea "x"
type textarea "Model - C1030SR-3F Seri 8/15/25 ASB - Returned to repair the Scotsman ice maker…"
type textarea "x"
type textarea "Model - C1030SR-3F Seria 8/15/25 ASB - Returned to repair the Scotsman ice make…"
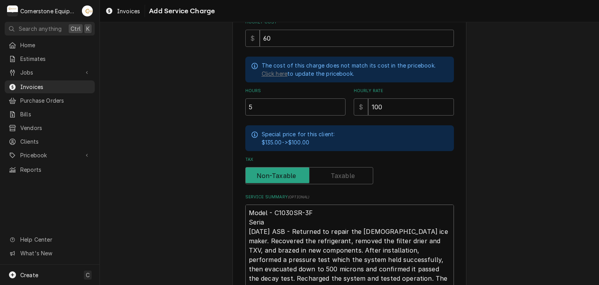
type textarea "x"
type textarea "Model - C1030SR-3F Serial 8/15/25 ASB - Returned to repair the Scotsman ice mak…"
type textarea "x"
type textarea "Model - C1030SR-3F Serial 8/15/25 ASB - Returned to repair the Scotsman ice mak…"
type textarea "x"
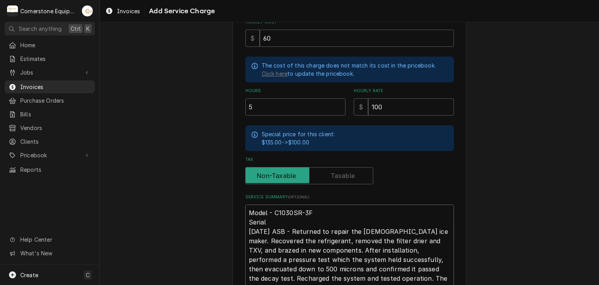
type textarea "Model - C1030SR-3F Serial - 8/15/25 ASB - Returned to repair the Scotsman ice m…"
type textarea "x"
type textarea "Model - C1030SR-3F Serial - 8/15/25 ASB - Returned to repair the Scotsman ice m…"
type textarea "x"
type textarea "Model - C1030SR-3F Serial - 2 8/15/25 ASB - Returned to repair the Scotsman ice…"
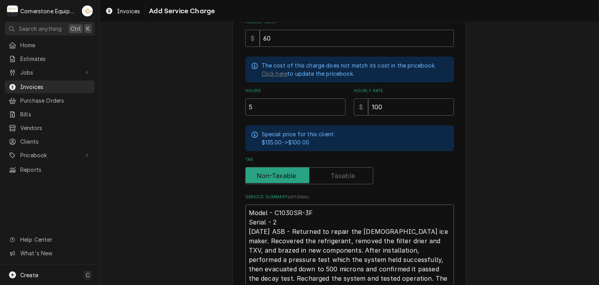
type textarea "x"
type textarea "Model - C1030SR-3F Serial - 22 8/15/25 ASB - Returned to repair the Scotsman ic…"
type textarea "x"
type textarea "Model - C1030SR-3F Serial - 221 8/15/25 ASB - Returned to repair the Scotsman i…"
type textarea "x"
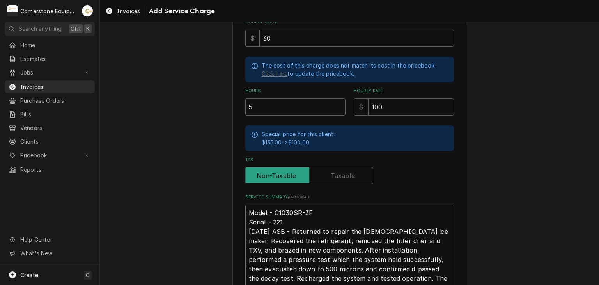
type textarea "Model - C1030SR-3F Serial - 2212 8/15/25 ASB - Returned to repair the Scotsman …"
type textarea "x"
type textarea "Model - C1030SR-3F Serial - 22121 8/15/25 ASB - Returned to repair the Scotsman…"
type textarea "x"
type textarea "Model - C1030SR-3F Serial - 221213 8/15/25 ASB - Returned to repair the Scotsma…"
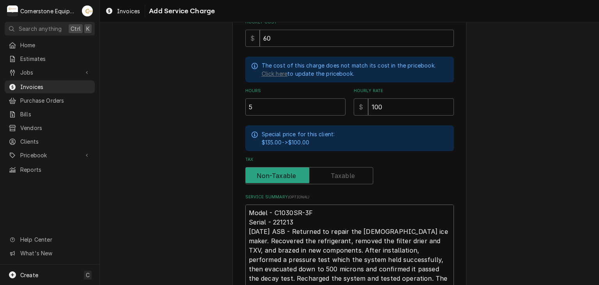
type textarea "x"
type textarea "Model - C1030SR-3F Serial - 2212132 8/15/25 ASB - Returned to repair the Scotsm…"
type textarea "x"
type textarea "Model - C1030SR-3F Serial - 22121320 8/15/25 ASB - Returned to repair the Scots…"
type textarea "x"
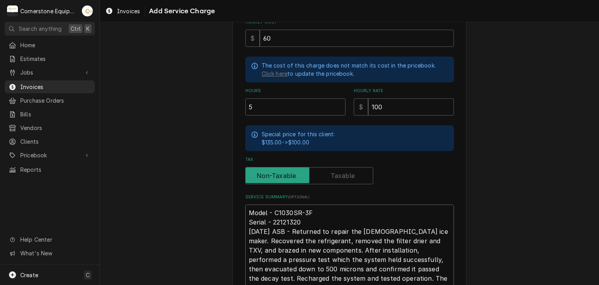
type textarea "Model - C1030SR-3F Serial - 221213200 8/15/25 ASB - Returned to repair the Scot…"
type textarea "x"
type textarea "Model - C1030SR-3F Serial - 2212132001 8/15/25 ASB - Returned to repair the Sco…"
type textarea "x"
type textarea "Model - C1030SR-3F Serial - 22121320010 8/15/25 ASB - Returned to repair the Sc…"
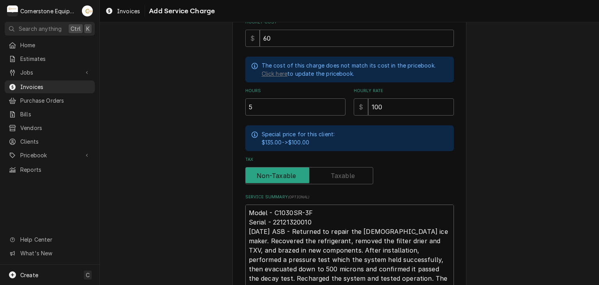
type textarea "x"
type textarea "Model - C1030SR-3F Serial - 221213200106 8/15/25 ASB - Returned to repair the S…"
type textarea "x"
type textarea "Model - C1030SR-3F Serial - 2212132001069 8/15/25 ASB - Returned to repair the …"
type textarea "x"
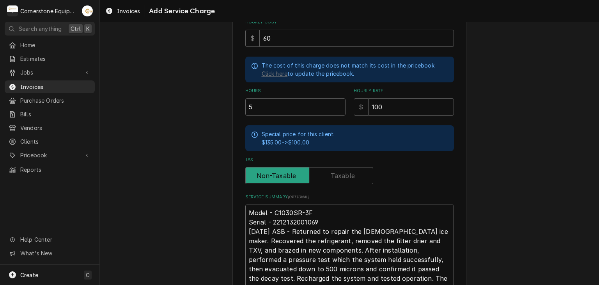
type textarea "Model - C1030SR-3F Serial - 22121320010690 8/15/25 ASB - Returned to repair the…"
type textarea "x"
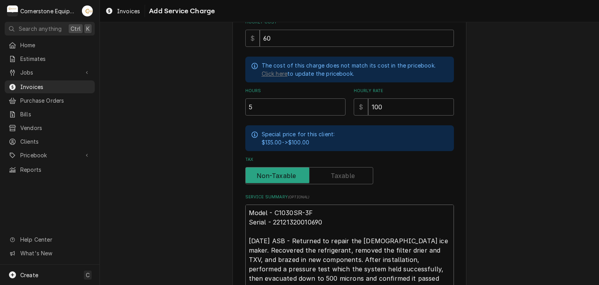
type textarea "Model - C1030SR-3F Serial - 22121320010690 8/15/25 ASB - Returned to repair the…"
click at [474, 158] on div "Please provide the following information to add a new service charge to this in…" at bounding box center [350, 102] width 500 height 502
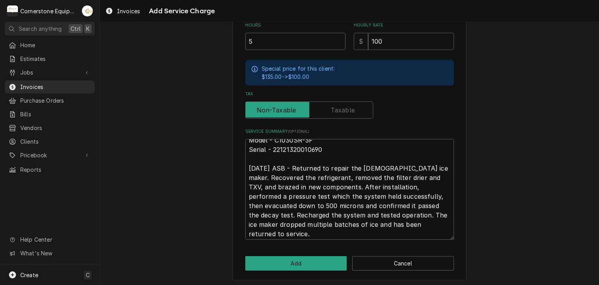
scroll to position [9, 0]
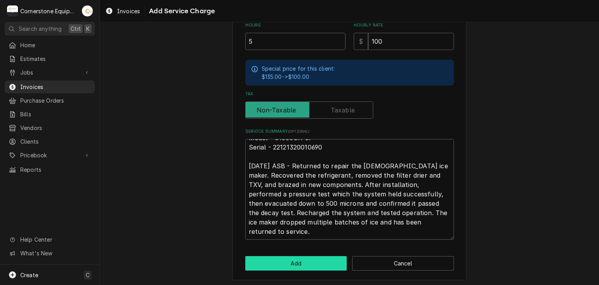
click at [297, 257] on button "Add" at bounding box center [296, 263] width 102 height 14
type textarea "x"
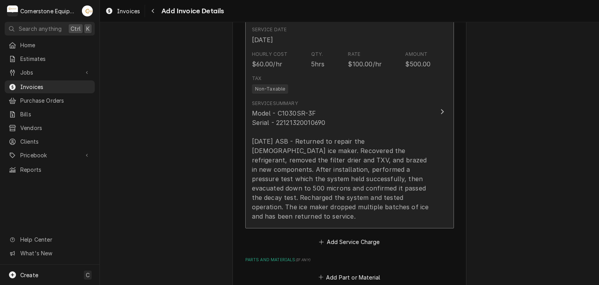
scroll to position [860, 0]
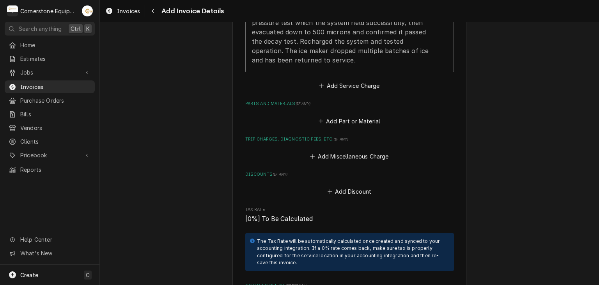
click at [333, 117] on fieldset "Charge Details Service Charges Short Description Labor Service Date Aug 15, 202…" at bounding box center [349, 87] width 209 height 553
drag, startPoint x: 338, startPoint y: 102, endPoint x: 338, endPoint y: 110, distance: 7.8
click at [338, 112] on div "Add Part or Material" at bounding box center [349, 119] width 209 height 15
drag, startPoint x: 338, startPoint y: 117, endPoint x: 337, endPoint y: 105, distance: 12.5
click at [337, 117] on fieldset "Charge Details Service Charges Short Description Labor Service Date Aug 15, 202…" at bounding box center [349, 87] width 209 height 553
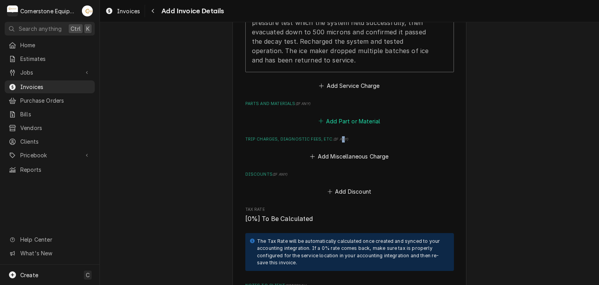
click at [337, 116] on button "Add Part or Material" at bounding box center [349, 121] width 64 height 11
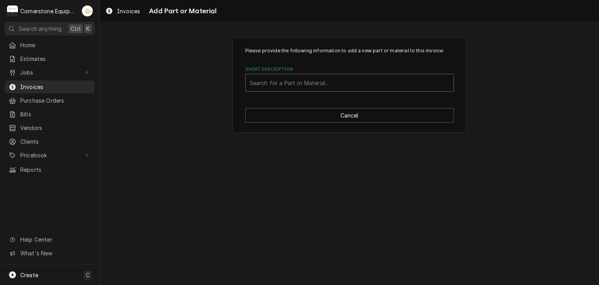
click at [324, 82] on div "Short Description" at bounding box center [350, 83] width 200 height 14
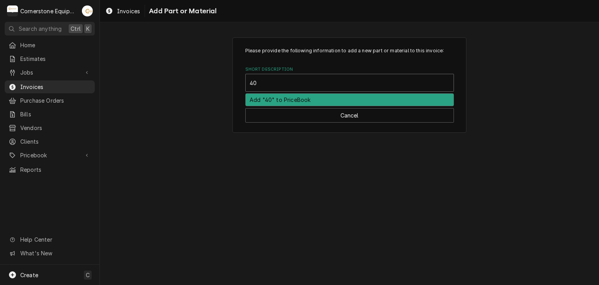
type input "404"
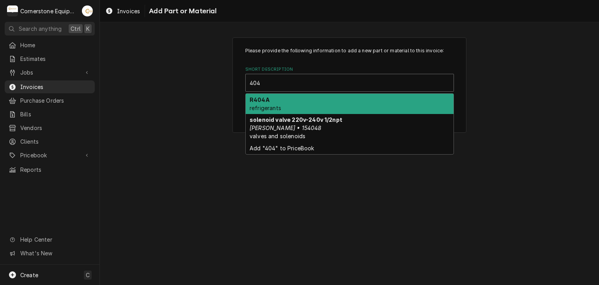
click at [328, 100] on div "R404A refrigerants" at bounding box center [350, 104] width 208 height 20
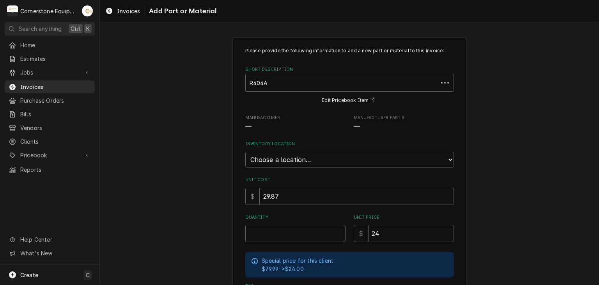
type textarea "x"
click at [327, 152] on select "Choose a location... Truck 101 Truck 102 Truck 103 Warehouse H" at bounding box center [349, 160] width 209 height 16
select select "160"
click at [245, 152] on select "Choose a location... Truck 101 Truck 102 Truck 103 Warehouse H" at bounding box center [349, 160] width 209 height 16
click at [311, 235] on input "Quantity" at bounding box center [295, 233] width 100 height 17
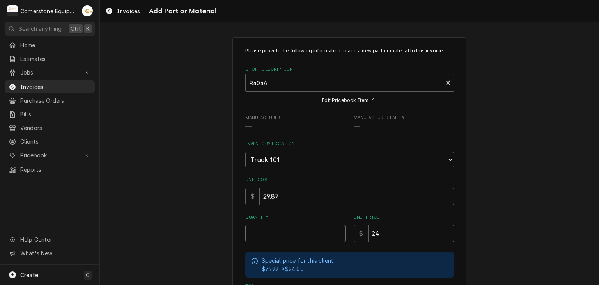
type textarea "x"
type input "1"
type textarea "x"
type input "13"
click at [180, 206] on div "Please provide the following information to add a new part or material to this …" at bounding box center [350, 238] width 500 height 416
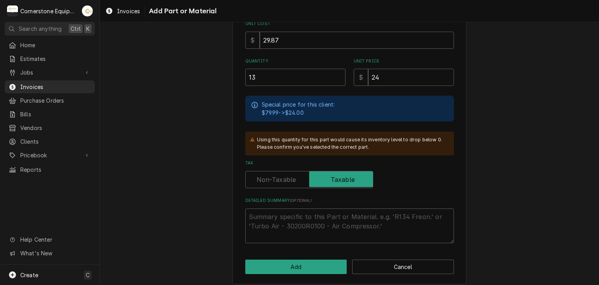
scroll to position [160, 0]
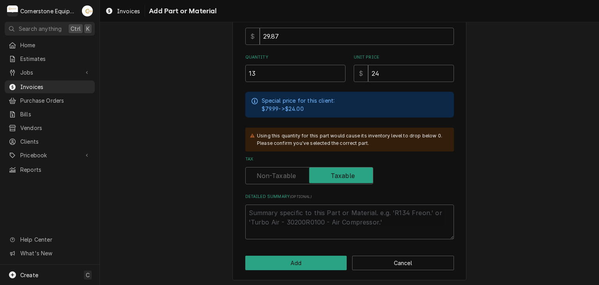
click at [289, 246] on div "Please provide the following information to add a new part or material to this …" at bounding box center [350, 78] width 234 height 403
click at [290, 261] on button "Add" at bounding box center [296, 263] width 102 height 14
type textarea "x"
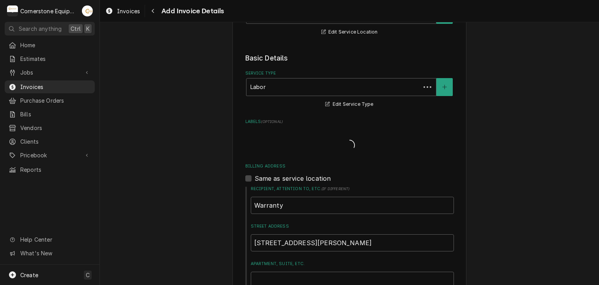
scroll to position [851, 0]
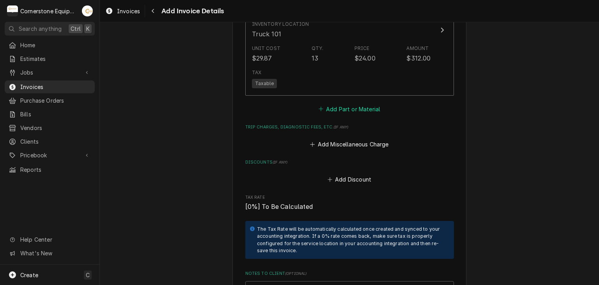
click at [361, 103] on button "Add Part or Material" at bounding box center [349, 108] width 64 height 11
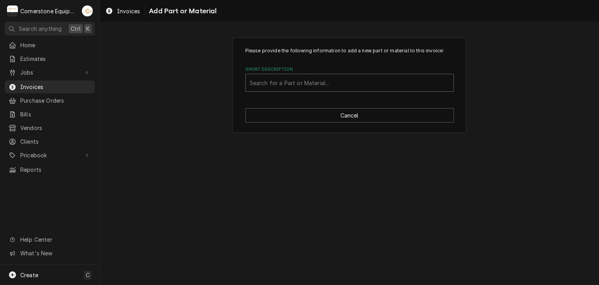
click at [343, 89] on div "Short Description" at bounding box center [350, 83] width 200 height 14
type input "eq"
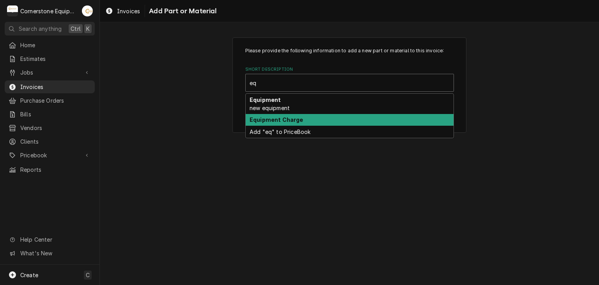
click at [326, 114] on div "Equipment Charge" at bounding box center [350, 120] width 208 height 12
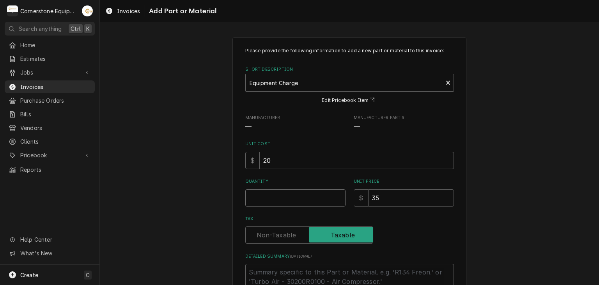
click at [306, 205] on input "Quantity" at bounding box center [295, 197] width 100 height 17
type textarea "x"
type input "1"
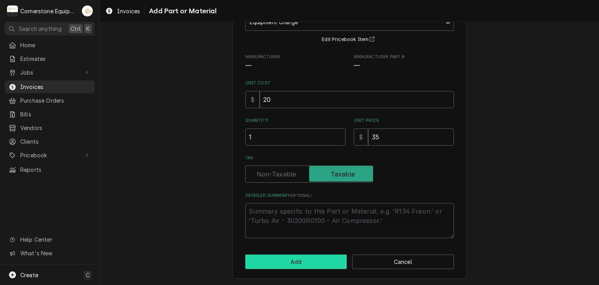
click at [311, 254] on button "Add" at bounding box center [296, 261] width 102 height 14
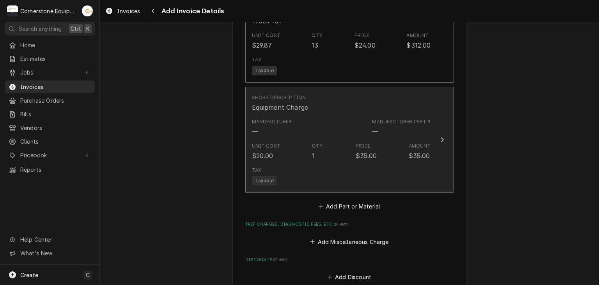
scroll to position [997, 0]
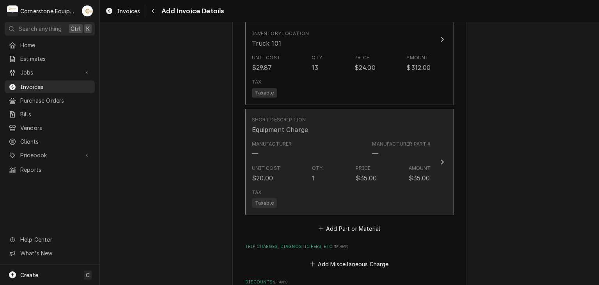
click at [274, 186] on div "Tax Taxable" at bounding box center [341, 198] width 179 height 25
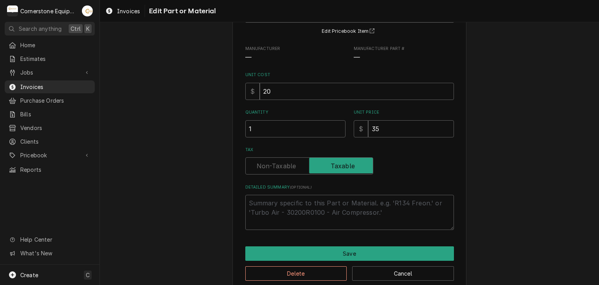
scroll to position [81, 0]
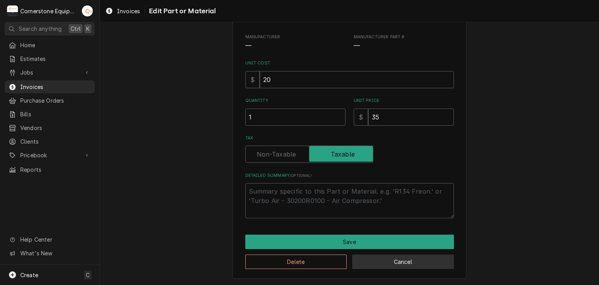
click at [370, 258] on button "Cancel" at bounding box center [403, 261] width 102 height 14
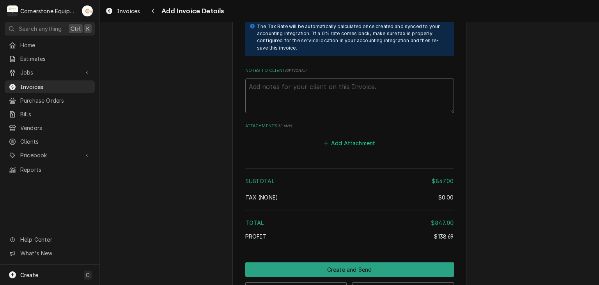
scroll to position [1336, 0]
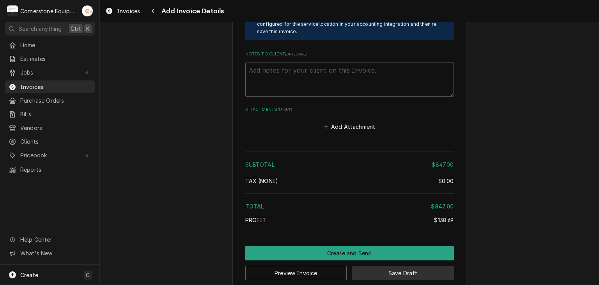
click at [386, 266] on button "Save Draft" at bounding box center [403, 273] width 102 height 14
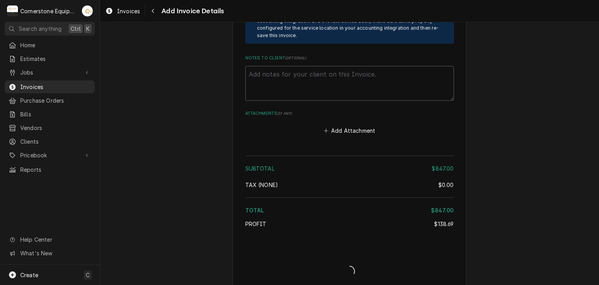
type textarea "x"
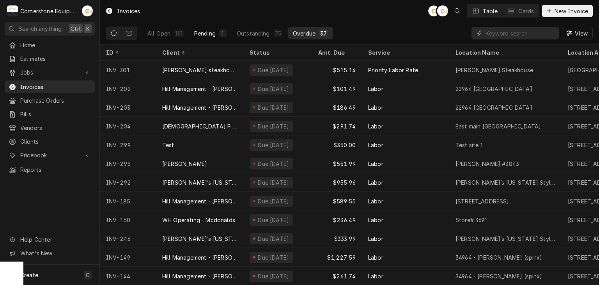
click at [212, 30] on div "Pending" at bounding box center [204, 33] width 21 height 8
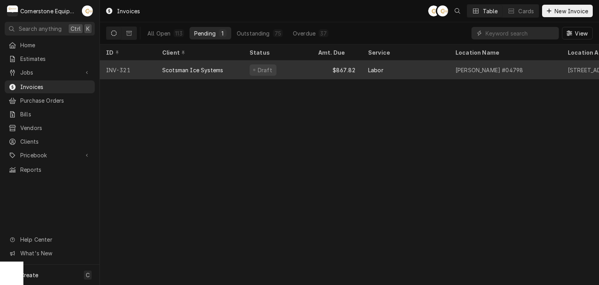
click at [220, 69] on div "Scotsman Ice Systems" at bounding box center [192, 70] width 61 height 8
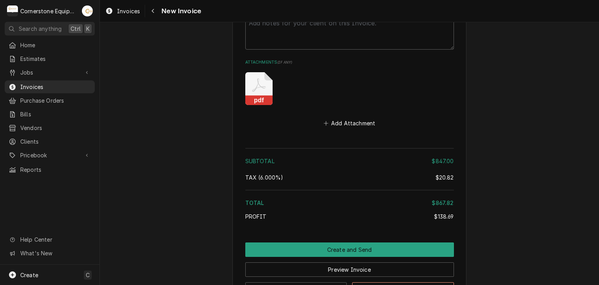
scroll to position [1405, 0]
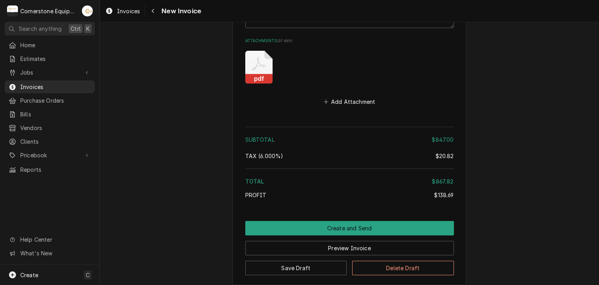
click at [262, 55] on icon "Attachments" at bounding box center [258, 67] width 27 height 33
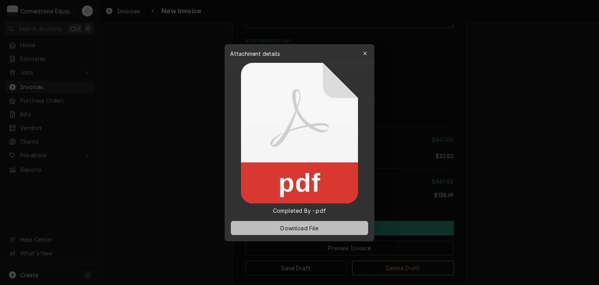
click at [323, 228] on button "Download File" at bounding box center [299, 228] width 137 height 14
click at [366, 48] on button "button" at bounding box center [365, 53] width 12 height 12
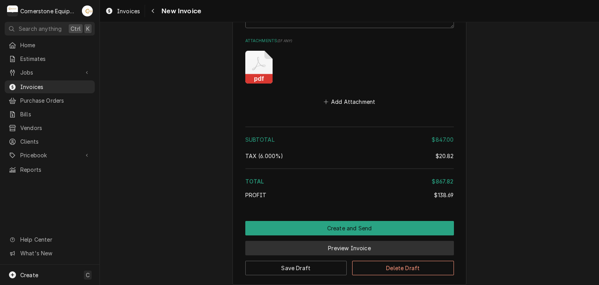
click at [361, 241] on button "Preview Invoice" at bounding box center [349, 248] width 209 height 14
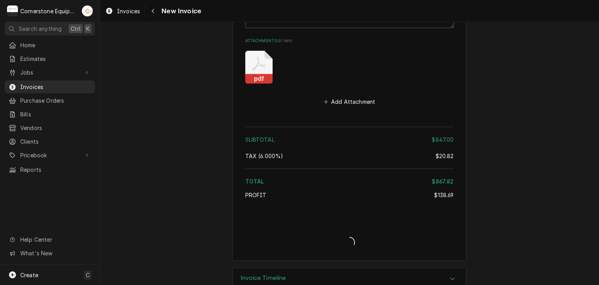
type textarea "x"
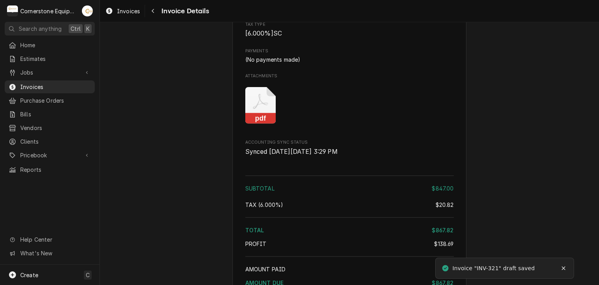
scroll to position [1006, 0]
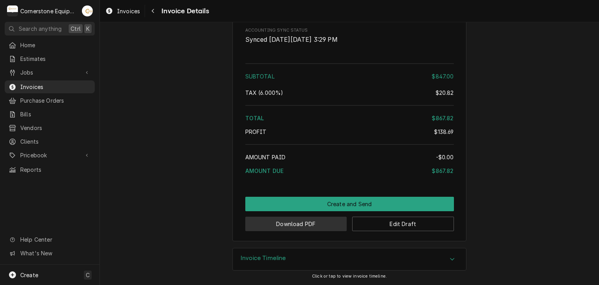
click at [325, 223] on button "Download PDF" at bounding box center [296, 224] width 102 height 14
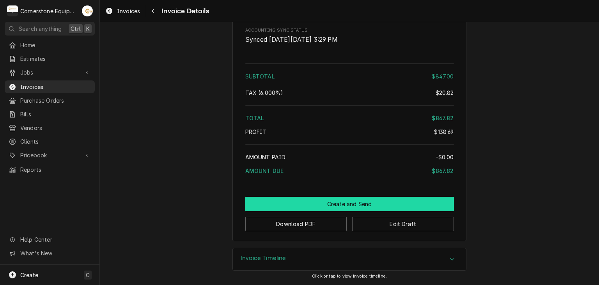
click at [380, 203] on button "Create and Send" at bounding box center [349, 204] width 209 height 14
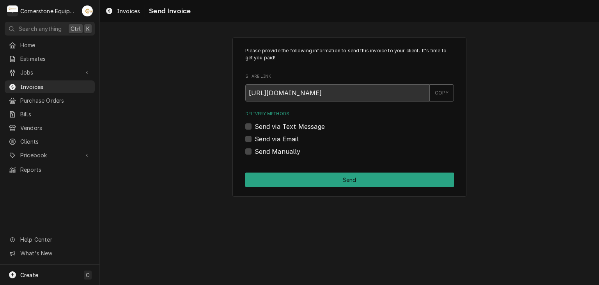
click at [309, 128] on label "Send via Text Message" at bounding box center [290, 126] width 70 height 9
click at [309, 128] on input "Send via Text Message" at bounding box center [359, 130] width 209 height 17
checkbox input "true"
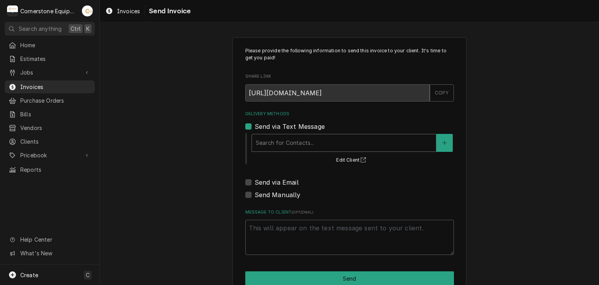
type textarea "x"
click at [309, 138] on div "Delivery Methods" at bounding box center [344, 143] width 176 height 14
click at [223, 150] on div "Please provide the following information to send this invoice to your client. I…" at bounding box center [350, 166] width 500 height 272
click at [446, 145] on button "Delivery Methods" at bounding box center [445, 143] width 16 height 18
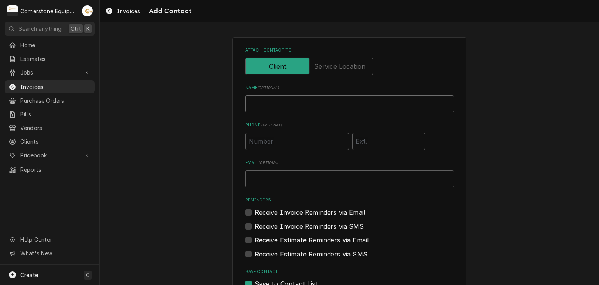
click at [312, 103] on input "Name ( optional )" at bounding box center [349, 103] width 209 height 17
type input "[PERSON_NAME]"
click at [451, 75] on div "Attach contact to Name ( optional ) [PERSON_NAME] Phone ( optional ) Email ( op…" at bounding box center [350, 183] width 234 height 292
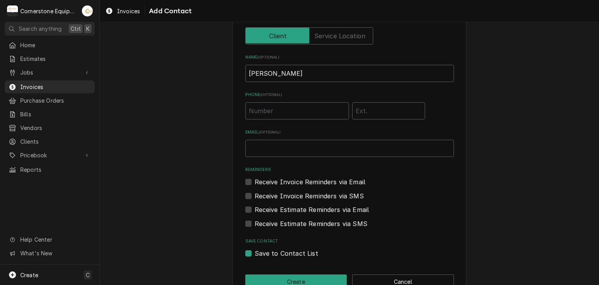
scroll to position [51, 0]
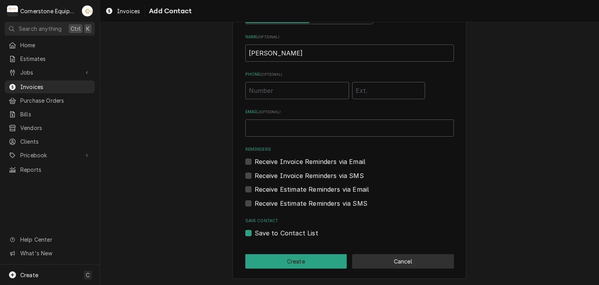
click at [400, 258] on button "Cancel" at bounding box center [403, 261] width 102 height 14
type textarea "x"
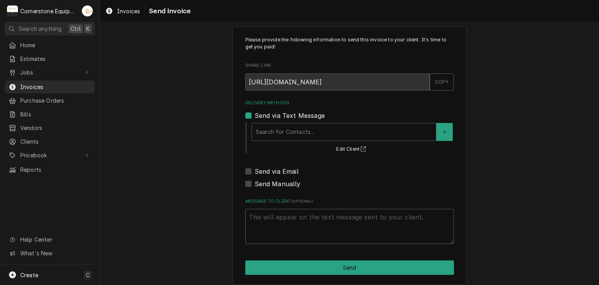
scroll to position [17, 0]
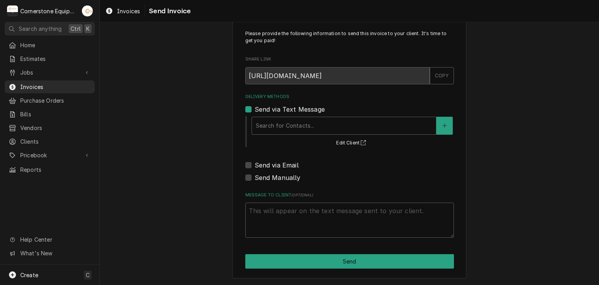
click at [247, 172] on div "Delivery Methods Send via Text Message Search for Contacts... Edit Client Send …" at bounding box center [349, 138] width 209 height 89
click at [255, 178] on label "Send Manually" at bounding box center [278, 177] width 46 height 9
click at [255, 178] on input "Send Manually" at bounding box center [359, 181] width 209 height 17
checkbox input "true"
type textarea "x"
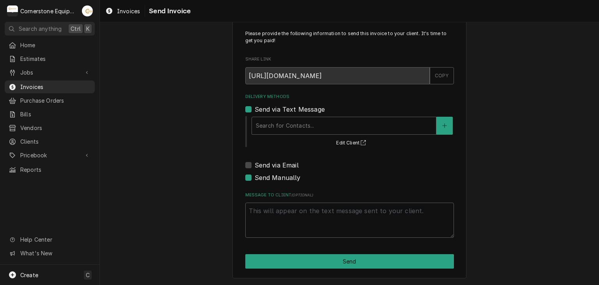
click at [283, 108] on label "Send via Text Message" at bounding box center [290, 109] width 70 height 9
click at [283, 108] on input "Send via Text Message" at bounding box center [359, 113] width 209 height 17
checkbox input "false"
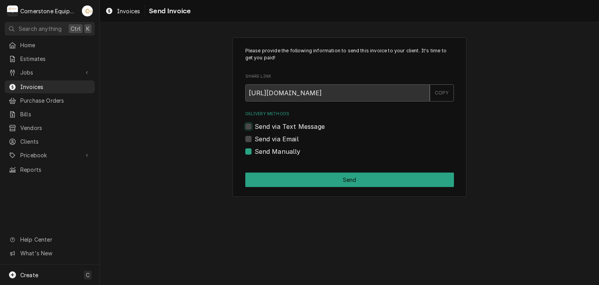
scroll to position [0, 0]
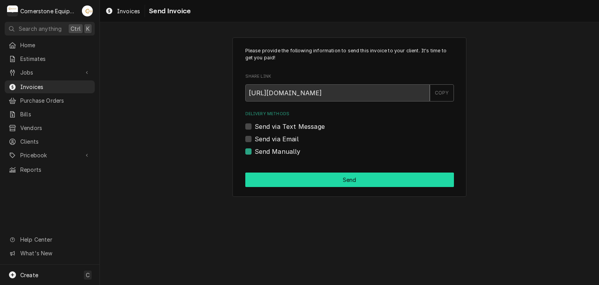
click at [308, 177] on button "Send" at bounding box center [349, 179] width 209 height 14
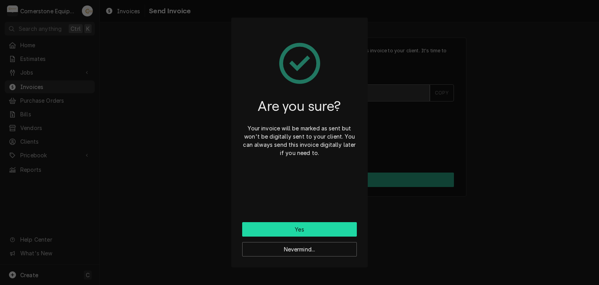
click at [288, 221] on div "Are you sure? Your invoice will be marked as sent but won't be digitally sent t…" at bounding box center [299, 125] width 115 height 194
click at [293, 230] on button "Yes" at bounding box center [299, 229] width 115 height 14
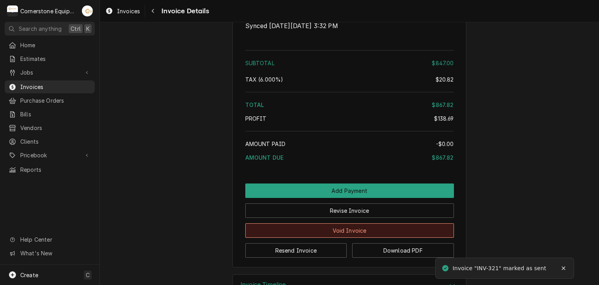
scroll to position [1072, 0]
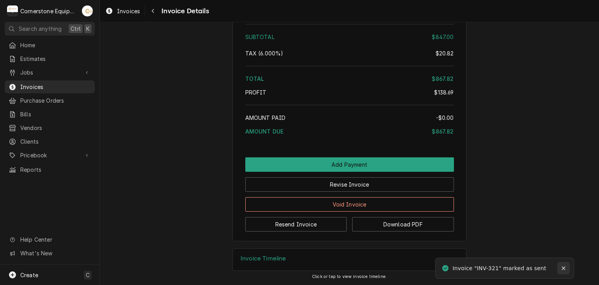
click at [562, 270] on div "Notifications alt+T" at bounding box center [564, 268] width 8 height 8
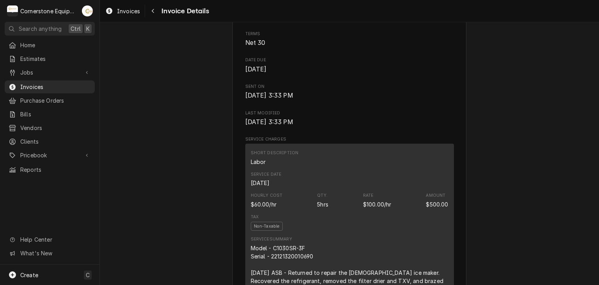
scroll to position [0, 0]
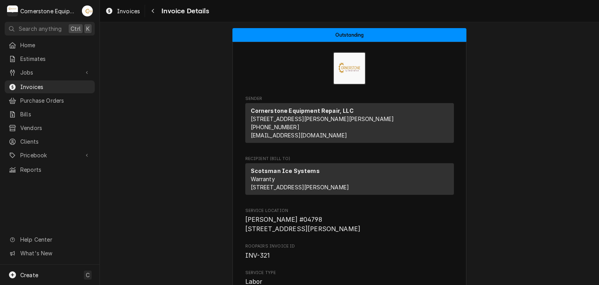
click at [57, 36] on nav "C Cornerstone Equipment Repair, LLC AB Search anything Ctrl K Home Estimates Jo…" at bounding box center [50, 142] width 100 height 285
click at [55, 41] on span "Home" at bounding box center [55, 45] width 71 height 8
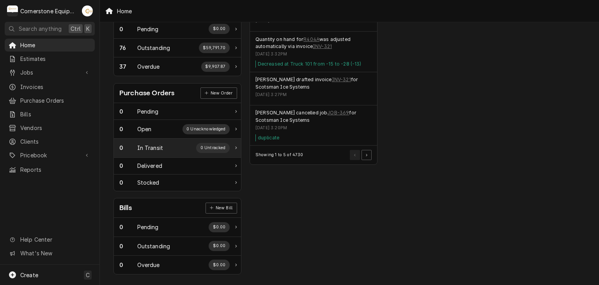
scroll to position [101, 0]
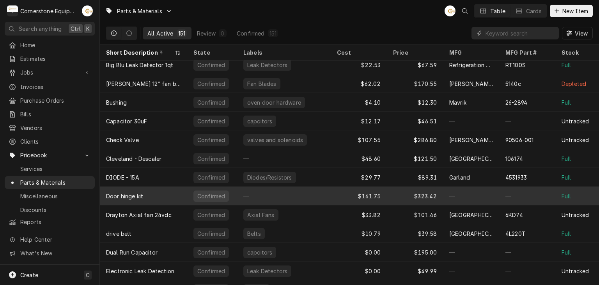
scroll to position [586, 0]
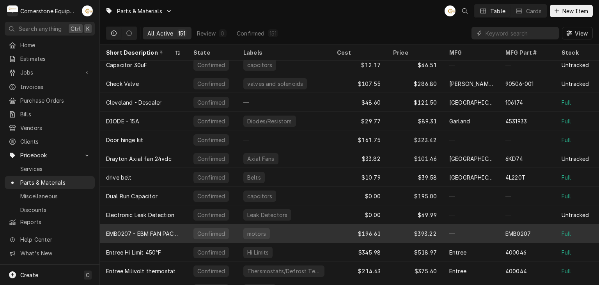
click at [171, 235] on div "EMB0207 - EBM FAN PACK 115-230V" at bounding box center [143, 233] width 75 height 8
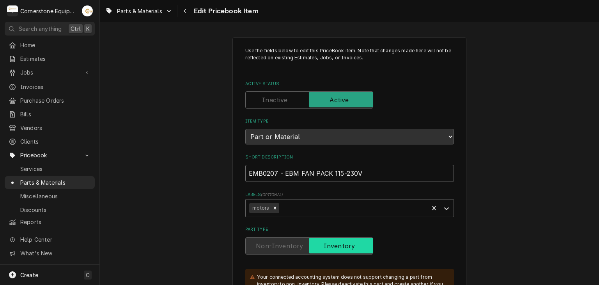
drag, startPoint x: 281, startPoint y: 172, endPoint x: 208, endPoint y: 165, distance: 73.0
type textarea "x"
type input "EBM FAN PACK 115-230V"
drag, startPoint x: 198, startPoint y: 155, endPoint x: 203, endPoint y: 158, distance: 6.2
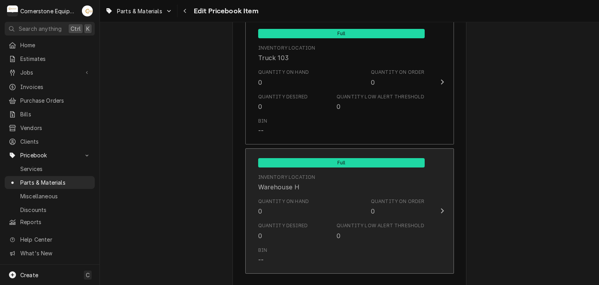
scroll to position [1093, 0]
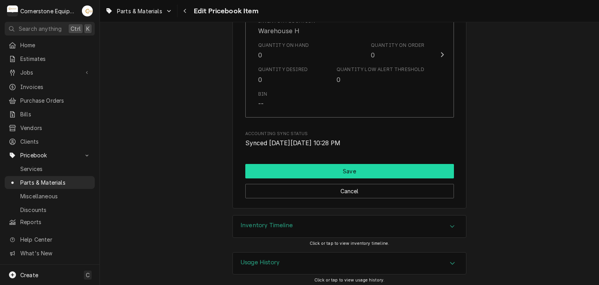
click at [275, 165] on button "Save" at bounding box center [349, 171] width 209 height 14
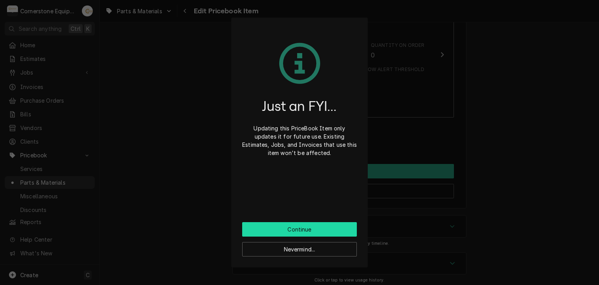
click at [278, 229] on button "Continue" at bounding box center [299, 229] width 115 height 14
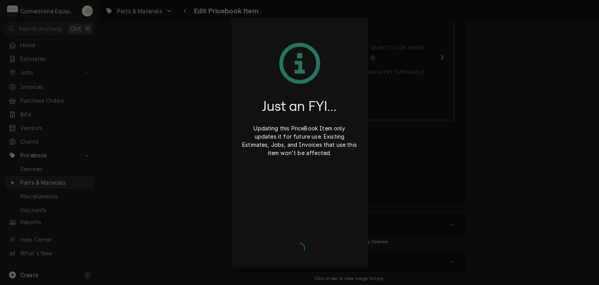
type textarea "x"
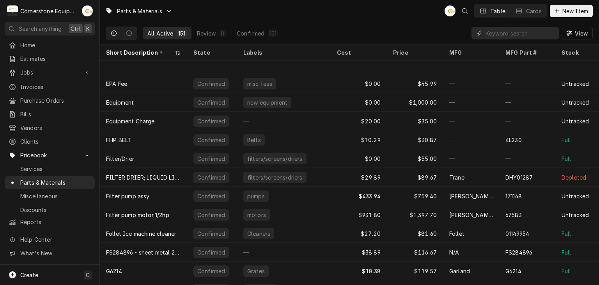
scroll to position [848, 0]
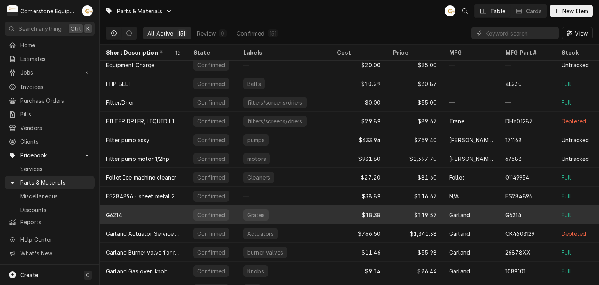
click at [171, 208] on div "G6214" at bounding box center [143, 214] width 87 height 19
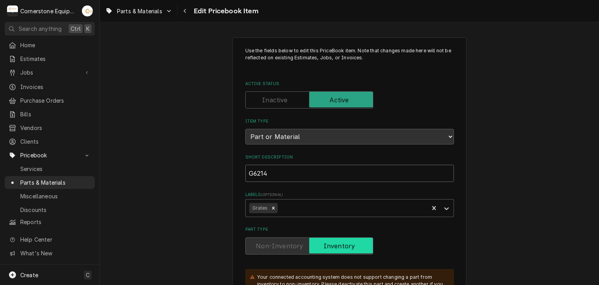
drag, startPoint x: 268, startPoint y: 169, endPoint x: 192, endPoint y: 153, distance: 78.5
type textarea "x"
type input "G"
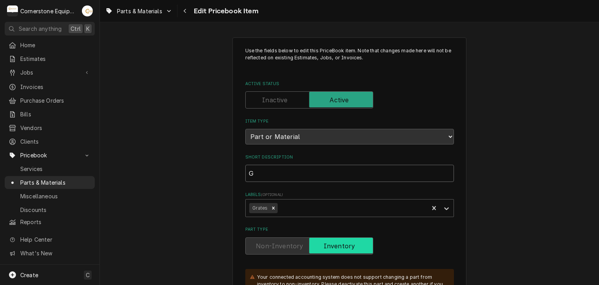
type textarea "x"
type input "Ga"
type textarea "x"
type input "Gar"
type textarea "x"
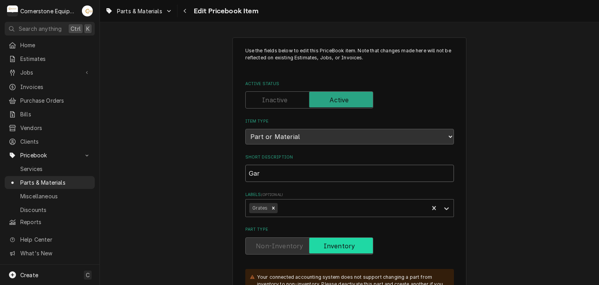
type input "Garl"
type textarea "x"
type input "Garla"
type textarea "x"
type input "Garlan"
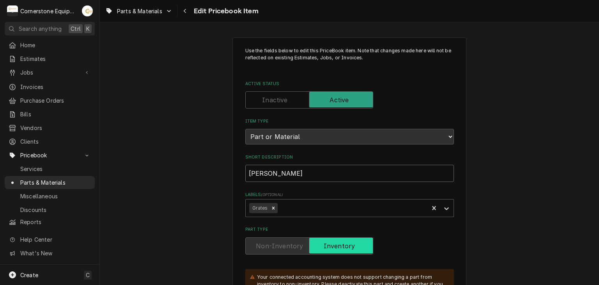
type textarea "x"
type input "Garlang"
type textarea "x"
type input "Garlan"
type textarea "x"
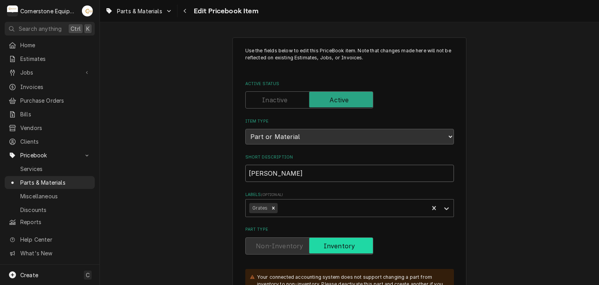
type input "Garland"
type textarea "x"
type input "Garland"
type textarea "x"
type input "Garland G"
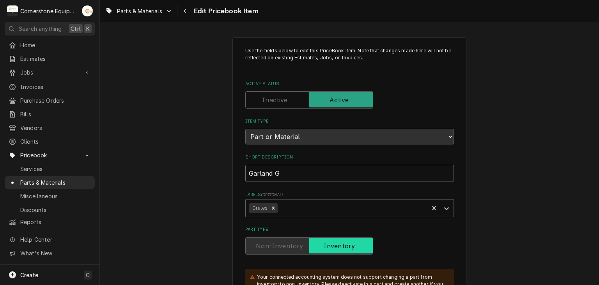
type textarea "x"
type input "Garland Gr"
type textarea "x"
type input "Garland Gra"
type textarea "x"
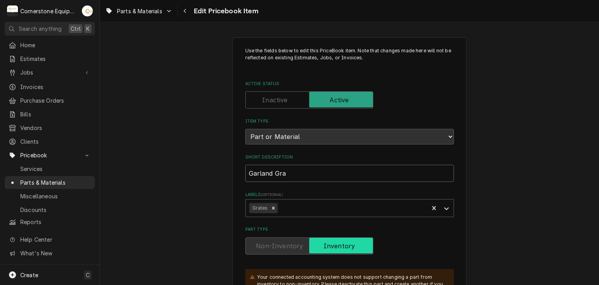
type input "Garland Grat"
type textarea "x"
type input "Garland Grate"
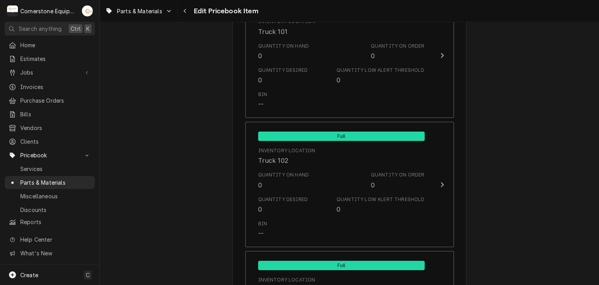
scroll to position [1013, 0]
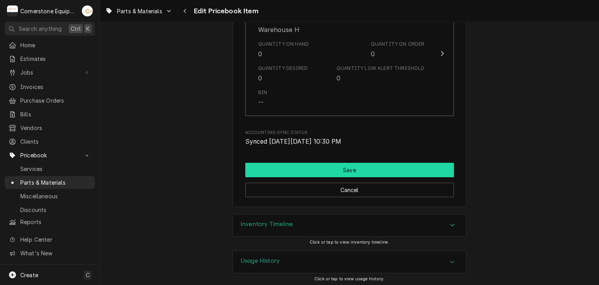
click at [301, 168] on button "Save" at bounding box center [349, 170] width 209 height 14
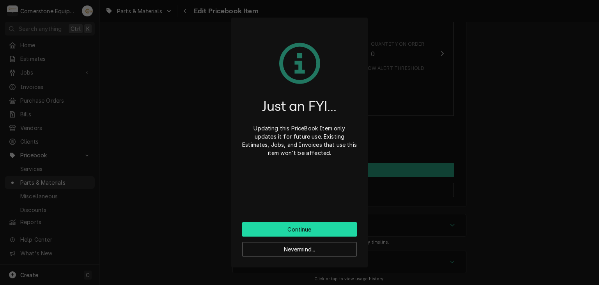
click at [272, 224] on button "Continue" at bounding box center [299, 229] width 115 height 14
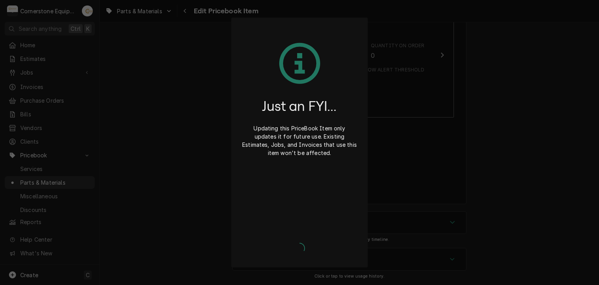
scroll to position [1010, 0]
type textarea "x"
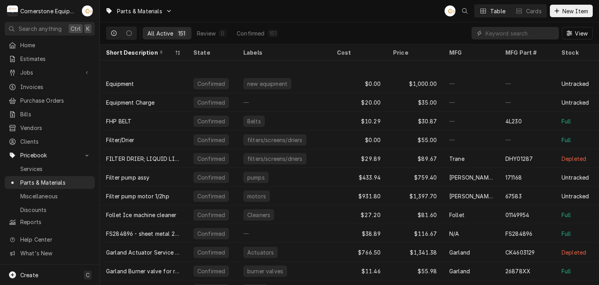
scroll to position [867, 0]
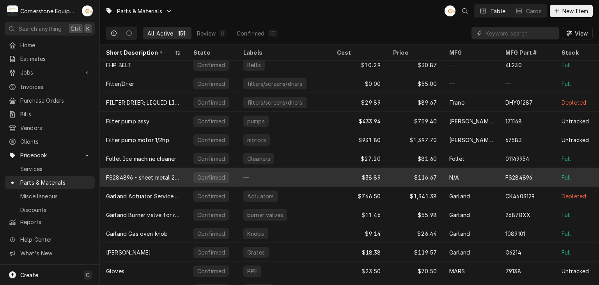
click at [170, 175] on div "FS284896 - sheet metal 28GA 48x96" at bounding box center [143, 177] width 75 height 8
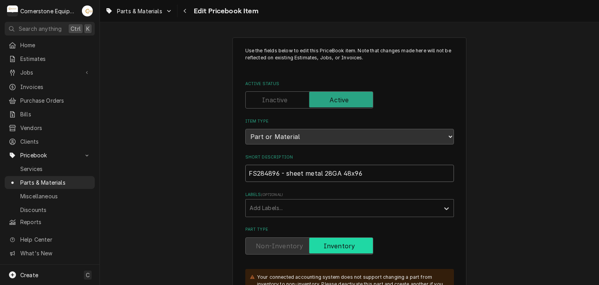
drag, startPoint x: 286, startPoint y: 171, endPoint x: 282, endPoint y: 172, distance: 4.0
click at [282, 172] on input "FS284896 - sheet metal 28GA 48x96" at bounding box center [349, 173] width 209 height 17
drag, startPoint x: 283, startPoint y: 172, endPoint x: 241, endPoint y: 172, distance: 42.1
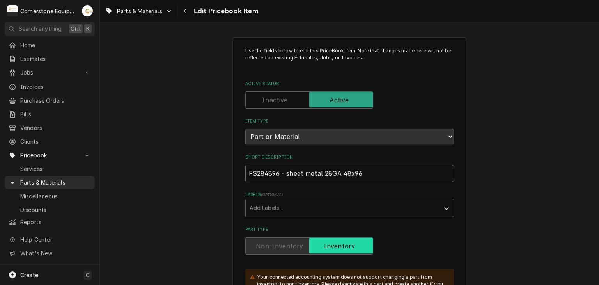
type textarea "x"
type input "sheet metal 28GA 48x96"
click at [247, 171] on input "sheet metal 28GA 48x96" at bounding box center [349, 173] width 209 height 17
type textarea "x"
type input "heet metal 28GA 48x96"
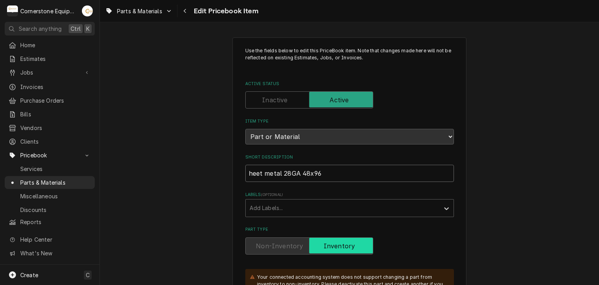
type textarea "x"
type input "Sheet metal 28GA 48x96"
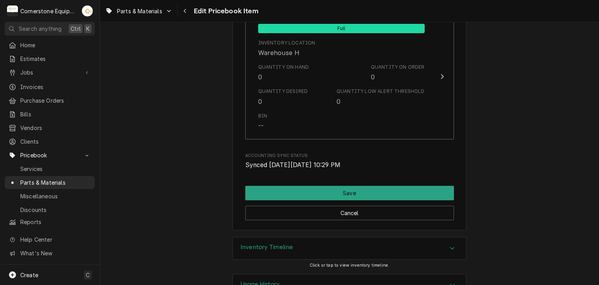
scroll to position [1094, 0]
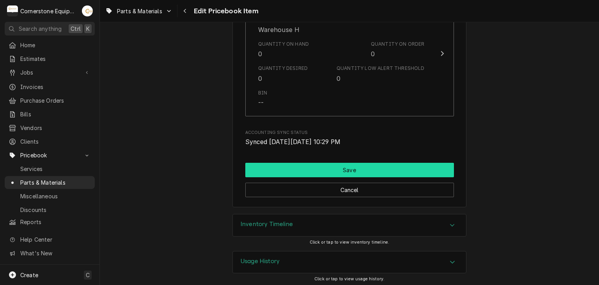
click at [254, 164] on button "Save" at bounding box center [349, 170] width 209 height 14
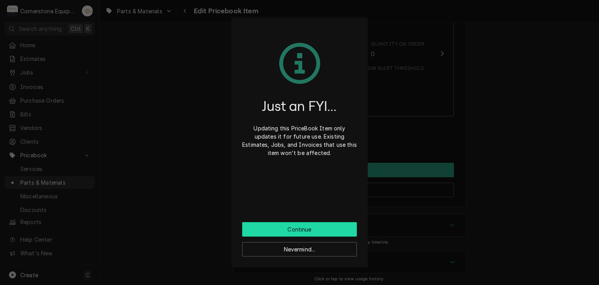
click at [265, 232] on button "Continue" at bounding box center [299, 229] width 115 height 14
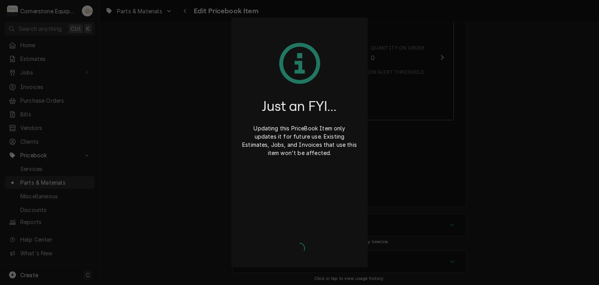
type textarea "x"
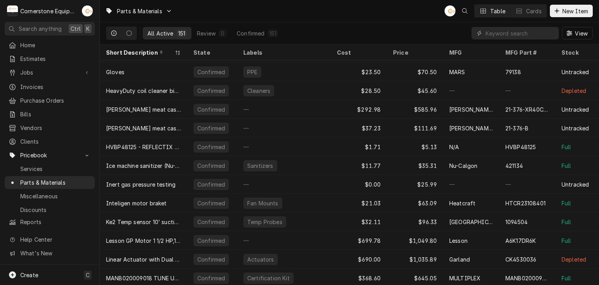
scroll to position [1054, 0]
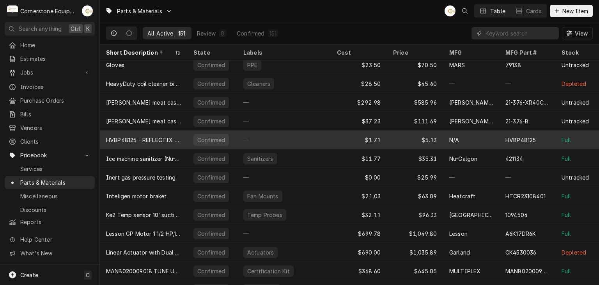
click at [169, 141] on div "HVBP48125 - REFLECTIX BUBBLE WRAP 125’ roll" at bounding box center [143, 140] width 75 height 8
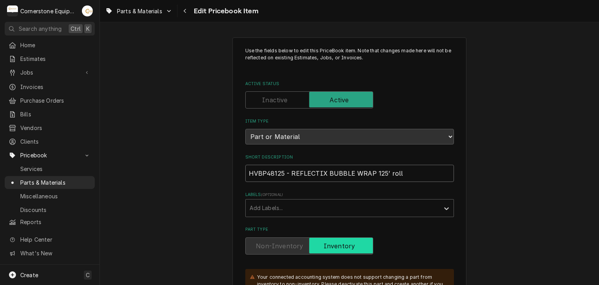
drag, startPoint x: 287, startPoint y: 174, endPoint x: 254, endPoint y: 174, distance: 33.6
click at [254, 174] on input "HVBP48125 - REFLECTIX BUBBLE WRAP 125’ roll" at bounding box center [349, 173] width 209 height 17
type textarea "x"
type input "HVREFLECTIX BUBBLE WRAP 125’ roll"
type textarea "x"
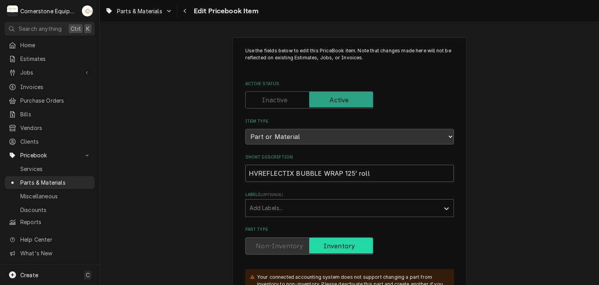
type input "HREFLECTIX BUBBLE WRAP 125’ roll"
type textarea "x"
type input "REFLECTIX BUBBLE WRAP 125’ roll"
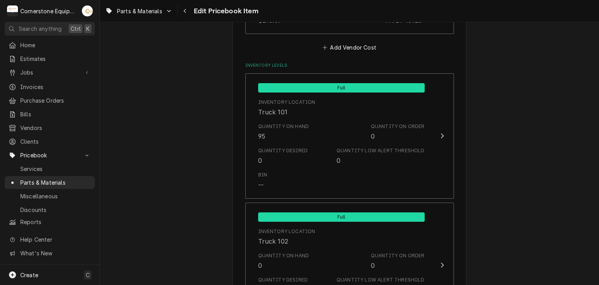
scroll to position [1094, 0]
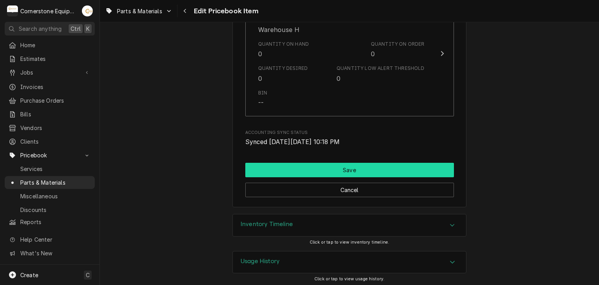
click at [304, 169] on button "Save" at bounding box center [349, 170] width 209 height 14
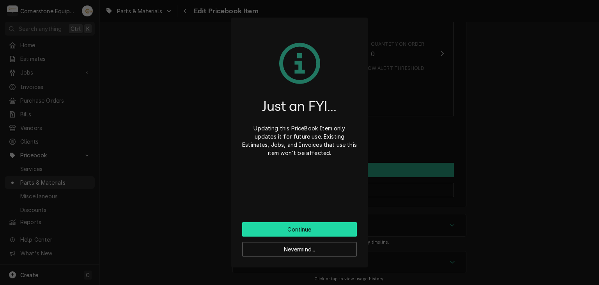
click at [294, 223] on button "Continue" at bounding box center [299, 229] width 115 height 14
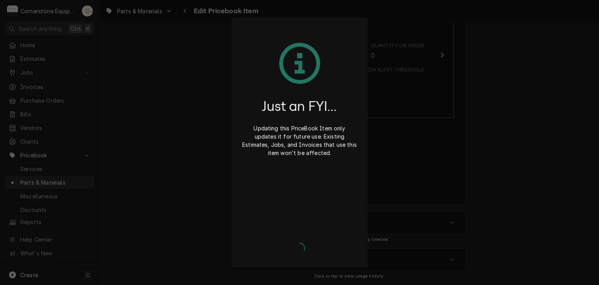
scroll to position [1090, 0]
type textarea "x"
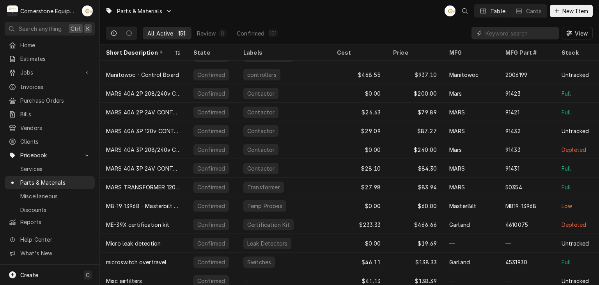
scroll to position [1279, 0]
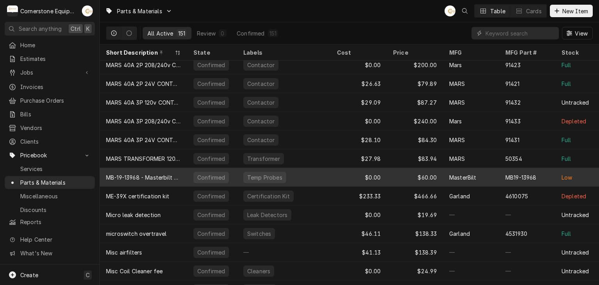
click at [153, 178] on div "MB-19-13968 - Masterbilt probe" at bounding box center [143, 177] width 75 height 8
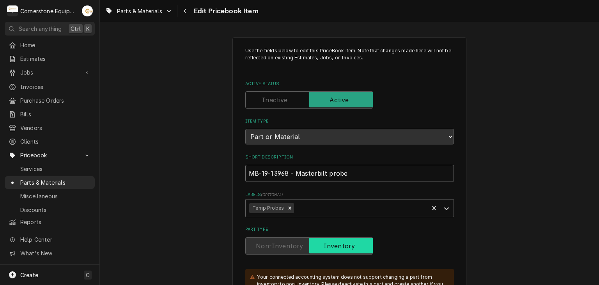
drag, startPoint x: 293, startPoint y: 173, endPoint x: 216, endPoint y: 164, distance: 77.7
type textarea "x"
type input "Masterbilt probe"
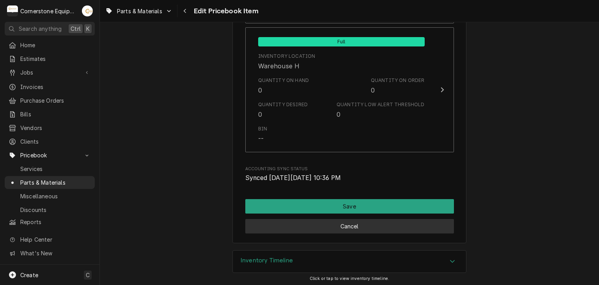
scroll to position [1013, 0]
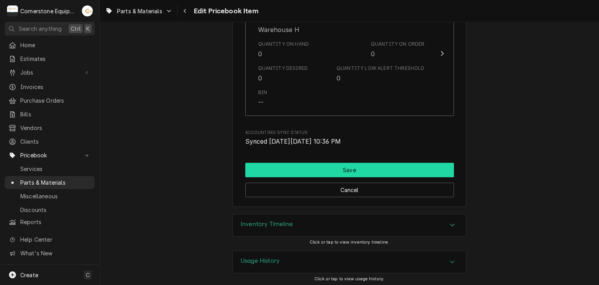
click at [280, 170] on button "Save" at bounding box center [349, 170] width 209 height 14
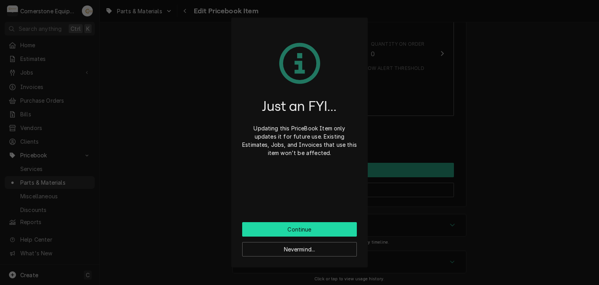
click at [295, 232] on button "Continue" at bounding box center [299, 229] width 115 height 14
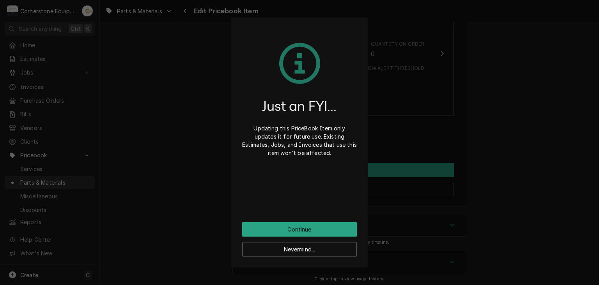
scroll to position [1010, 0]
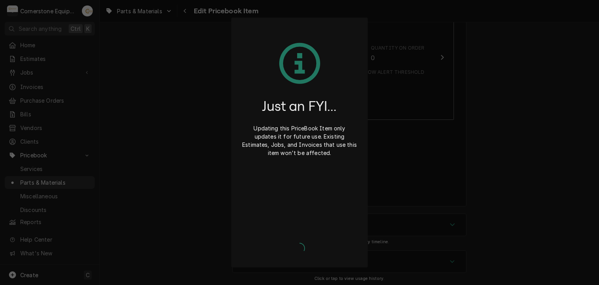
type textarea "x"
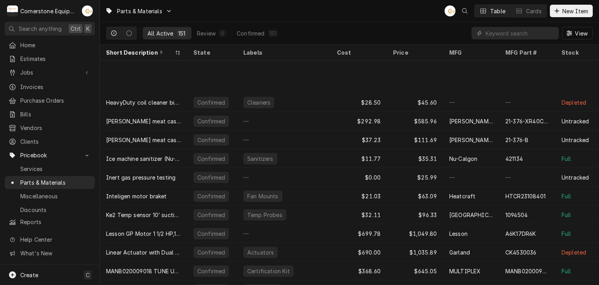
scroll to position [1091, 0]
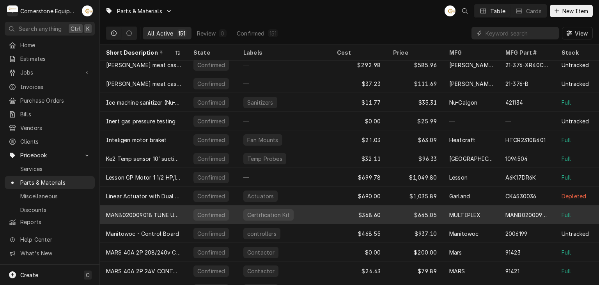
click at [140, 217] on div "MANB020009018 TUNE UP KIT" at bounding box center [143, 214] width 87 height 19
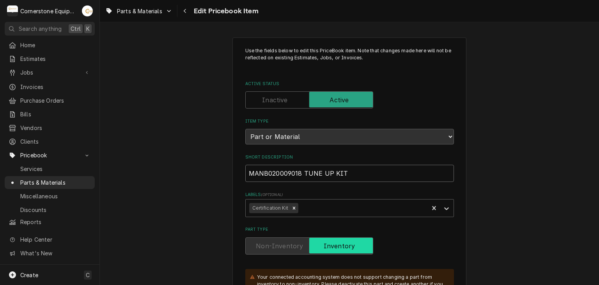
drag, startPoint x: 301, startPoint y: 173, endPoint x: 228, endPoint y: 165, distance: 73.5
click at [253, 169] on input "MANB020009018 TUNE UP KIT" at bounding box center [349, 173] width 209 height 17
type textarea "x"
type input "MTUNE UP KIT"
type textarea "x"
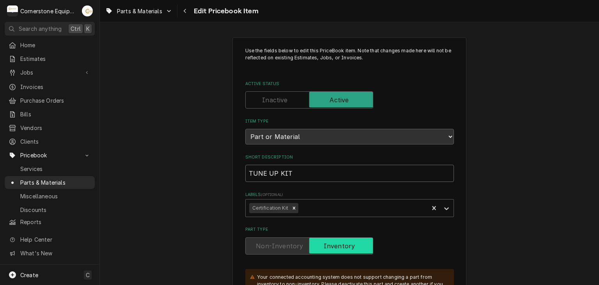
type input "TUNE UP KIT"
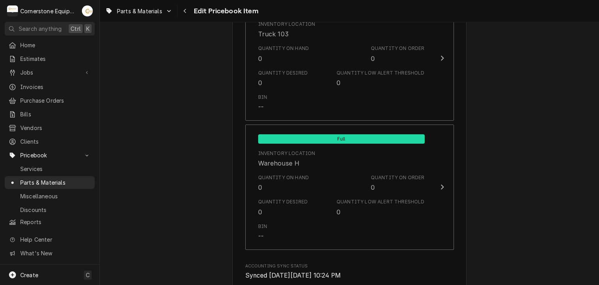
scroll to position [1094, 0]
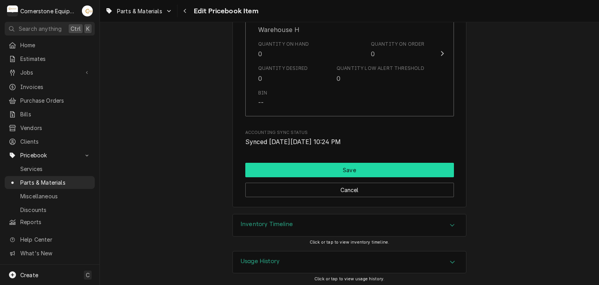
click at [262, 167] on button "Save" at bounding box center [349, 170] width 209 height 14
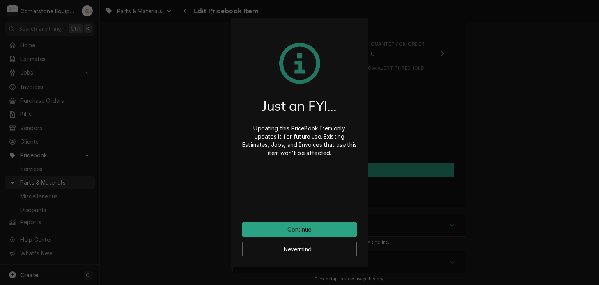
click at [268, 215] on div "Just an FYI... Updating this PriceBook Item only updates it for future use. Exi…" at bounding box center [299, 125] width 115 height 194
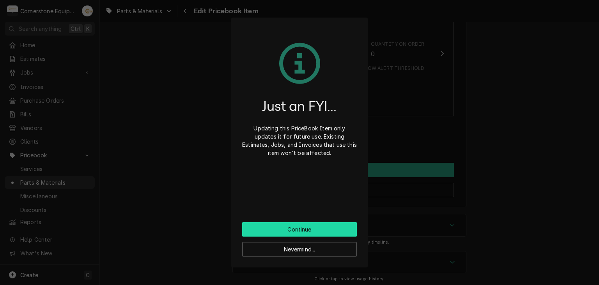
drag, startPoint x: 268, startPoint y: 217, endPoint x: 275, endPoint y: 230, distance: 14.8
click at [270, 220] on div "Just an FYI... Updating this PriceBook Item only updates it for future use. Exi…" at bounding box center [299, 125] width 115 height 194
click at [276, 230] on button "Continue" at bounding box center [299, 229] width 115 height 14
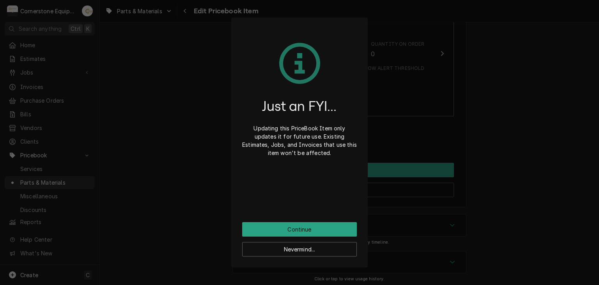
scroll to position [1090, 0]
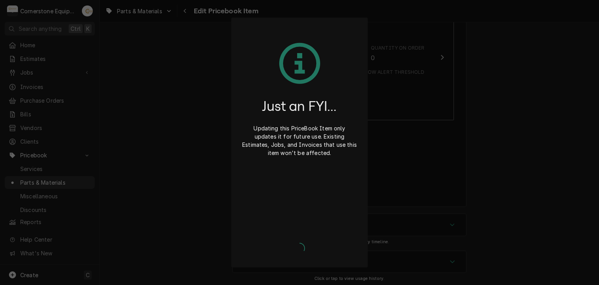
type textarea "x"
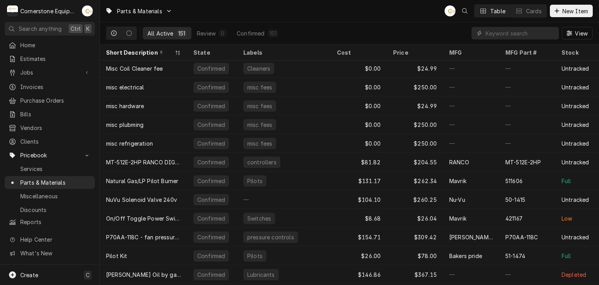
scroll to position [1466, 0]
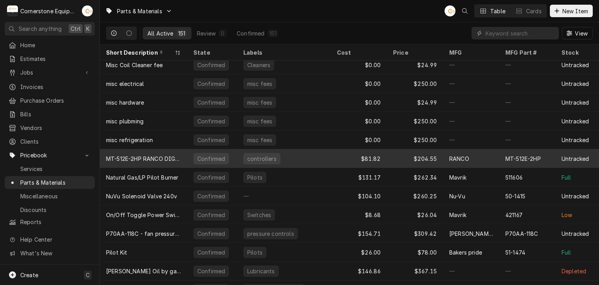
click at [184, 154] on div "MT-512E-2HP RANCO DIGITAL CONT - MED TEMP" at bounding box center [143, 158] width 87 height 19
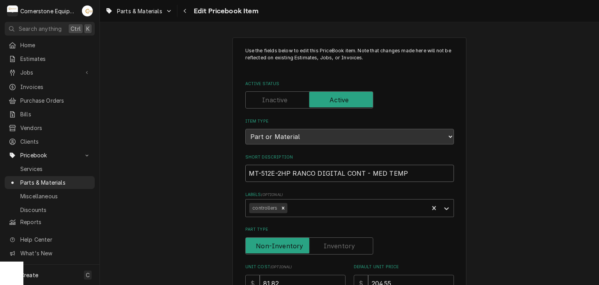
drag, startPoint x: 289, startPoint y: 169, endPoint x: 152, endPoint y: 155, distance: 138.1
type textarea "x"
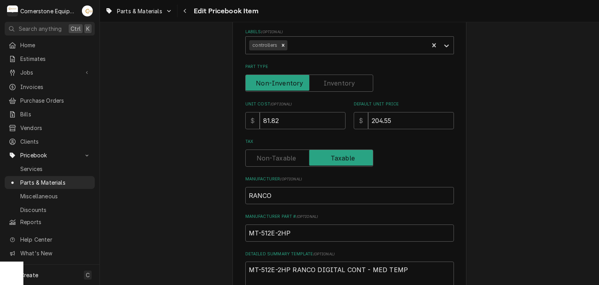
scroll to position [475, 0]
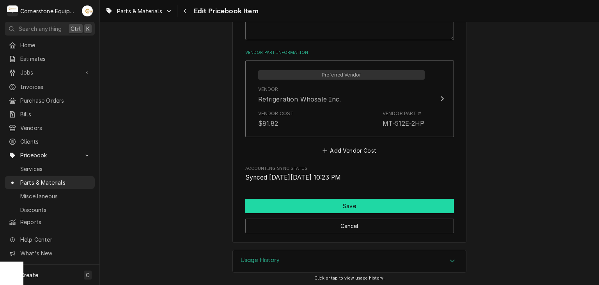
type input "RANCO DIGITAL CONT - MED TEMP"
click at [341, 202] on button "Save" at bounding box center [349, 206] width 209 height 14
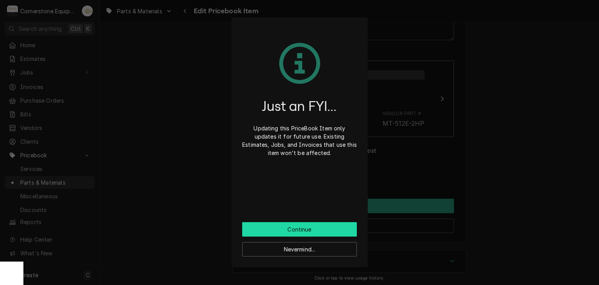
click at [303, 228] on button "Continue" at bounding box center [299, 229] width 115 height 14
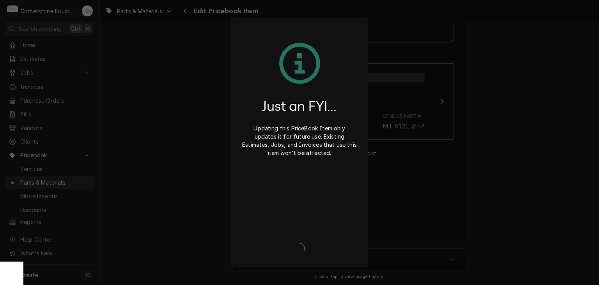
scroll to position [471, 0]
type textarea "x"
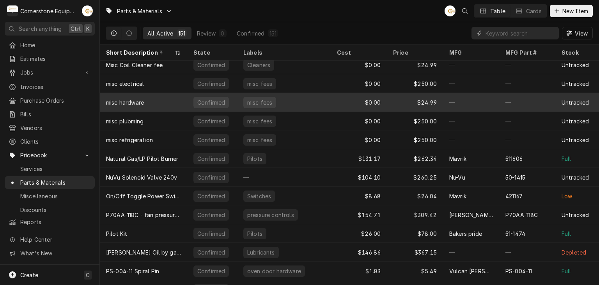
scroll to position [1522, 0]
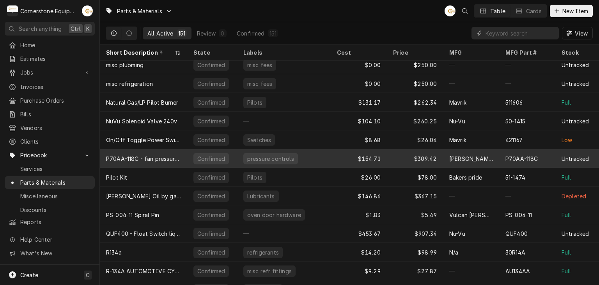
click at [162, 155] on div "P70AA-118C - fan pressure control" at bounding box center [143, 159] width 75 height 8
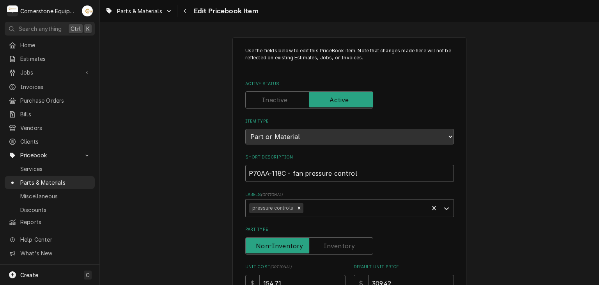
drag, startPoint x: 290, startPoint y: 174, endPoint x: 142, endPoint y: 151, distance: 149.3
type textarea "x"
type input "fan pressure control"
type textarea "x"
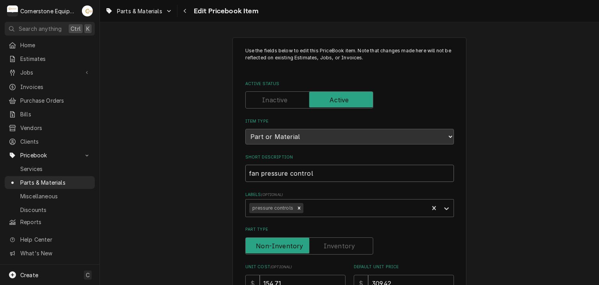
type input "an pressure control"
type textarea "x"
type input "Fan pressure control"
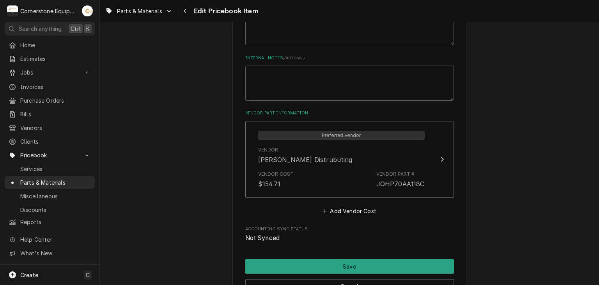
scroll to position [475, 0]
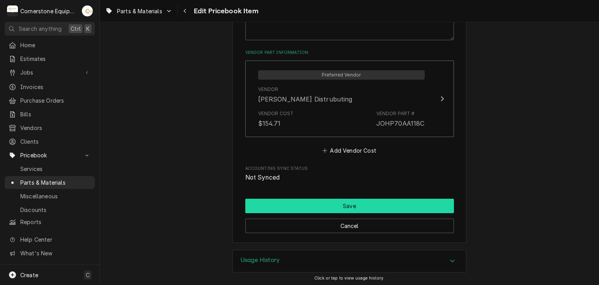
click at [279, 206] on button "Save" at bounding box center [349, 206] width 209 height 14
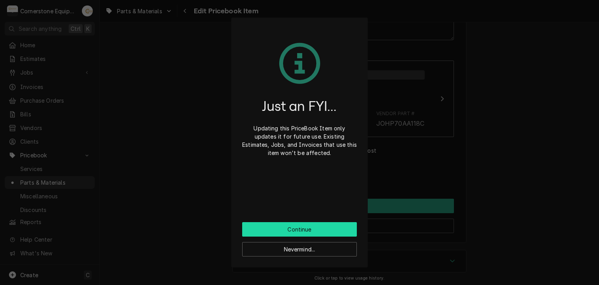
click at [280, 228] on button "Continue" at bounding box center [299, 229] width 115 height 14
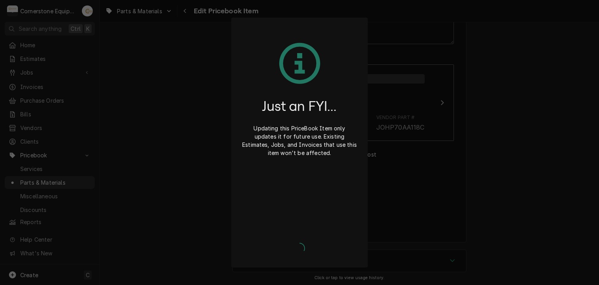
type textarea "x"
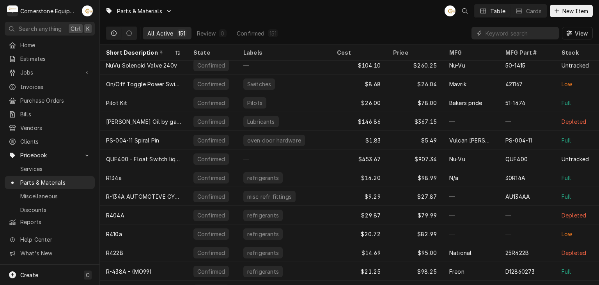
scroll to position [1616, 0]
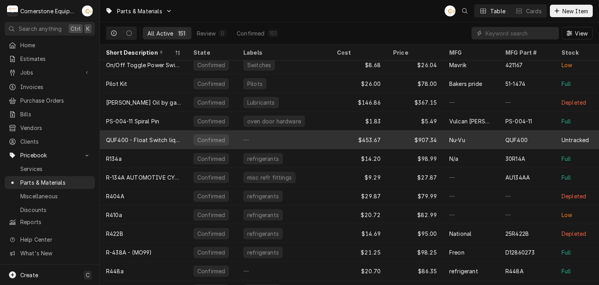
click at [151, 142] on div "QUF400 - Float Switch liquid level side mount" at bounding box center [143, 139] width 87 height 19
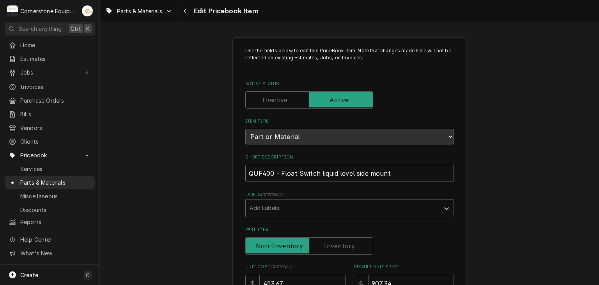
drag, startPoint x: 277, startPoint y: 172, endPoint x: 197, endPoint y: 164, distance: 80.5
type textarea "x"
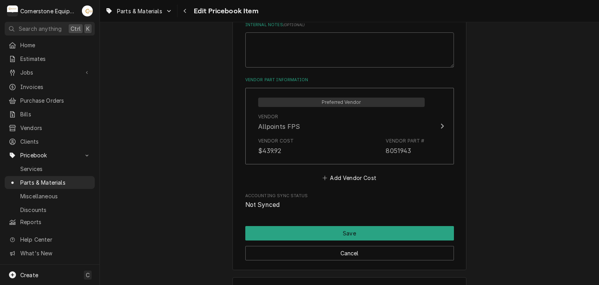
scroll to position [475, 0]
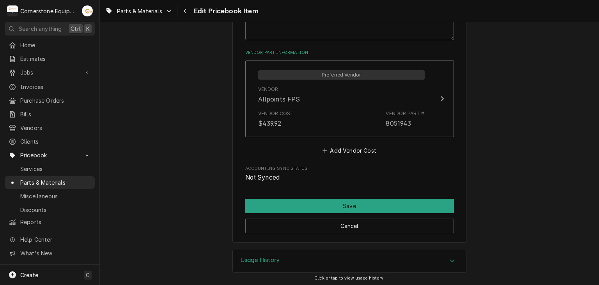
type input "Float Switch liquid level side mount"
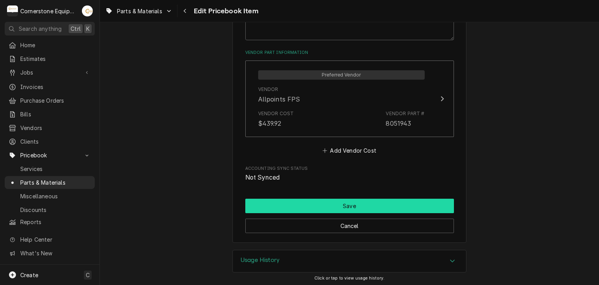
click at [290, 199] on button "Save" at bounding box center [349, 206] width 209 height 14
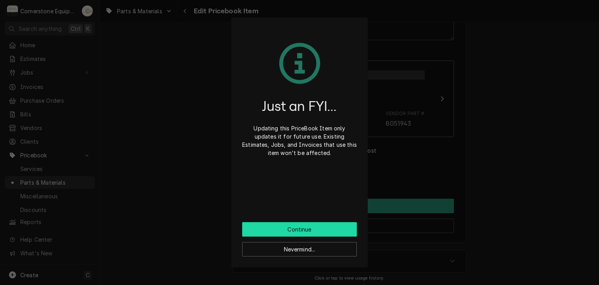
click at [308, 228] on button "Continue" at bounding box center [299, 229] width 115 height 14
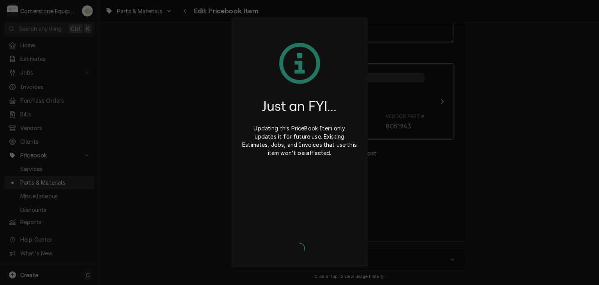
scroll to position [471, 0]
type textarea "x"
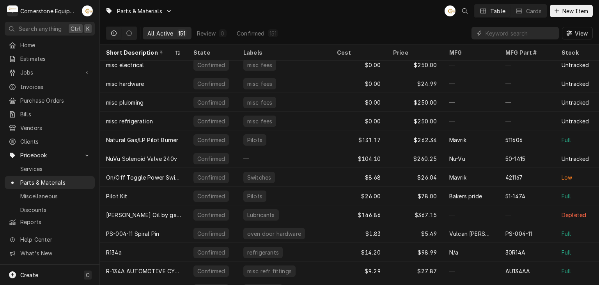
scroll to position [1579, 0]
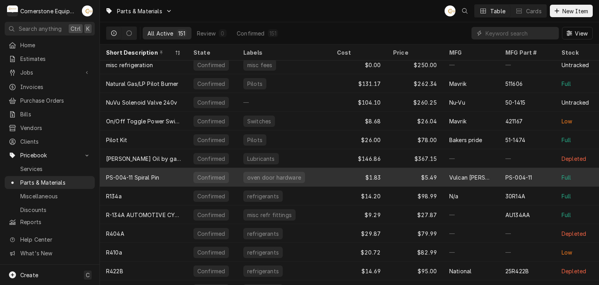
click at [150, 182] on div "PS-004-11 Spiral Pin" at bounding box center [143, 177] width 87 height 19
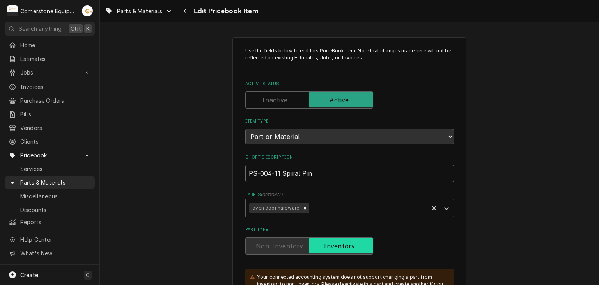
drag, startPoint x: 281, startPoint y: 171, endPoint x: 172, endPoint y: 144, distance: 112.3
type textarea "x"
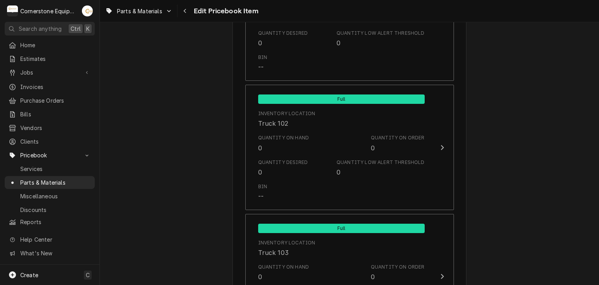
scroll to position [1013, 0]
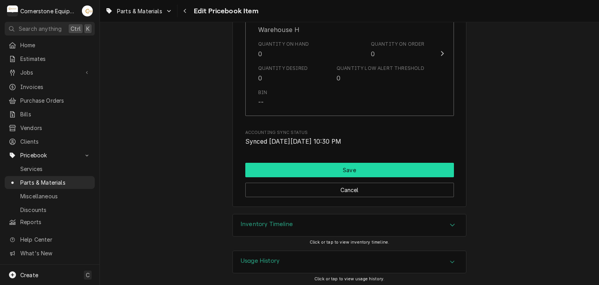
type input "Spiral Pin"
click at [288, 163] on button "Save" at bounding box center [349, 170] width 209 height 14
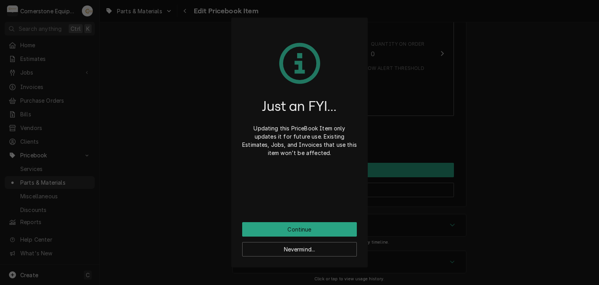
click at [296, 220] on div "Just an FYI... Updating this PriceBook Item only updates it for future use. Exi…" at bounding box center [299, 125] width 115 height 194
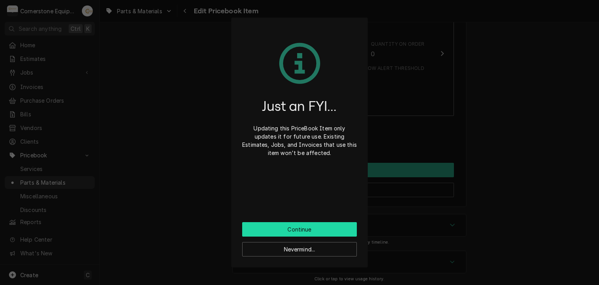
click at [297, 224] on button "Continue" at bounding box center [299, 229] width 115 height 14
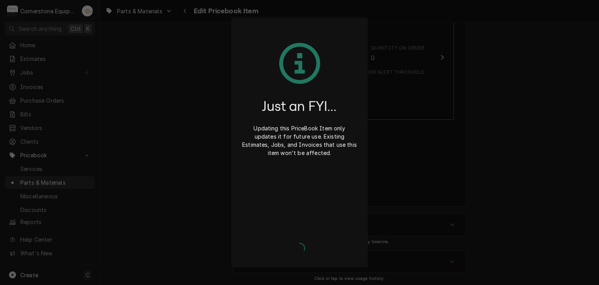
type textarea "x"
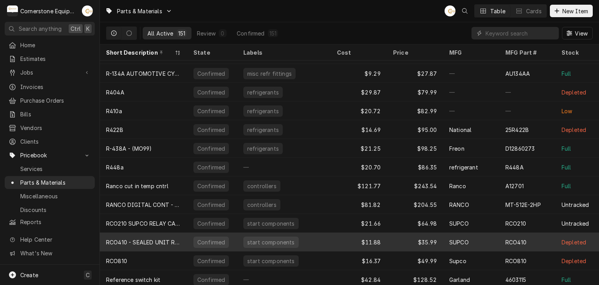
scroll to position [1710, 0]
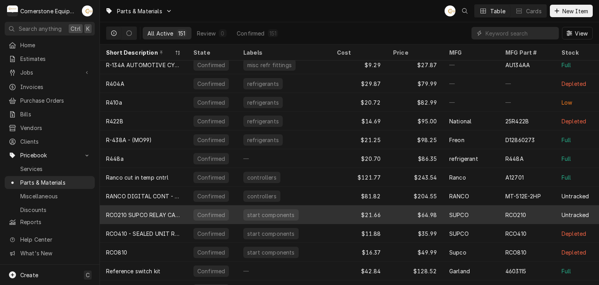
click at [159, 215] on div "RCO210 SUPCO RELAY CAPACITOR OVERLOAD" at bounding box center [143, 215] width 75 height 8
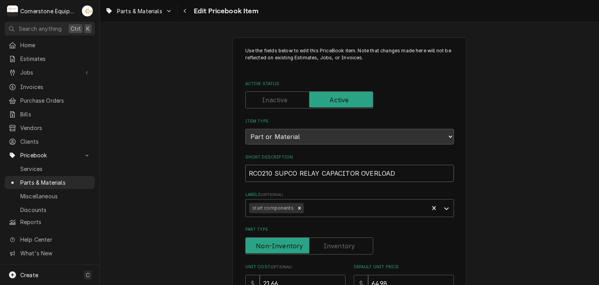
drag, startPoint x: 273, startPoint y: 172, endPoint x: 204, endPoint y: 158, distance: 70.5
type textarea "x"
type input "SUPCO RELAY CAPACITOR OVERLOAD"
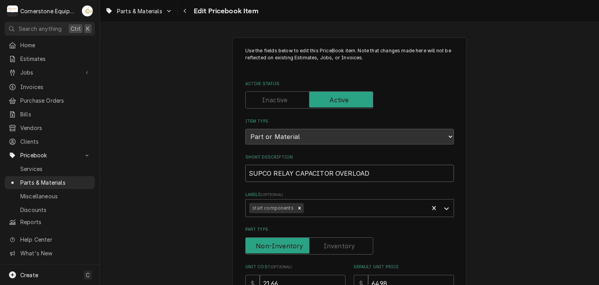
click at [382, 169] on input "SUPCO RELAY CAPACITOR OVERLOAD" at bounding box center [349, 173] width 209 height 17
type textarea "x"
type input "SUPCO RELAY CAPACITOR OVERLOAD"
type textarea "x"
type input "SUPCO RELAY CAPACITOR OVERLOAD 2"
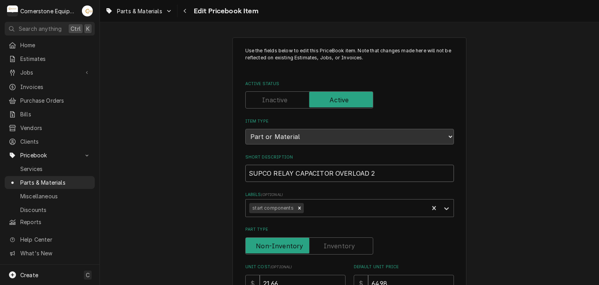
type textarea "x"
type input "SUPCO RELAY CAPACITOR OVERLOAD 21"
type textarea "x"
type input "SUPCO RELAY CAPACITOR OVERLOAD 210"
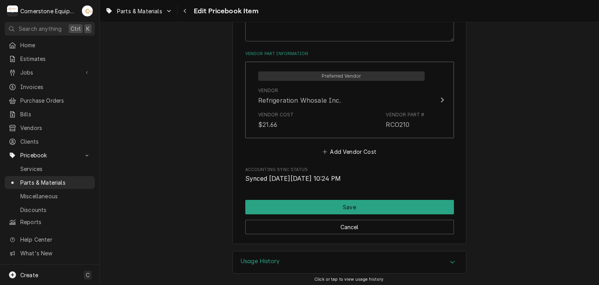
scroll to position [475, 0]
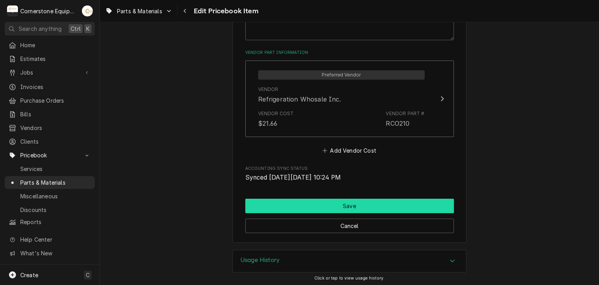
click at [261, 199] on button "Save" at bounding box center [349, 206] width 209 height 14
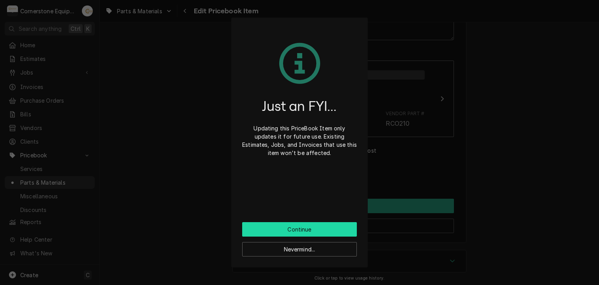
click at [321, 224] on button "Continue" at bounding box center [299, 229] width 115 height 14
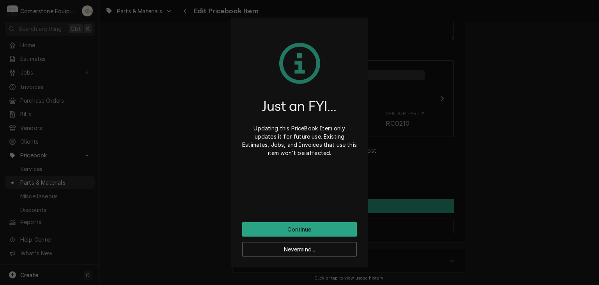
scroll to position [471, 0]
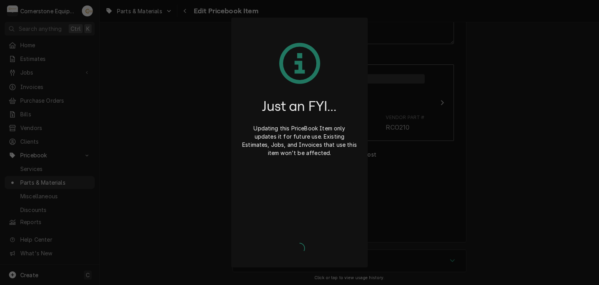
type textarea "x"
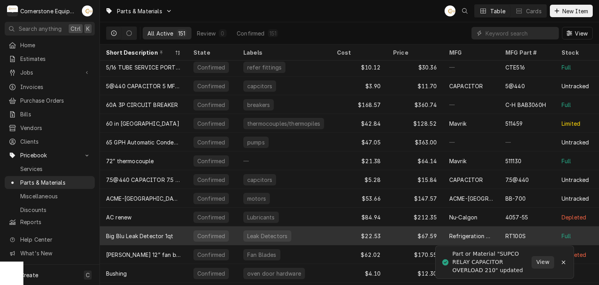
scroll to position [398, 0]
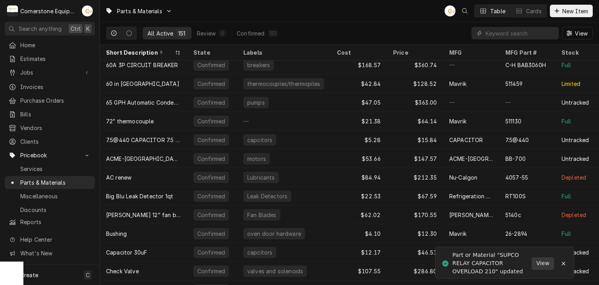
click at [543, 262] on span "View" at bounding box center [543, 263] width 16 height 8
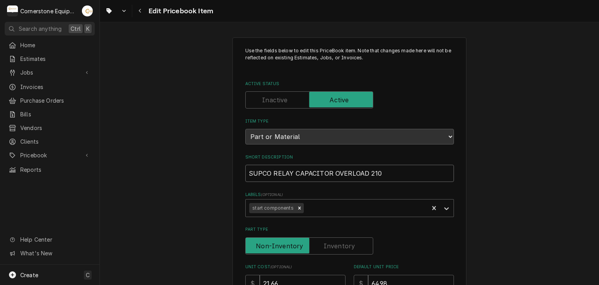
drag, startPoint x: 364, startPoint y: 171, endPoint x: 270, endPoint y: 165, distance: 93.8
click at [270, 165] on input "SUPCO RELAY CAPACITOR OVERLOAD 210" at bounding box center [349, 173] width 209 height 17
type textarea "x"
type input "SUPCO 3 210"
type textarea "x"
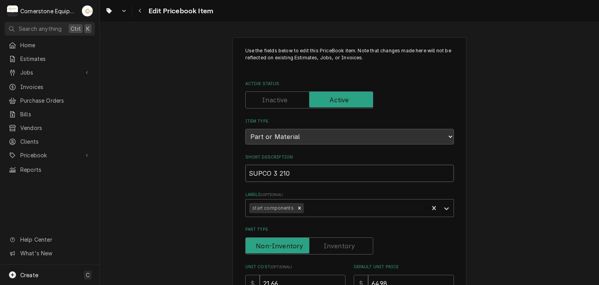
type input "SUPCO 3i 210"
type textarea "x"
type input "SUPCO 3in 210"
type textarea "x"
type input "SUPCO 3in1 210"
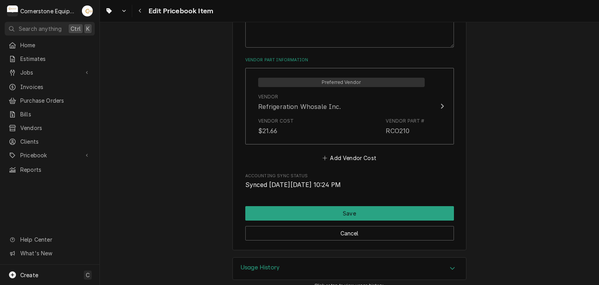
scroll to position [468, 0]
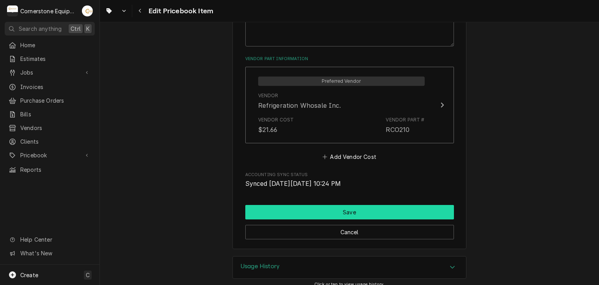
click at [278, 207] on button "Save" at bounding box center [349, 212] width 209 height 14
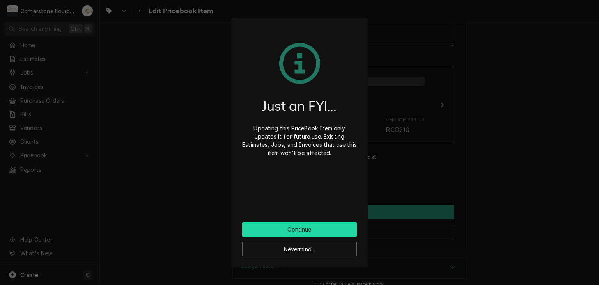
click at [271, 226] on button "Continue" at bounding box center [299, 229] width 115 height 14
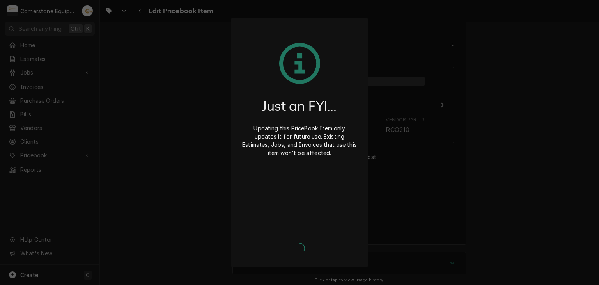
type textarea "x"
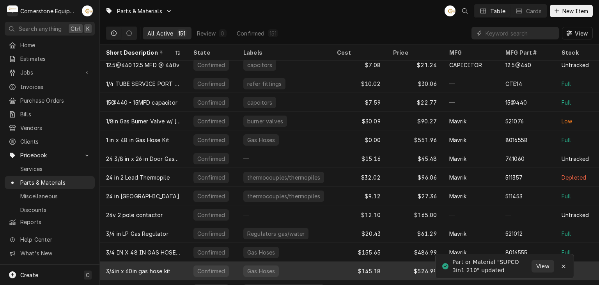
scroll to position [117, 0]
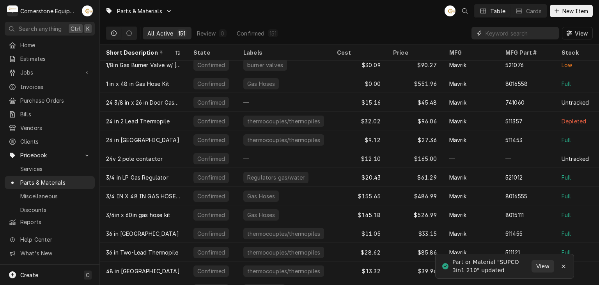
click at [526, 33] on input "Dynamic Content Wrapper" at bounding box center [520, 33] width 69 height 12
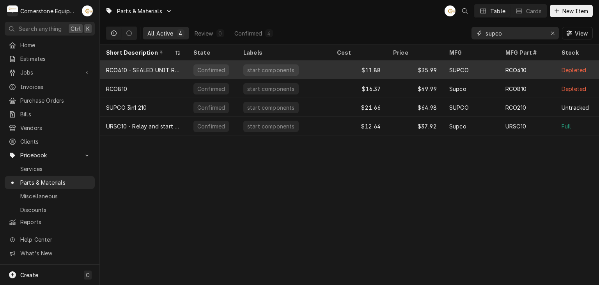
type input "supco"
click at [132, 69] on div "RCO410 - SEALED UNIT RELAY CAPACITOR OVERLOAD" at bounding box center [143, 70] width 75 height 8
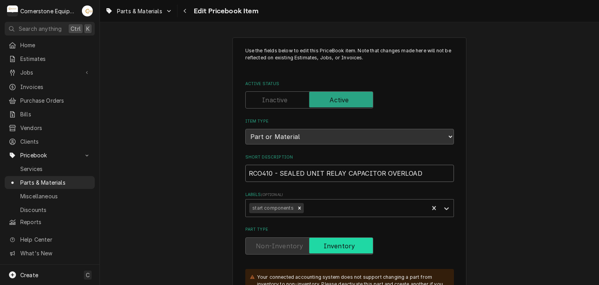
drag, startPoint x: 277, startPoint y: 172, endPoint x: 193, endPoint y: 163, distance: 85.2
type textarea "x"
type input "SEALED UNIT RELAY CAPACITOR OVERLOAD"
drag, startPoint x: 398, startPoint y: 171, endPoint x: 211, endPoint y: 169, distance: 186.9
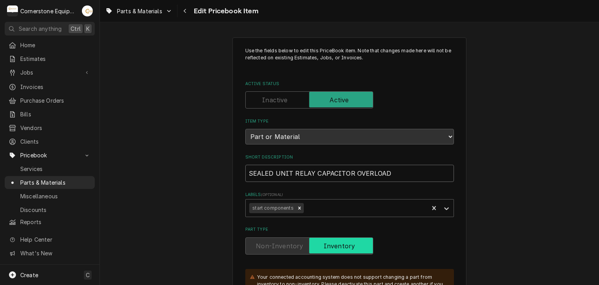
type textarea "x"
type input "S"
type textarea "x"
type input "Su"
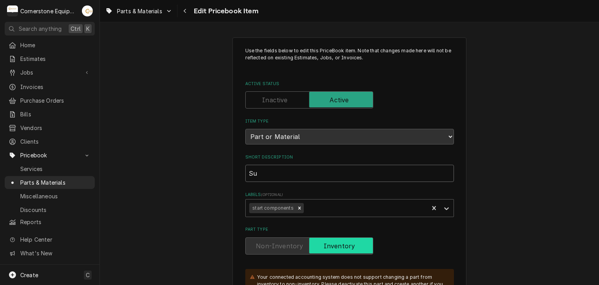
type textarea "x"
type input "Sup"
type textarea "x"
type input "Supc"
type textarea "x"
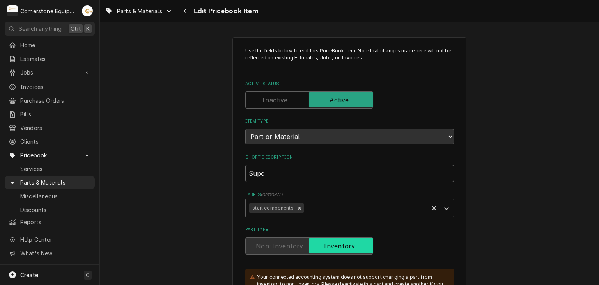
type input "Supco"
type textarea "x"
type input "Supco"
type textarea "x"
type input "Supco 3"
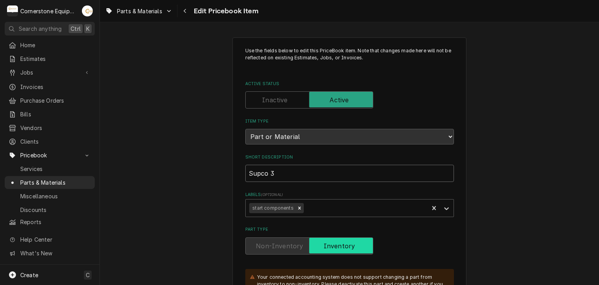
type textarea "x"
type input "Supco 3i"
type textarea "x"
type input "Supco 3in"
type textarea "x"
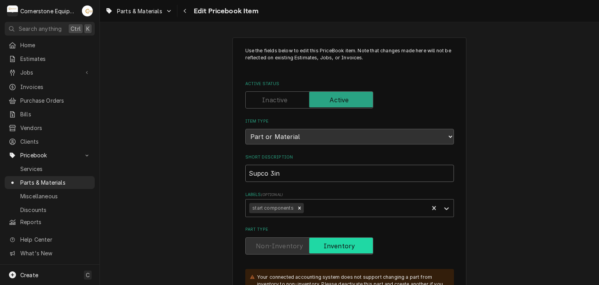
type input "Supco 3in1"
type textarea "x"
type input "Supco 3in1"
click at [328, 174] on input "Supco 3in1" at bounding box center [349, 173] width 209 height 17
type textarea "x"
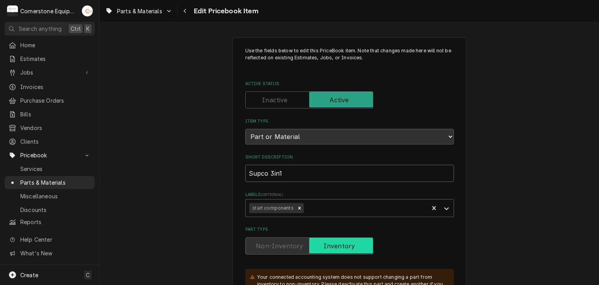
type input "Supco 3in1 4"
type textarea "x"
type input "Supco 3in1 41"
type textarea "x"
type input "Supco 3in1 410"
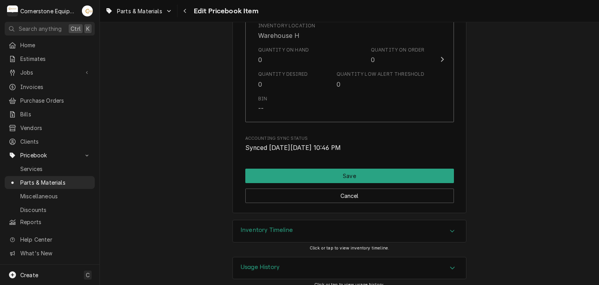
scroll to position [1093, 0]
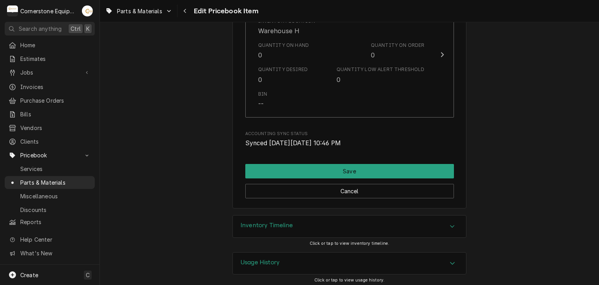
click at [279, 178] on div "Cancel" at bounding box center [349, 188] width 209 height 20
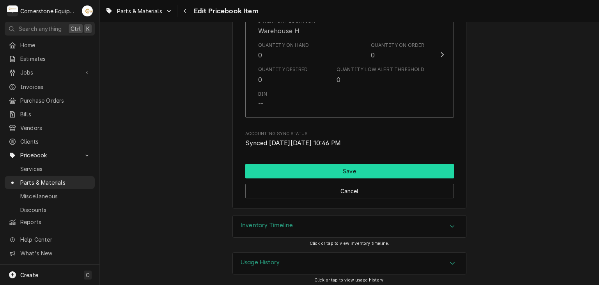
click at [279, 170] on button "Save" at bounding box center [349, 171] width 209 height 14
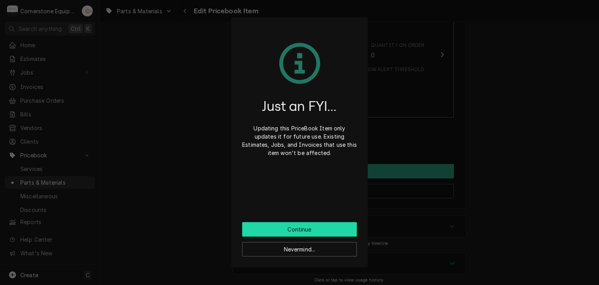
click at [305, 231] on button "Continue" at bounding box center [299, 229] width 115 height 14
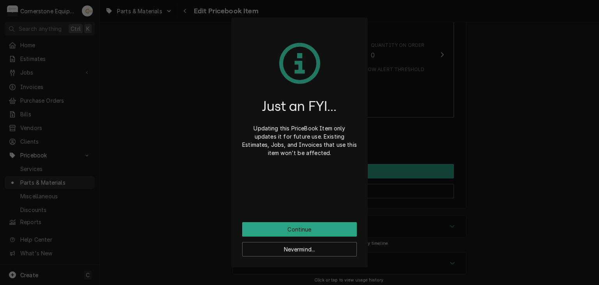
scroll to position [1090, 0]
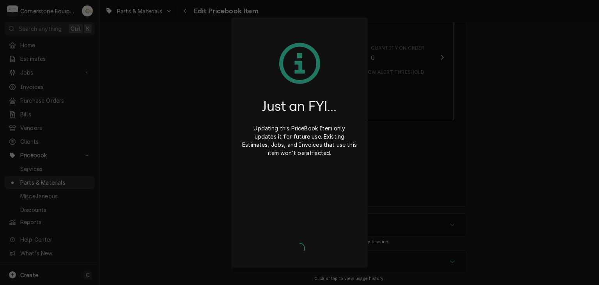
type textarea "x"
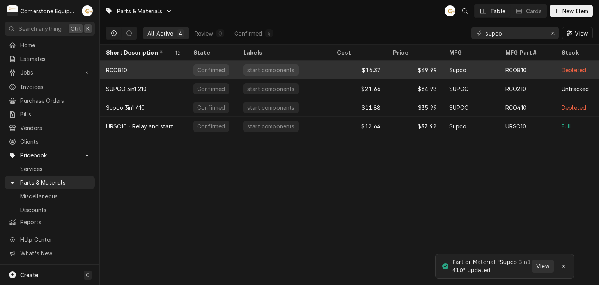
click at [170, 70] on div "RCO810" at bounding box center [143, 69] width 87 height 19
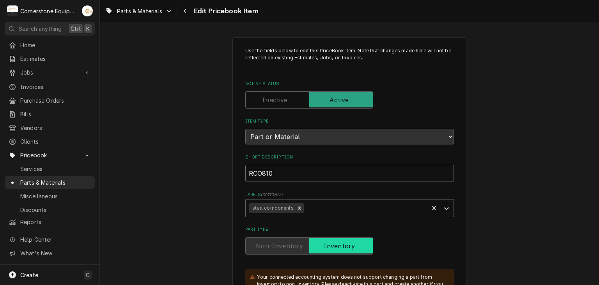
drag, startPoint x: 276, startPoint y: 172, endPoint x: 95, endPoint y: 129, distance: 186.1
click at [96, 129] on div "C Cornerstone Equipment Repair, LLC AB Search anything Ctrl K Home Estimates Jo…" at bounding box center [299, 142] width 599 height 285
type textarea "x"
type input "S"
type textarea "x"
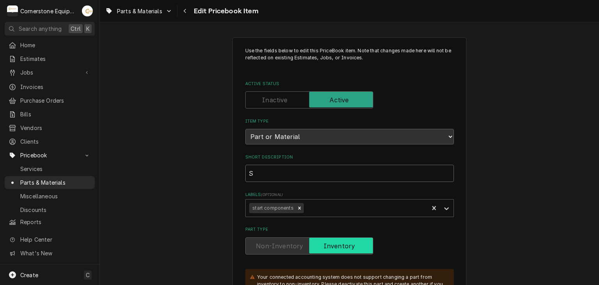
type input "Su"
type textarea "x"
type input "Sup"
type textarea "x"
type input "Supo"
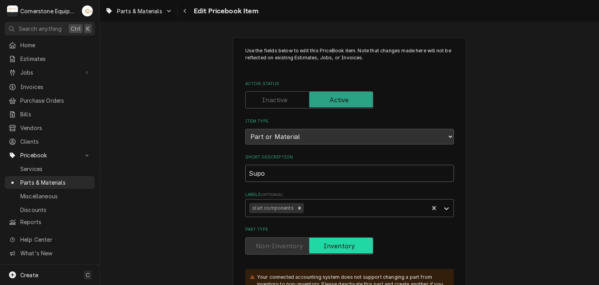
type textarea "x"
type input "Sup"
type textarea "x"
type input "Supc"
type textarea "x"
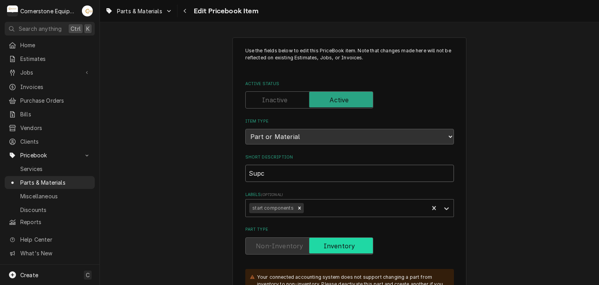
type input "Supco"
type textarea "x"
type input "Supco"
type textarea "x"
type input "Supco 3"
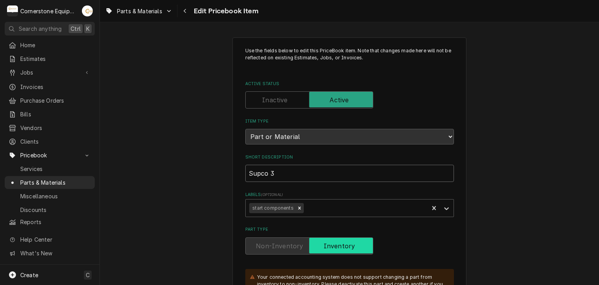
type textarea "x"
type input "Supco 3i"
type textarea "x"
type input "Supco 3in"
type textarea "x"
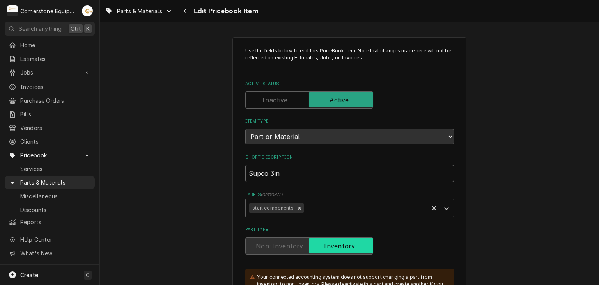
type input "Supco 3in1"
type textarea "x"
type input "Supco 3in1"
type textarea "x"
type input "Supco 3in1 8"
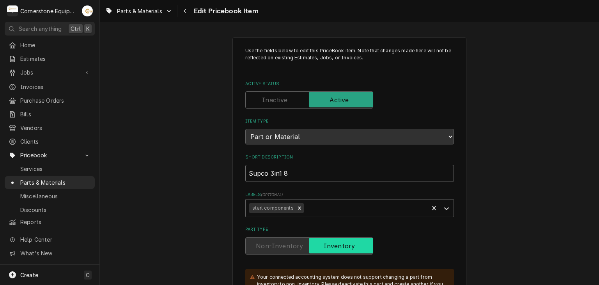
type textarea "x"
type input "Supco 3in1 81"
type textarea "x"
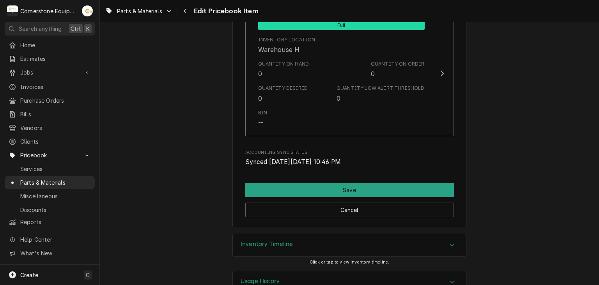
scroll to position [1094, 0]
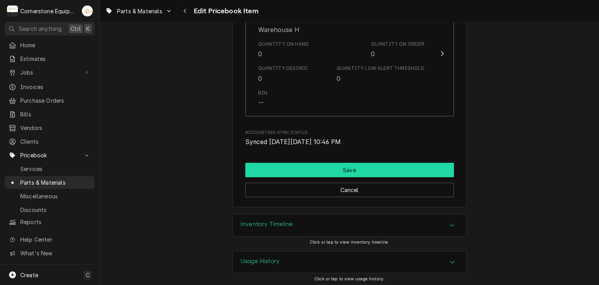
type input "Supco 3in1 810"
click at [317, 164] on button "Save" at bounding box center [349, 170] width 209 height 14
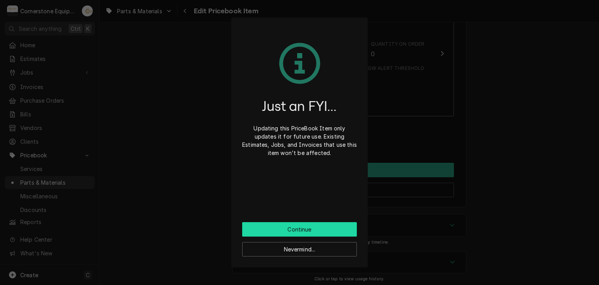
click at [289, 224] on button "Continue" at bounding box center [299, 229] width 115 height 14
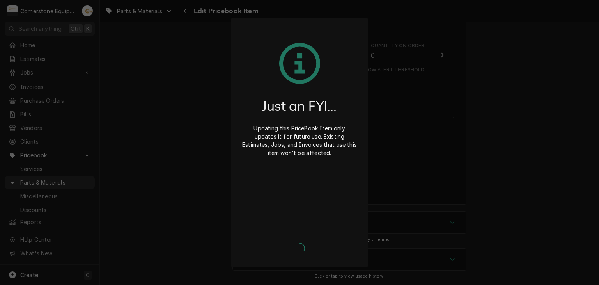
scroll to position [1090, 0]
type textarea "x"
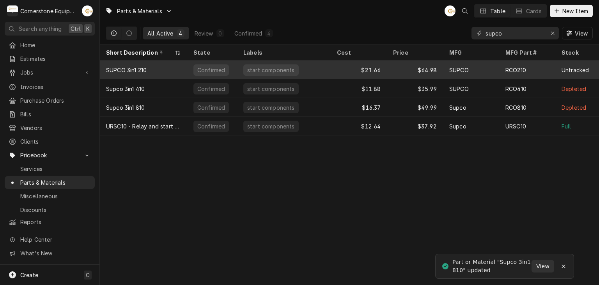
click at [148, 70] on div "SUPCO 3in1 210" at bounding box center [143, 69] width 87 height 19
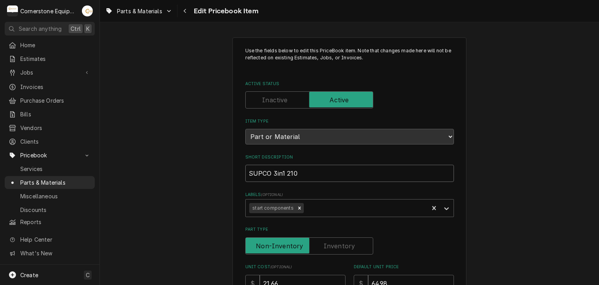
click at [264, 167] on input "SUPCO 3in1 210" at bounding box center [349, 173] width 209 height 17
click at [269, 170] on input "SUPCO 3in1 210" at bounding box center [349, 173] width 209 height 17
type textarea "x"
type input "SUPC 3in1 210"
type textarea "x"
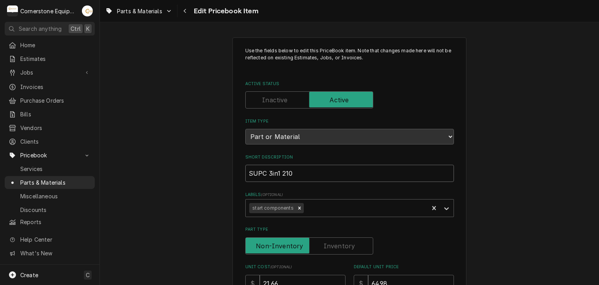
type input "SUP 3in1 210"
type textarea "x"
type input "SU 3in1 210"
type textarea "x"
type input "S 3in1 210"
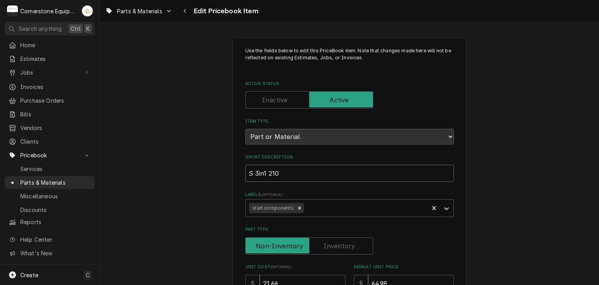
type textarea "x"
type input "Su 3in1 210"
type textarea "x"
type input "Sup 3in1 210"
type textarea "x"
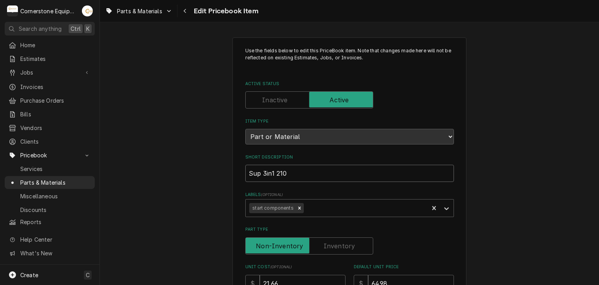
type input "Supc 3in1 210"
type textarea "x"
type input "Supco 3in1 210"
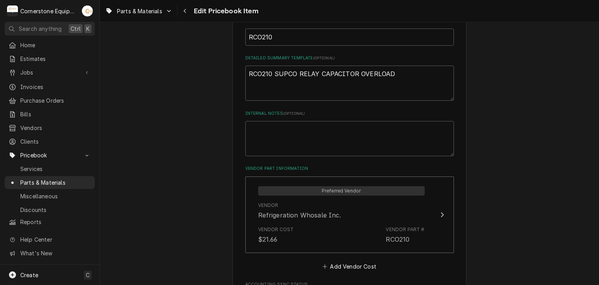
scroll to position [468, 0]
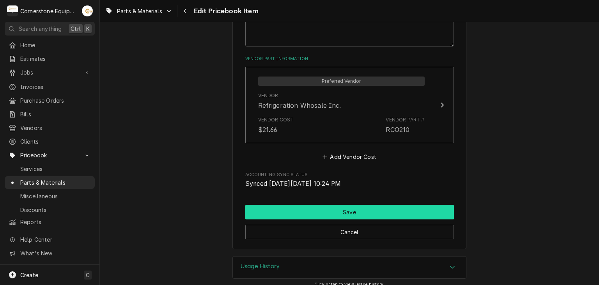
click at [263, 213] on button "Save" at bounding box center [349, 212] width 209 height 14
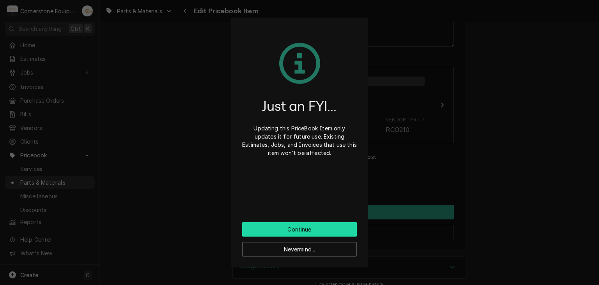
click at [267, 227] on button "Continue" at bounding box center [299, 229] width 115 height 14
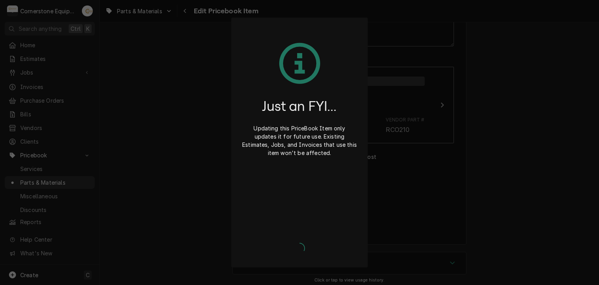
type textarea "x"
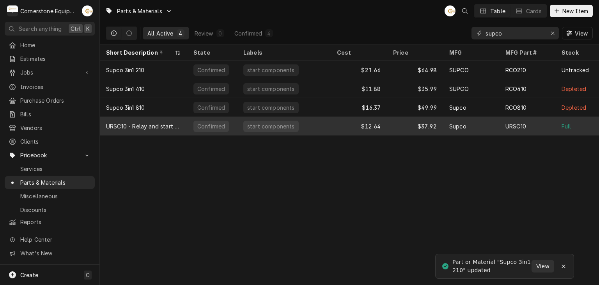
click at [164, 131] on div "URSC10 - Relay and start cap 1/20-1/2" at bounding box center [143, 126] width 87 height 19
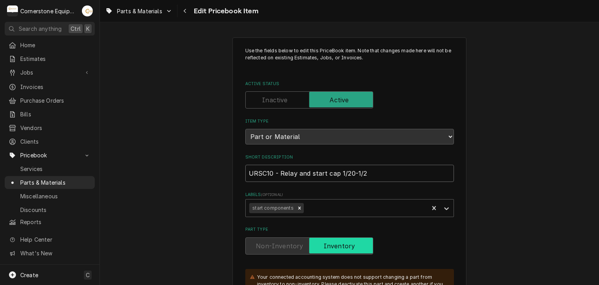
drag, startPoint x: 278, startPoint y: 171, endPoint x: 223, endPoint y: 162, distance: 55.9
type textarea "x"
type input "\Relay and start cap 1/20-1/2"
type textarea "x"
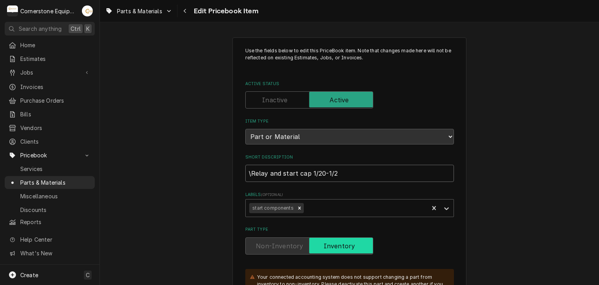
type input "Relay and start cap 1/20-1/2"
type textarea "x"
type input "SRelay and start cap 1/20-1/2"
type textarea "x"
type input "SuRelay and start cap 1/20-1/2"
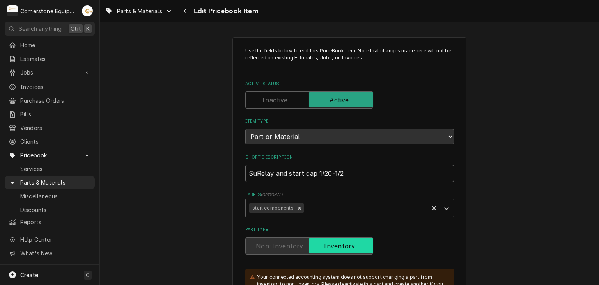
type textarea "x"
type input "SupRelay and start cap 1/20-1/2"
type textarea "x"
type input "SupcoRelay and start cap 1/20-1/2"
type textarea "x"
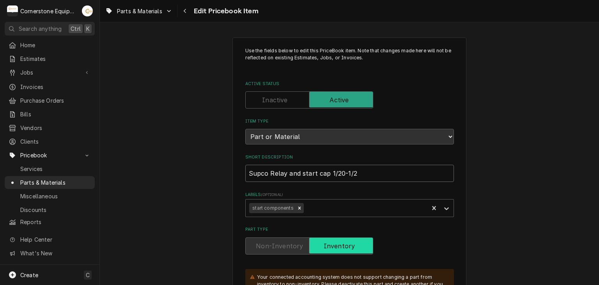
type input "Supco Relay and start cap 1/20-1/2"
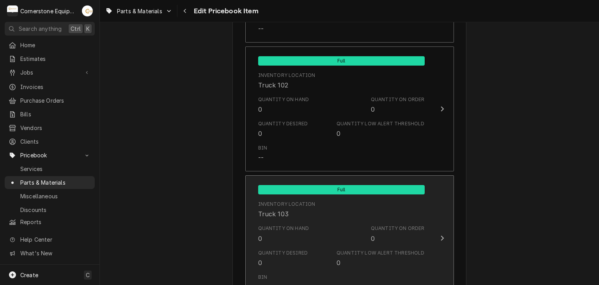
scroll to position [1094, 0]
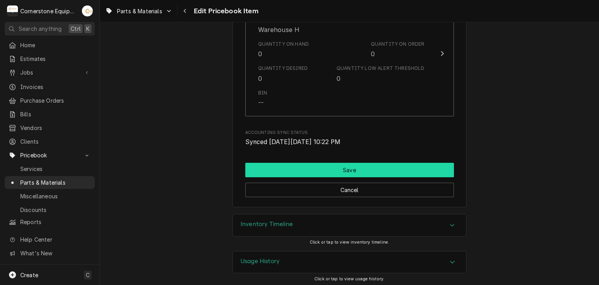
click at [258, 173] on button "Save" at bounding box center [349, 170] width 209 height 14
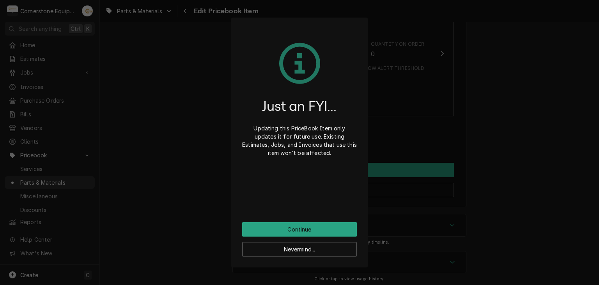
click at [252, 220] on div "Just an FYI... Updating this PriceBook Item only updates it for future use. Exi…" at bounding box center [299, 125] width 115 height 194
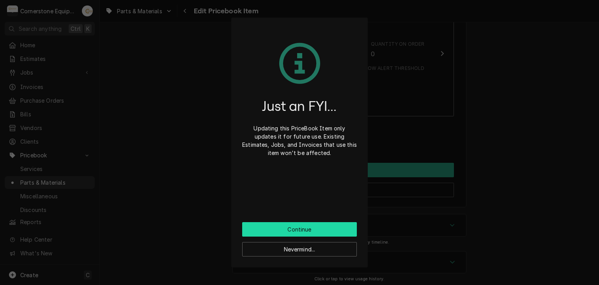
click at [254, 224] on button "Continue" at bounding box center [299, 229] width 115 height 14
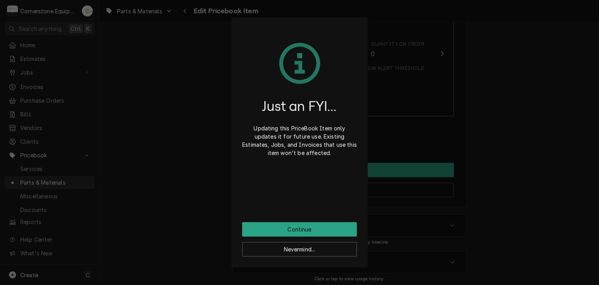
scroll to position [1090, 0]
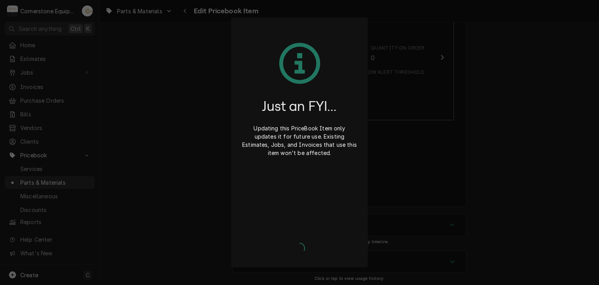
type textarea "x"
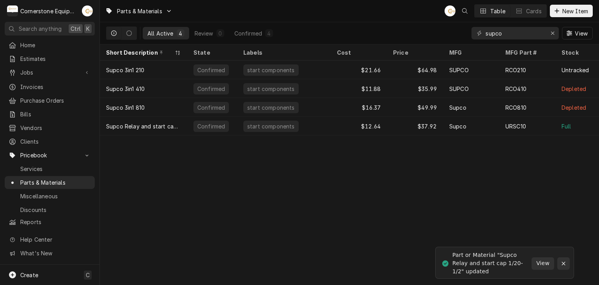
click at [560, 262] on div "Notifications alt+T" at bounding box center [564, 264] width 8 height 8
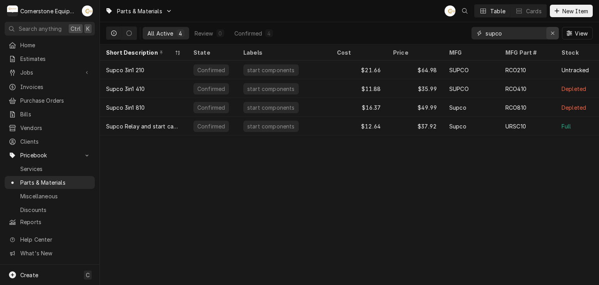
click at [554, 35] on icon "Erase input" at bounding box center [553, 32] width 4 height 5
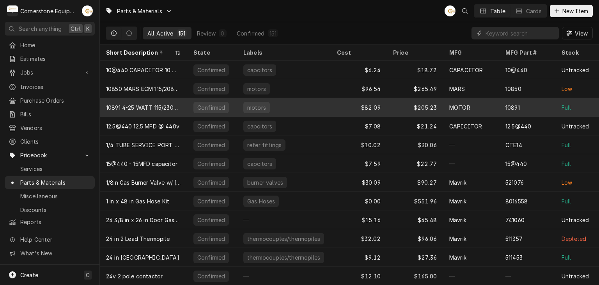
click at [209, 100] on div "Confirmed" at bounding box center [212, 107] width 50 height 19
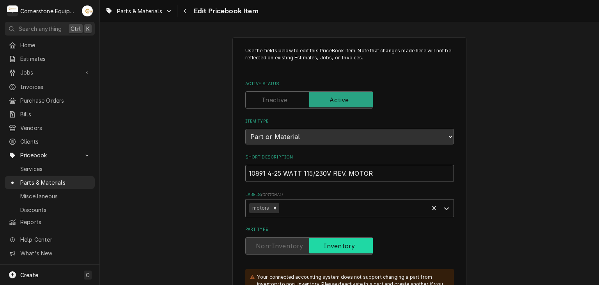
drag, startPoint x: 272, startPoint y: 170, endPoint x: 197, endPoint y: 137, distance: 82.5
click at [264, 169] on input "10891 4-25 WATT 115/230V REV. MOTOR" at bounding box center [349, 173] width 209 height 17
drag, startPoint x: 263, startPoint y: 174, endPoint x: 202, endPoint y: 169, distance: 61.5
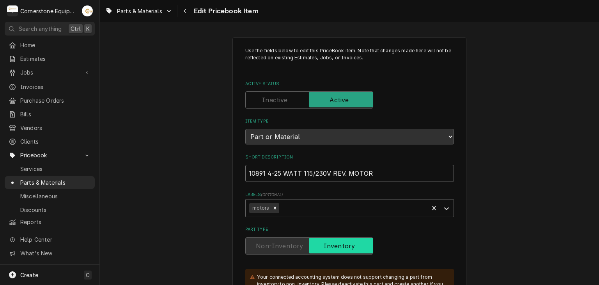
type textarea "x"
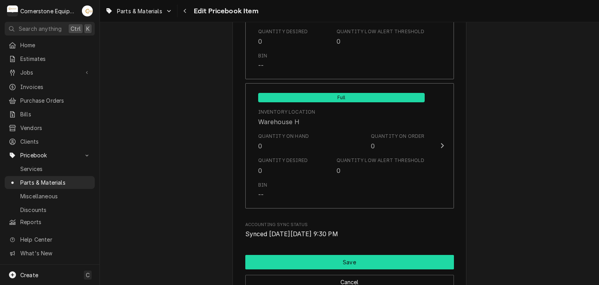
scroll to position [1093, 0]
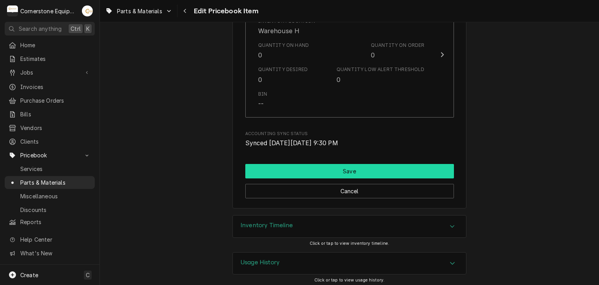
type input "4-25 WATT 115/230V REV. MOTOR"
click at [292, 169] on button "Save" at bounding box center [349, 171] width 209 height 14
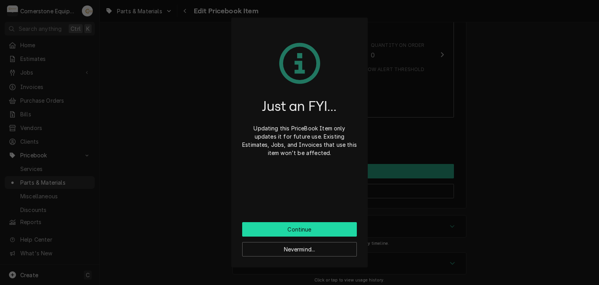
click at [300, 224] on button "Continue" at bounding box center [299, 229] width 115 height 14
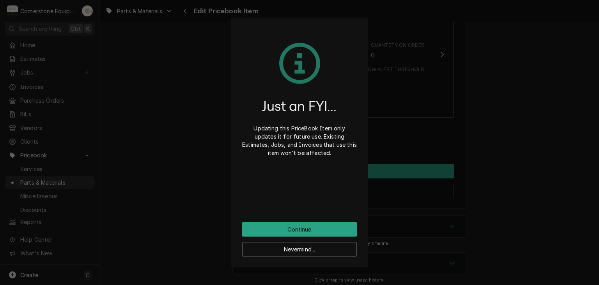
scroll to position [1090, 0]
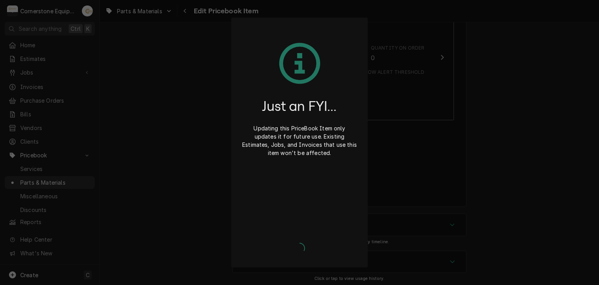
type textarea "x"
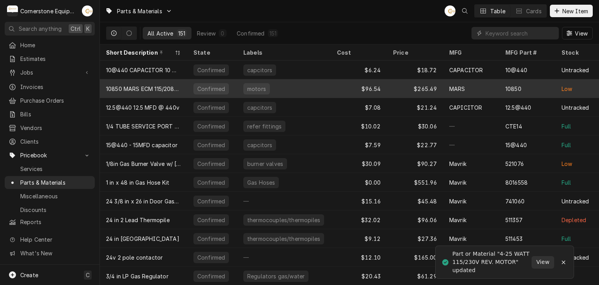
click at [163, 90] on div "10850 MARS ECM 115/208V REV - 5105" at bounding box center [143, 89] width 75 height 8
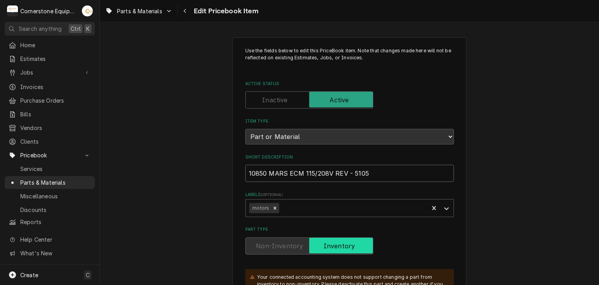
drag, startPoint x: 266, startPoint y: 172, endPoint x: 176, endPoint y: 117, distance: 105.5
type textarea "x"
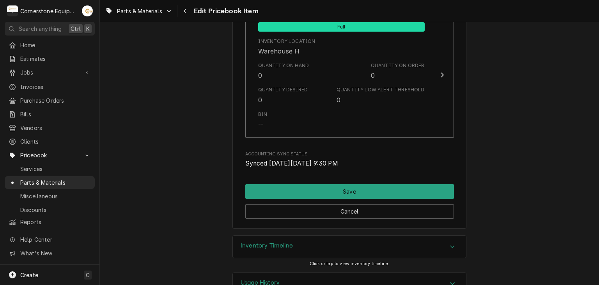
scroll to position [1094, 0]
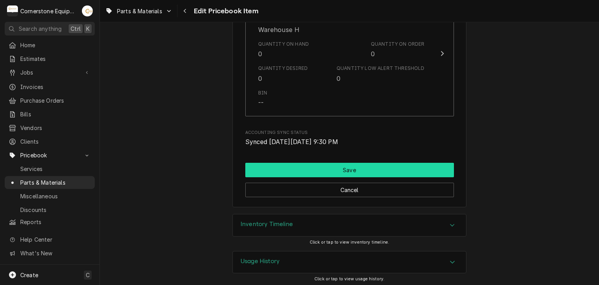
type input "MARS ECM 115/208V REV - 5105"
click at [276, 164] on button "Save" at bounding box center [349, 170] width 209 height 14
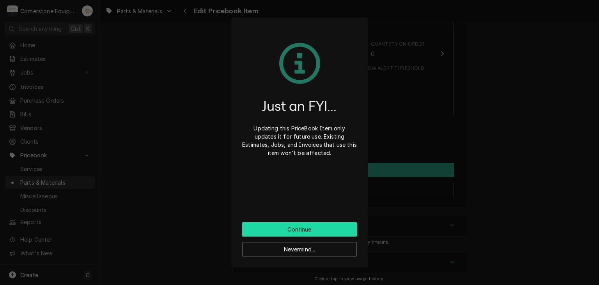
click at [313, 236] on button "Continue" at bounding box center [299, 229] width 115 height 14
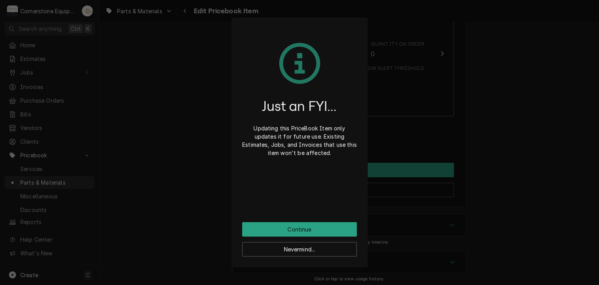
scroll to position [1090, 0]
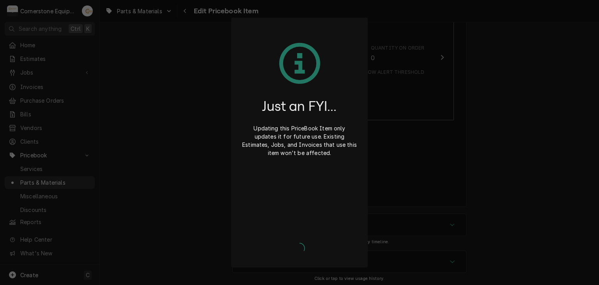
type textarea "x"
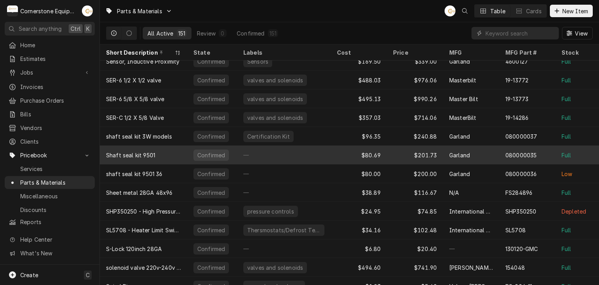
scroll to position [1972, 0]
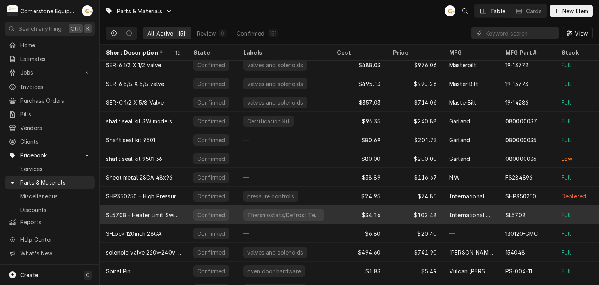
click at [150, 214] on div "SL5708 - Heater Limit Switch defrost term" at bounding box center [143, 215] width 75 height 8
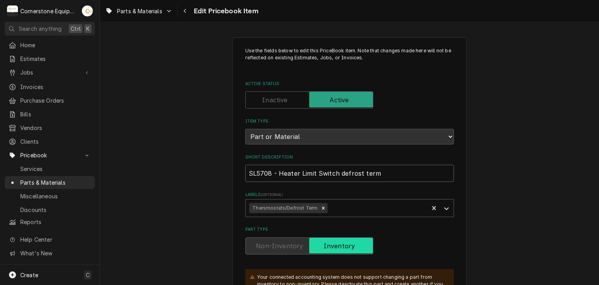
drag, startPoint x: 274, startPoint y: 171, endPoint x: 214, endPoint y: 172, distance: 59.7
type textarea "x"
type input "Heater Limit Switch defrost term"
type textarea "x"
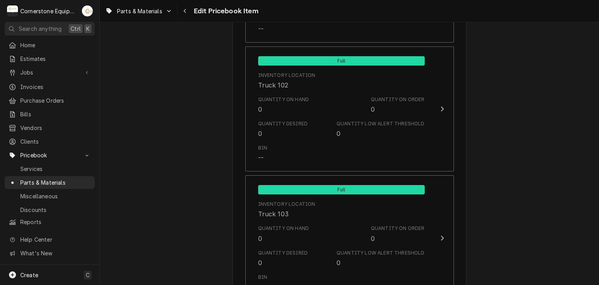
scroll to position [1094, 0]
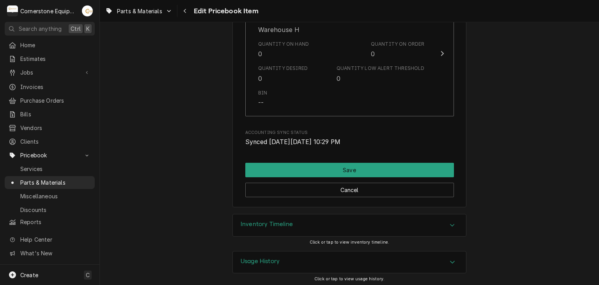
type input "Heater Limit Switch defrost term"
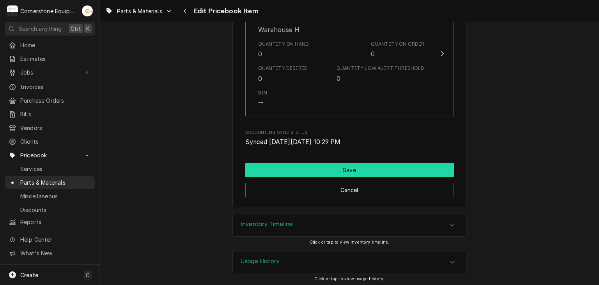
click at [332, 167] on button "Save" at bounding box center [349, 170] width 209 height 14
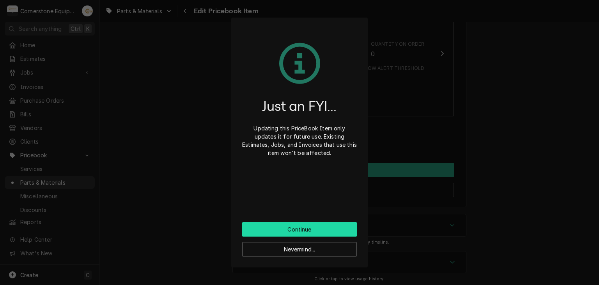
click at [320, 228] on button "Continue" at bounding box center [299, 229] width 115 height 14
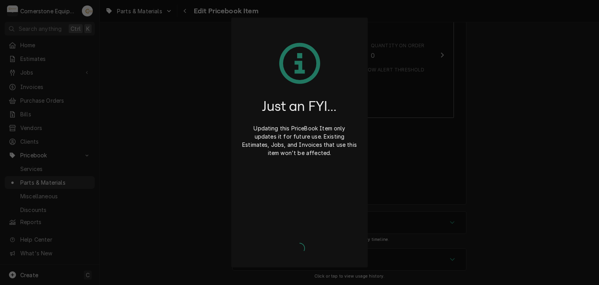
scroll to position [1090, 0]
type textarea "x"
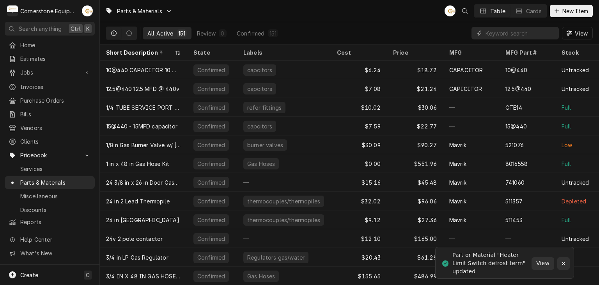
click at [566, 263] on icon "Notifications alt+T" at bounding box center [563, 263] width 5 height 5
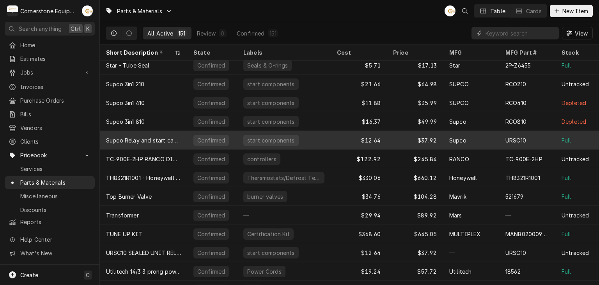
scroll to position [2309, 0]
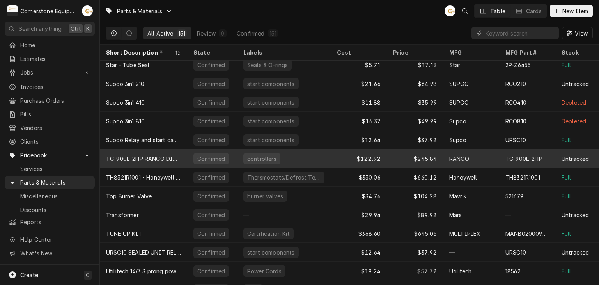
click at [132, 160] on div "TC-900E-2HP RANCO DIGITAL CONT - LOW TEMP" at bounding box center [143, 159] width 75 height 8
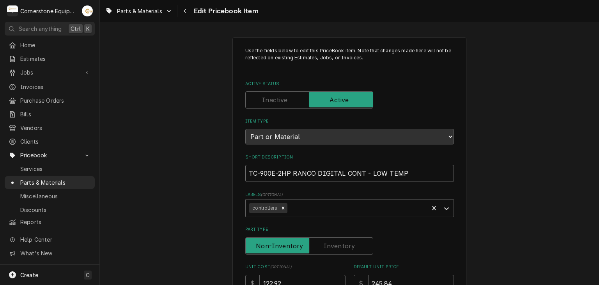
drag, startPoint x: 290, startPoint y: 172, endPoint x: 249, endPoint y: 174, distance: 41.4
click at [250, 174] on input "TC-900E-2HP RANCO DIGITAL CONT - LOW TEMP" at bounding box center [349, 173] width 209 height 17
type textarea "x"
type input "TRANCO DIGITAL CONT - LOW TEMP"
type textarea "x"
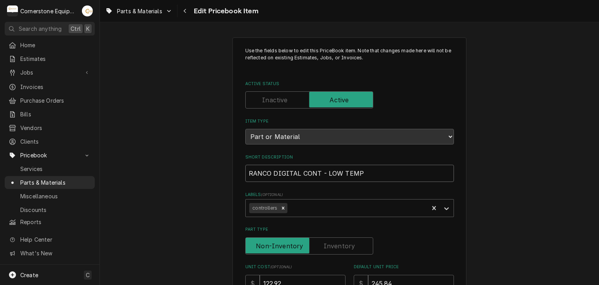
type input "RANCO DIGITAL CONT - LOW TEMP"
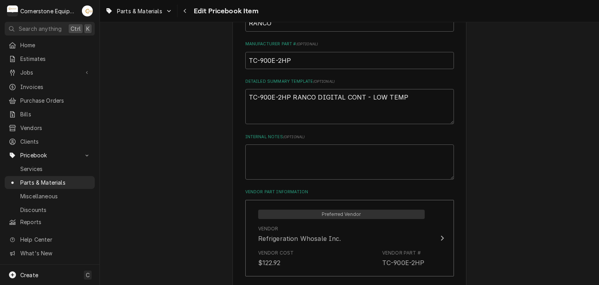
scroll to position [468, 0]
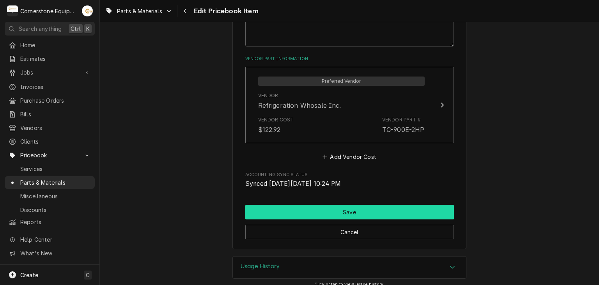
click at [292, 206] on button "Save" at bounding box center [349, 212] width 209 height 14
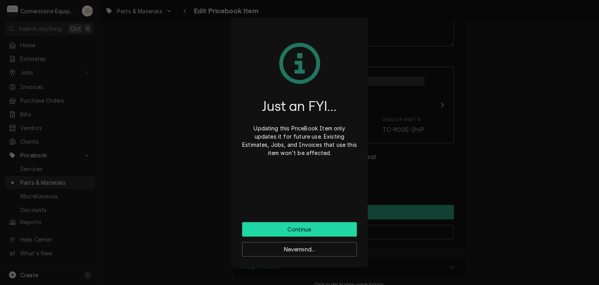
click at [283, 222] on div "Just an FYI... Updating this PriceBook Item only updates it for future use. Exi…" at bounding box center [299, 125] width 115 height 194
drag, startPoint x: 284, startPoint y: 226, endPoint x: 272, endPoint y: 223, distance: 12.1
click at [284, 225] on button "Continue" at bounding box center [299, 229] width 115 height 14
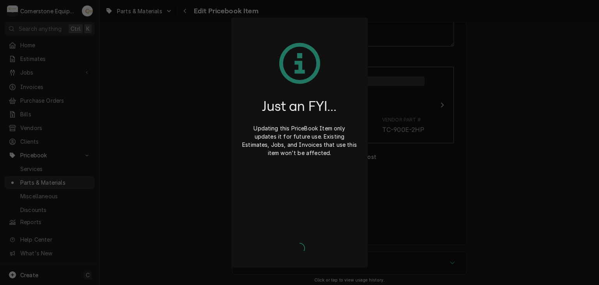
type textarea "x"
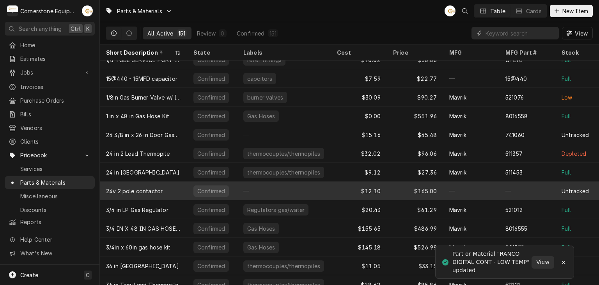
scroll to position [61, 0]
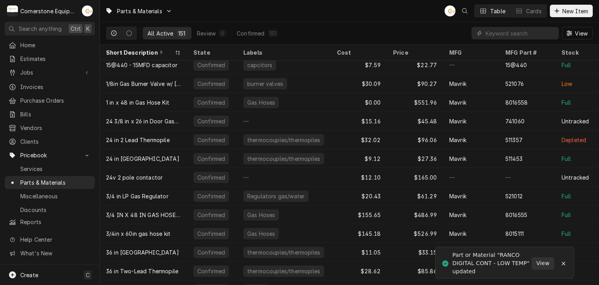
click at [567, 260] on div "Notifications alt+T" at bounding box center [564, 264] width 8 height 8
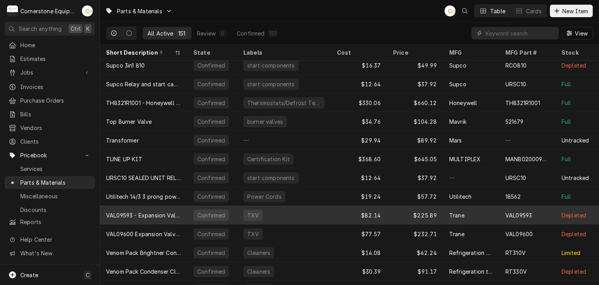
scroll to position [2384, 0]
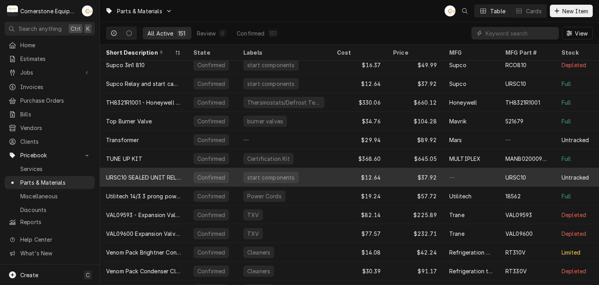
click at [171, 174] on div "URSC10 SEALED UNIT RELAY & START CAPACITOR" at bounding box center [143, 177] width 75 height 8
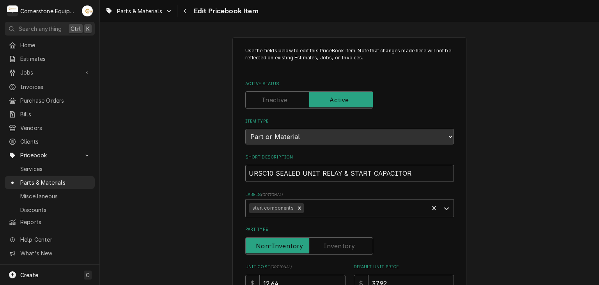
drag, startPoint x: 273, startPoint y: 173, endPoint x: 208, endPoint y: 178, distance: 64.6
type textarea "x"
type input "SEALED UNIT RELAY & START CAPACITOR"
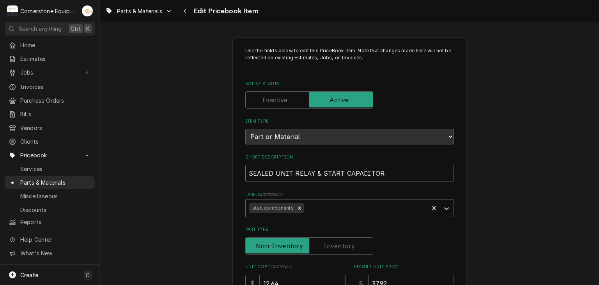
click at [249, 171] on input "SEALED UNIT RELAY & START CAPACITOR" at bounding box center [349, 173] width 209 height 17
type textarea "x"
type input "SSEALED UNIT RELAY & START CAPACITOR"
type textarea "x"
type input "SuSEALED UNIT RELAY & START CAPACITOR"
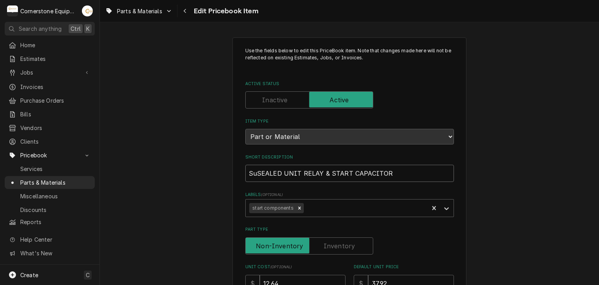
type textarea "x"
type input "SupSEALED UNIT RELAY & START CAPACITOR"
type textarea "x"
type input "SupcSEALED UNIT RELAY & START CAPACITOR"
type textarea "x"
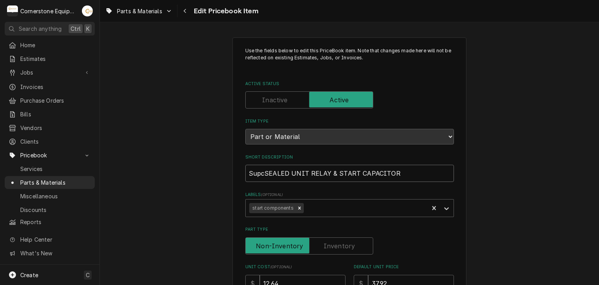
type input "SupcoSEALED UNIT RELAY & START CAPACITOR"
type textarea "x"
type input "Supco SEALED UNIT RELAY & START CAPACITOR"
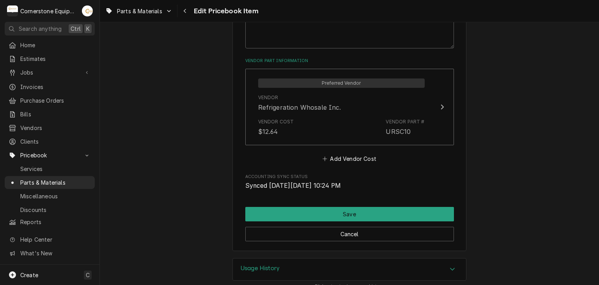
scroll to position [475, 0]
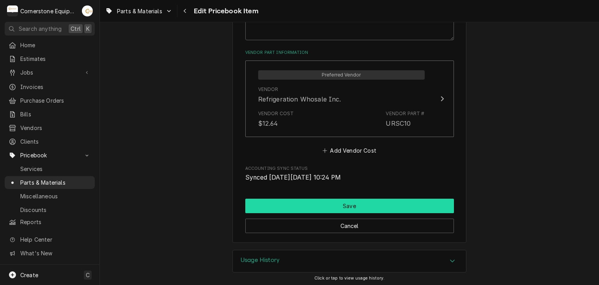
click at [276, 206] on button "Save" at bounding box center [349, 206] width 209 height 14
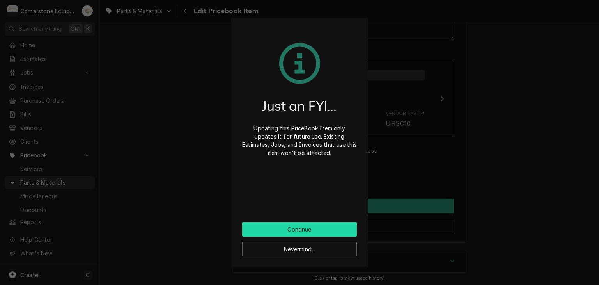
click at [289, 230] on button "Continue" at bounding box center [299, 229] width 115 height 14
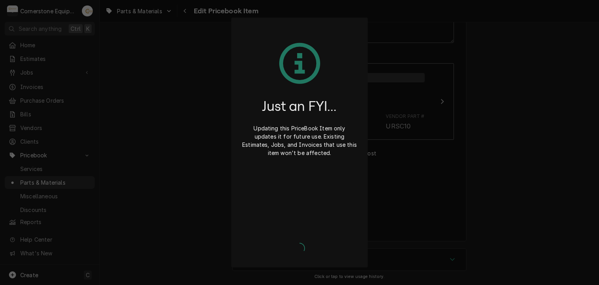
scroll to position [471, 0]
type textarea "x"
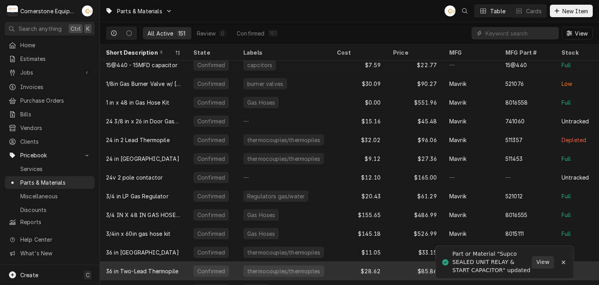
scroll to position [117, 0]
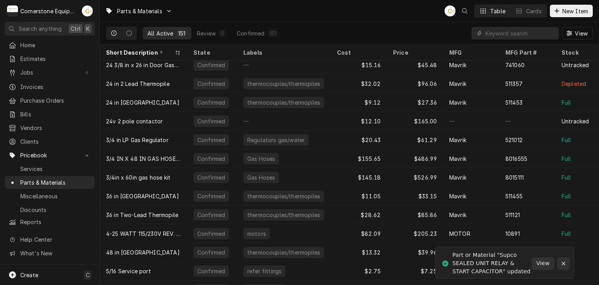
click at [566, 261] on icon "Notifications alt+T" at bounding box center [563, 263] width 5 height 5
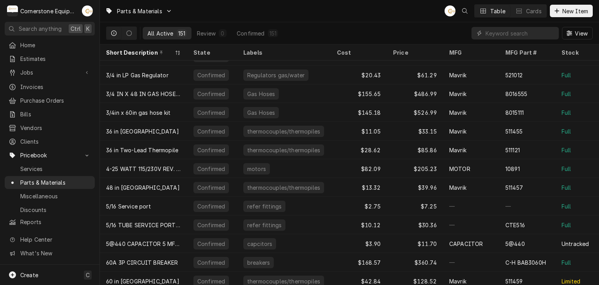
scroll to position [192, 0]
